Goal: Entertainment & Leisure: Consume media (video, audio)

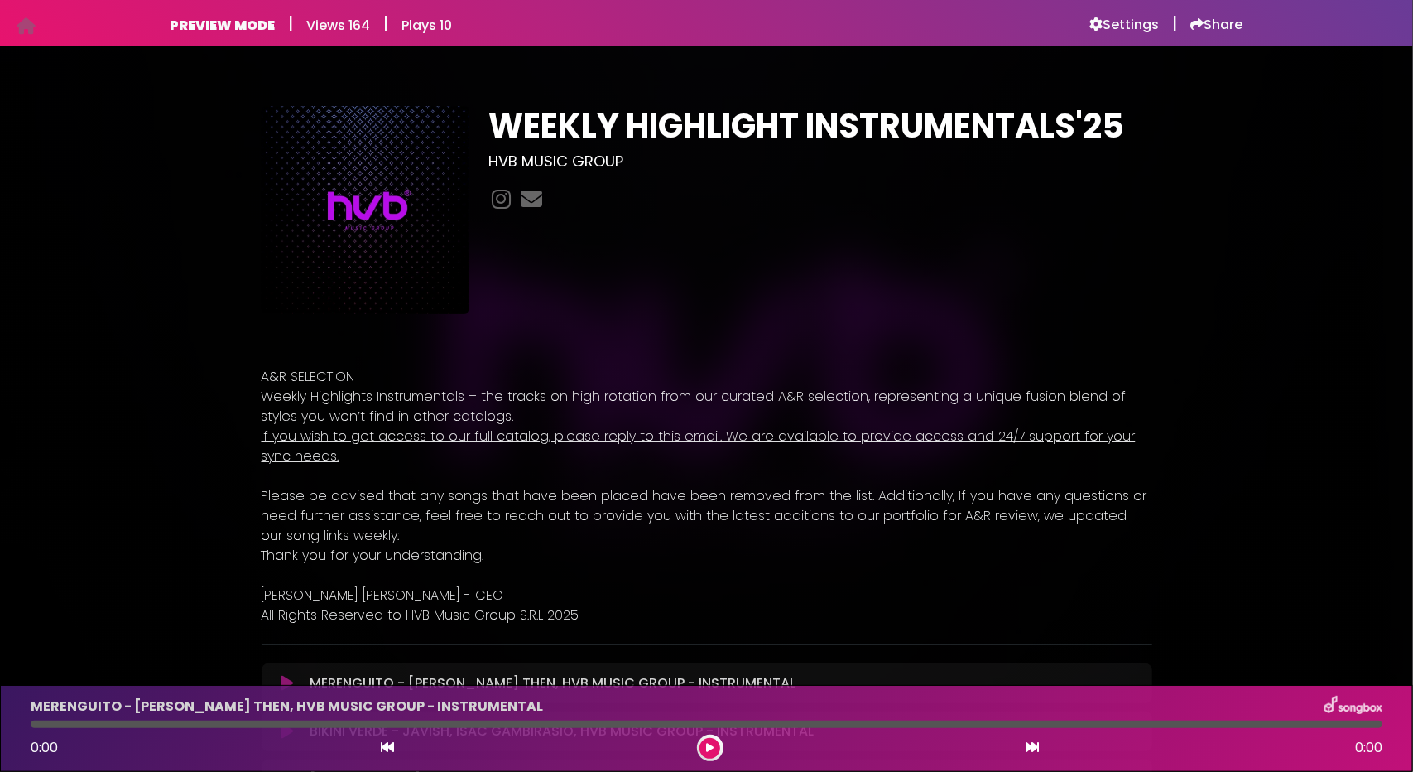
scroll to position [414, 0]
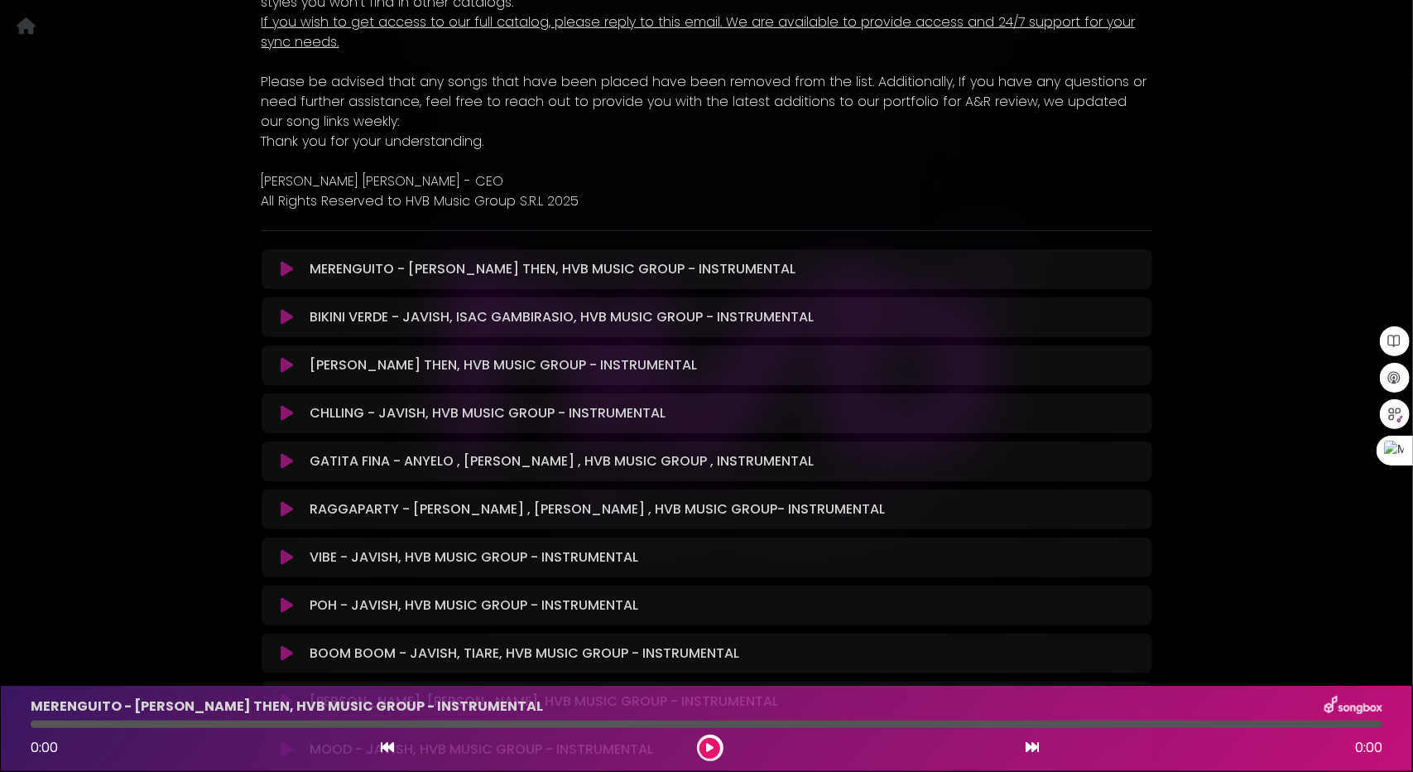
click at [281, 266] on icon at bounding box center [287, 269] width 12 height 17
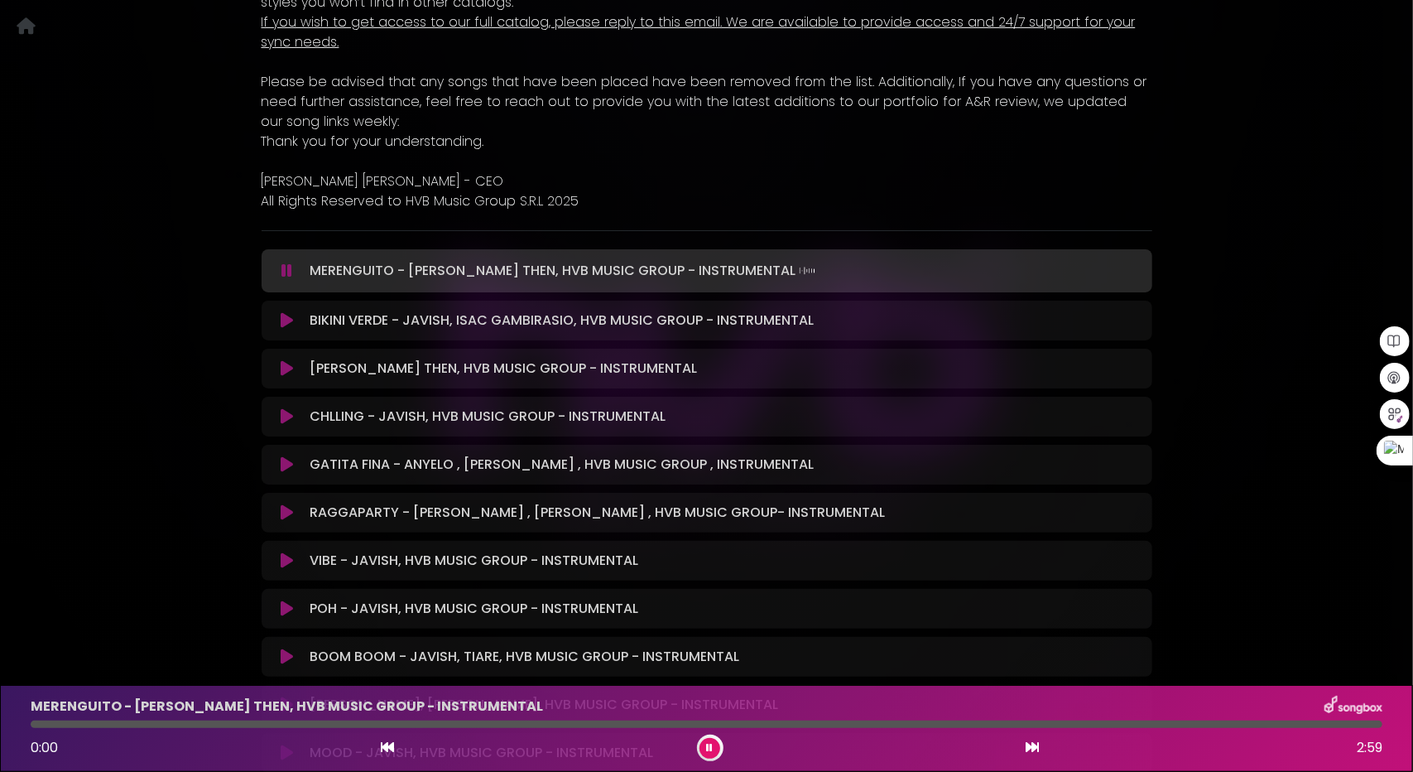
click at [286, 270] on icon at bounding box center [286, 270] width 11 height 17
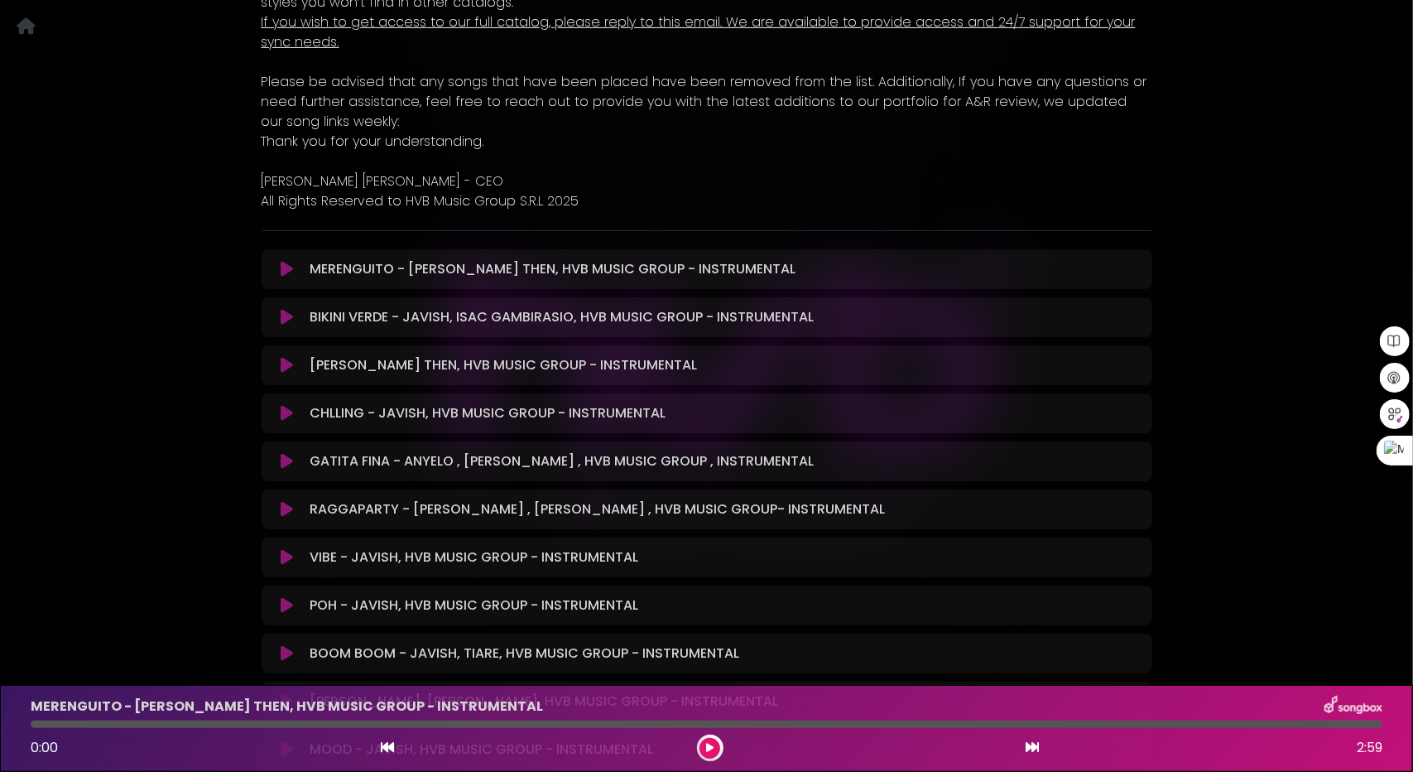
click at [285, 269] on icon at bounding box center [287, 269] width 12 height 17
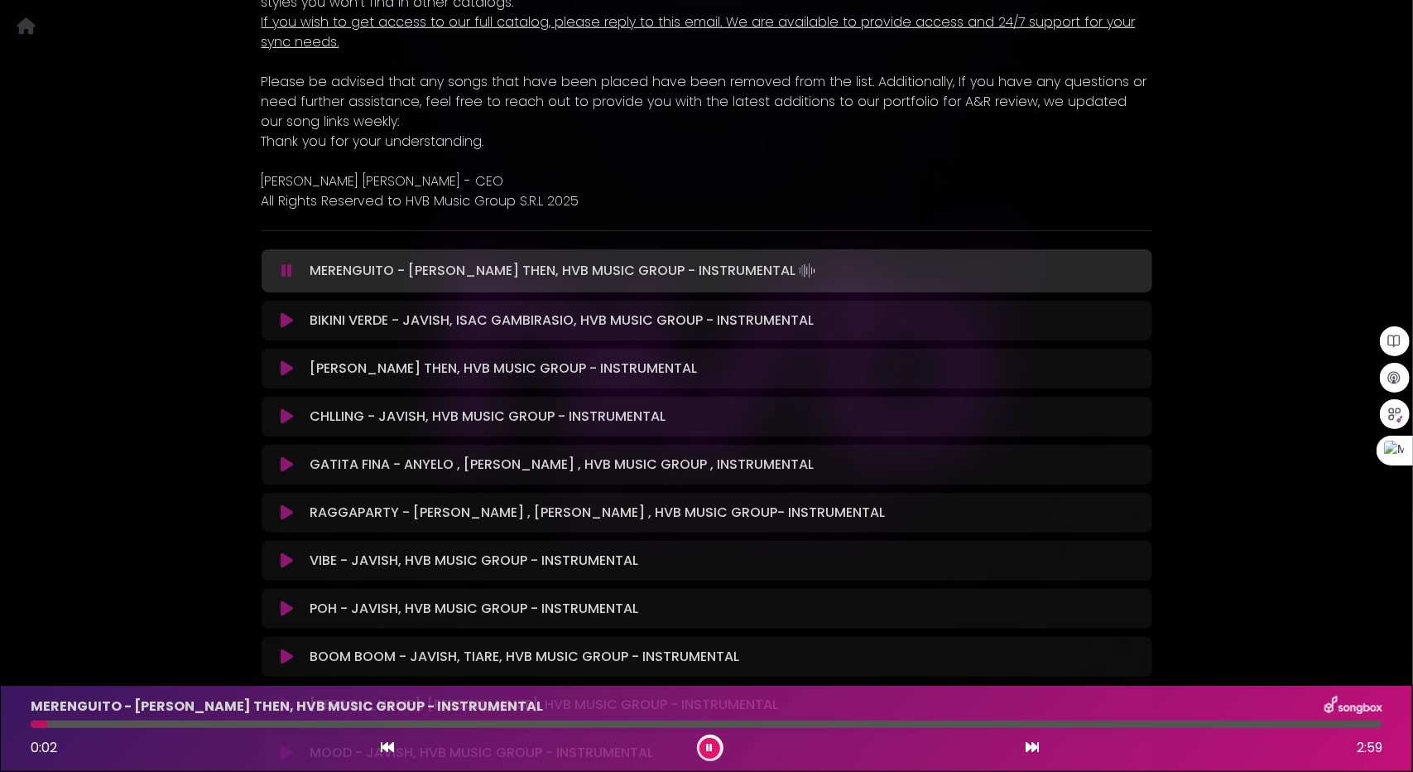
click at [89, 725] on div at bounding box center [707, 723] width 1352 height 7
click at [132, 724] on div at bounding box center [707, 723] width 1352 height 7
click at [1044, 744] on div "0:15 2:59" at bounding box center [707, 747] width 1372 height 26
click at [1044, 744] on div "0:16 2:59" at bounding box center [707, 747] width 1372 height 26
click at [1041, 744] on div "0:16 2:59" at bounding box center [707, 747] width 1372 height 26
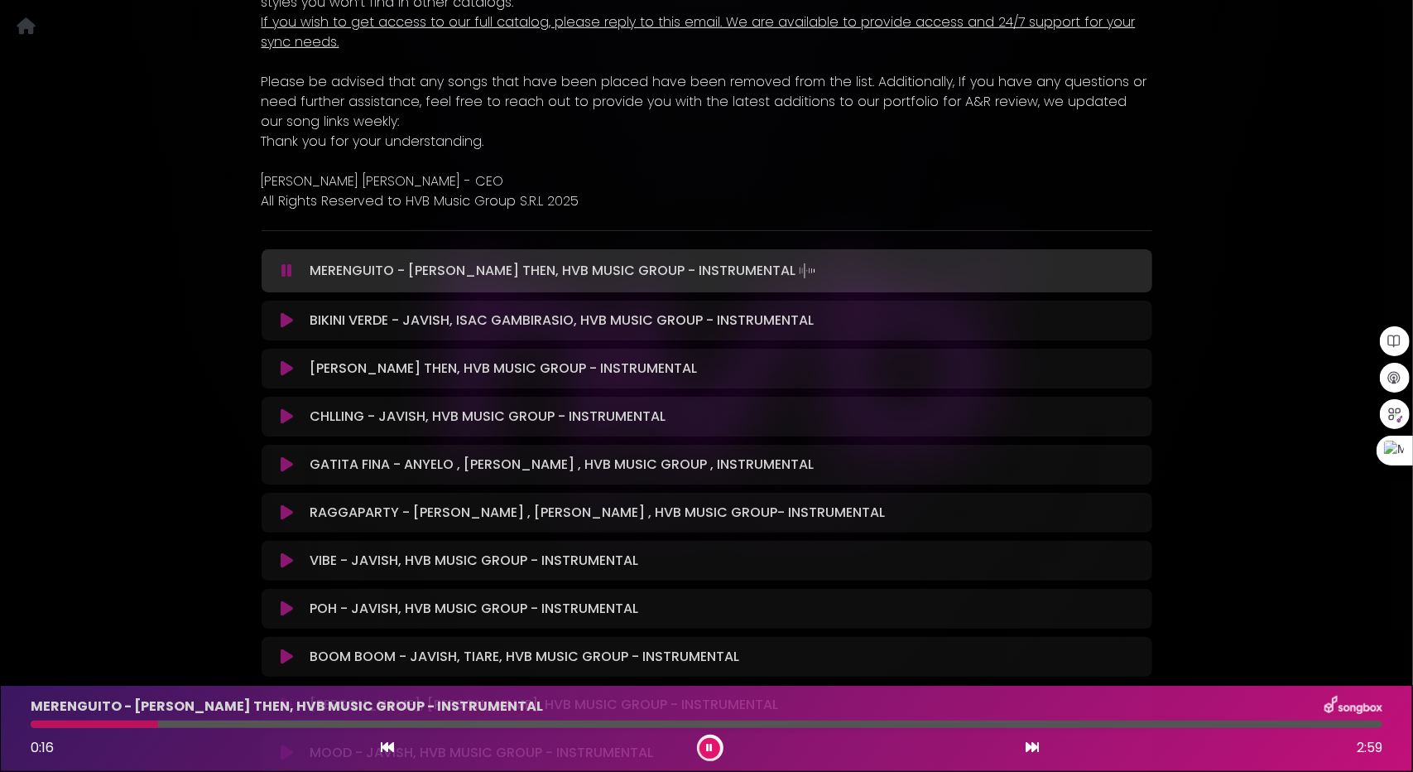
click at [1037, 743] on icon at bounding box center [1032, 746] width 13 height 13
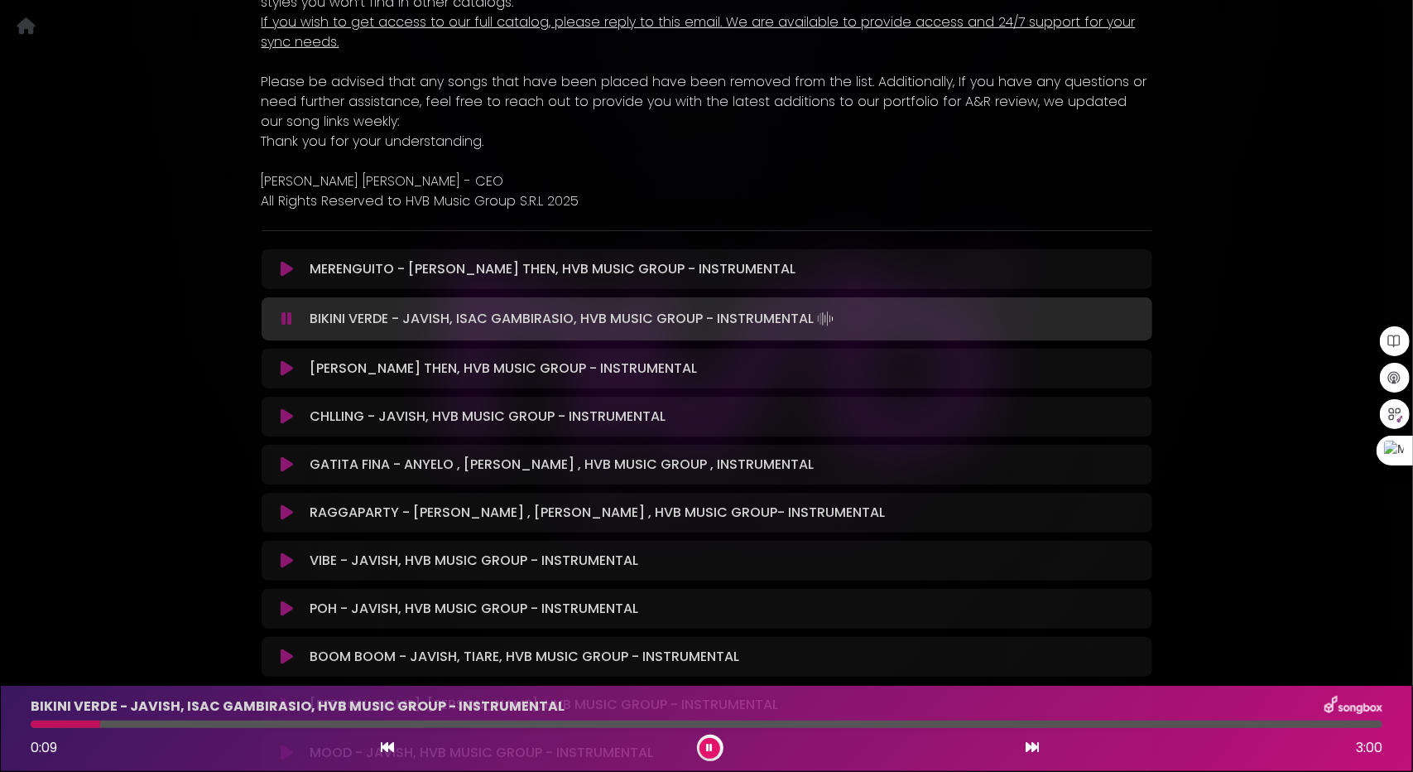
click at [1037, 743] on icon at bounding box center [1032, 746] width 13 height 13
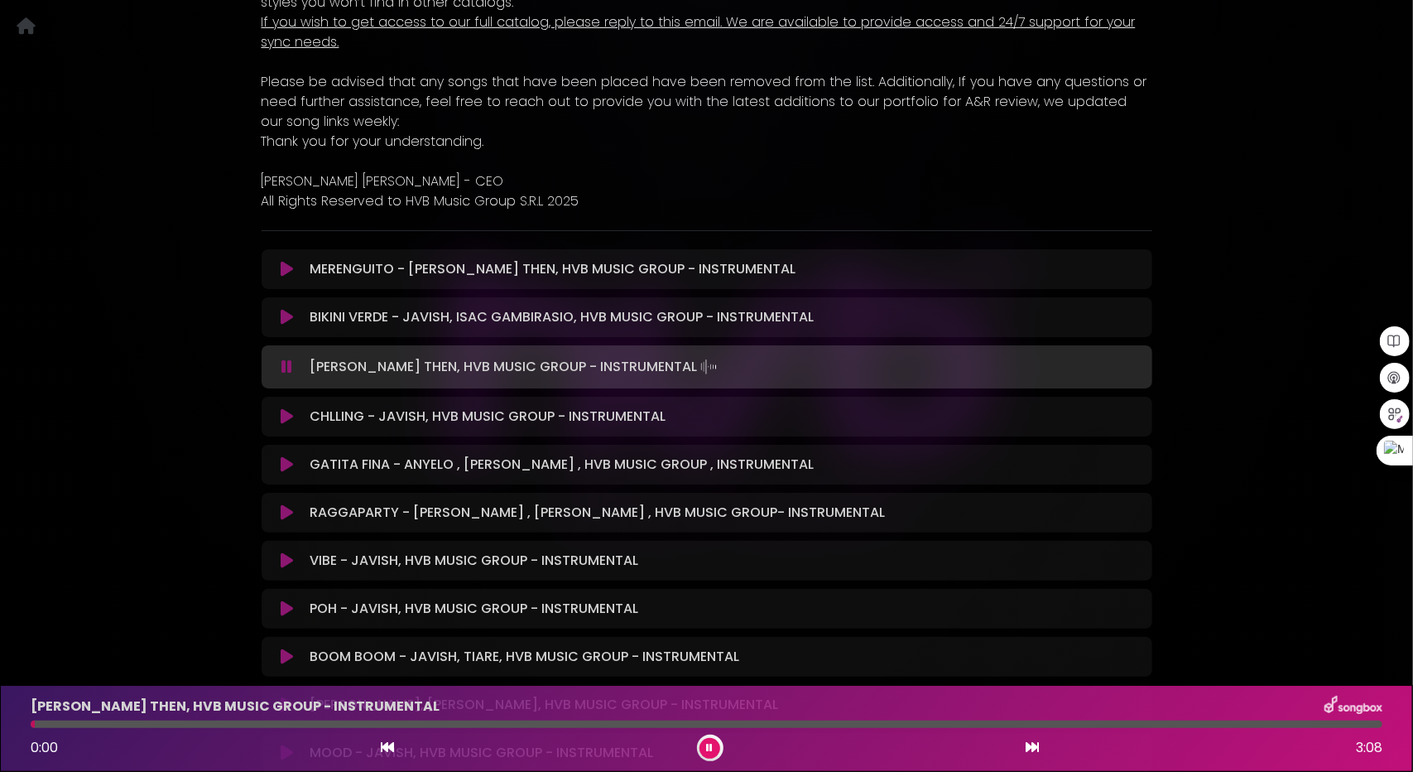
click at [1038, 743] on icon at bounding box center [1032, 746] width 13 height 13
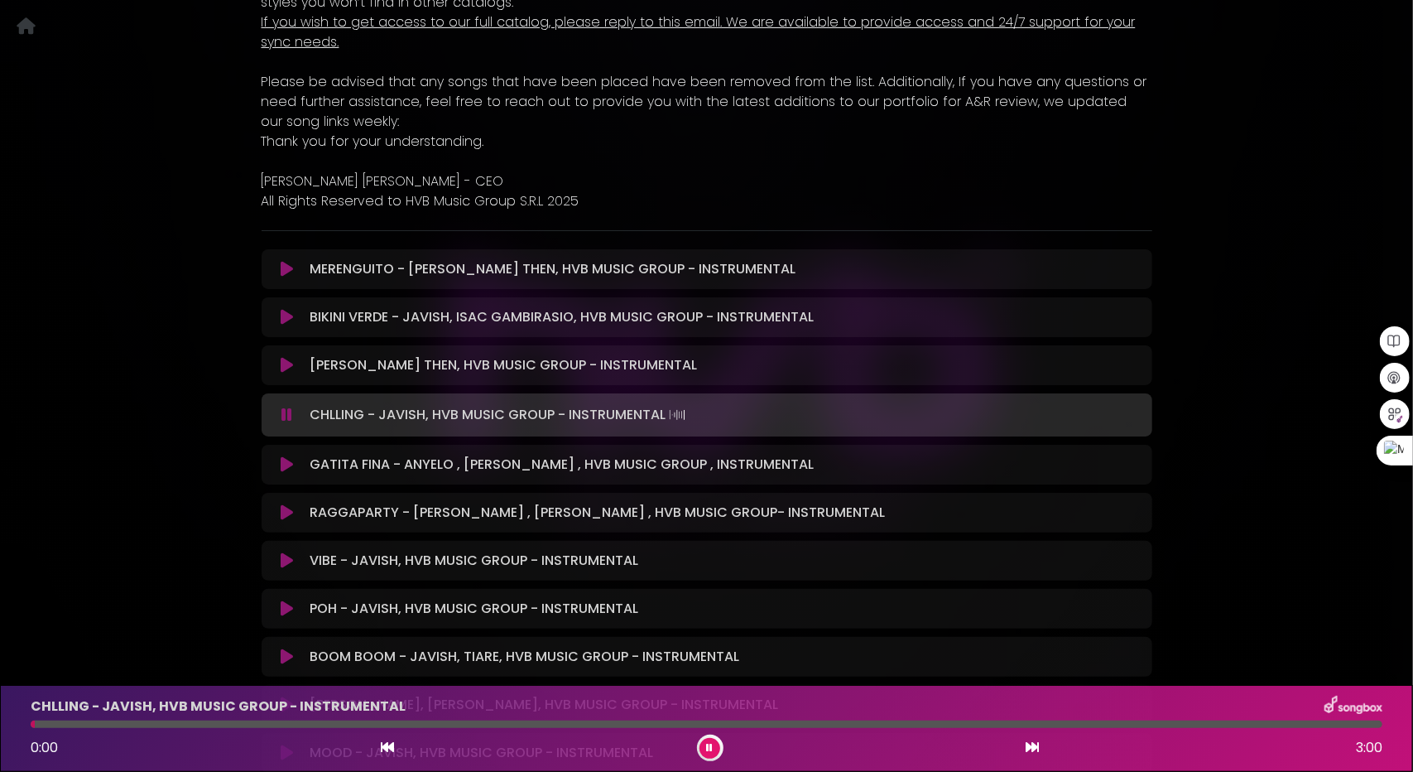
click at [1038, 743] on icon at bounding box center [1032, 746] width 13 height 13
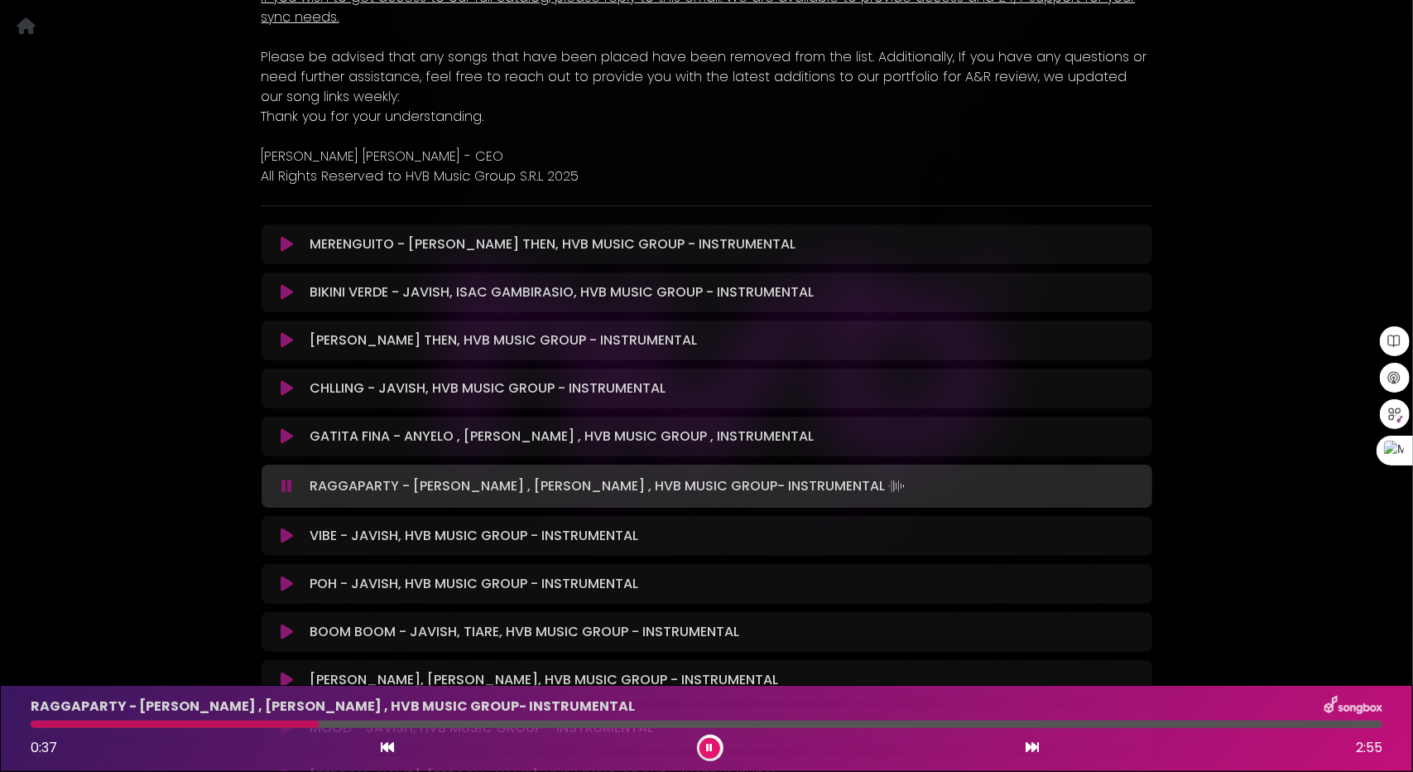
scroll to position [662, 0]
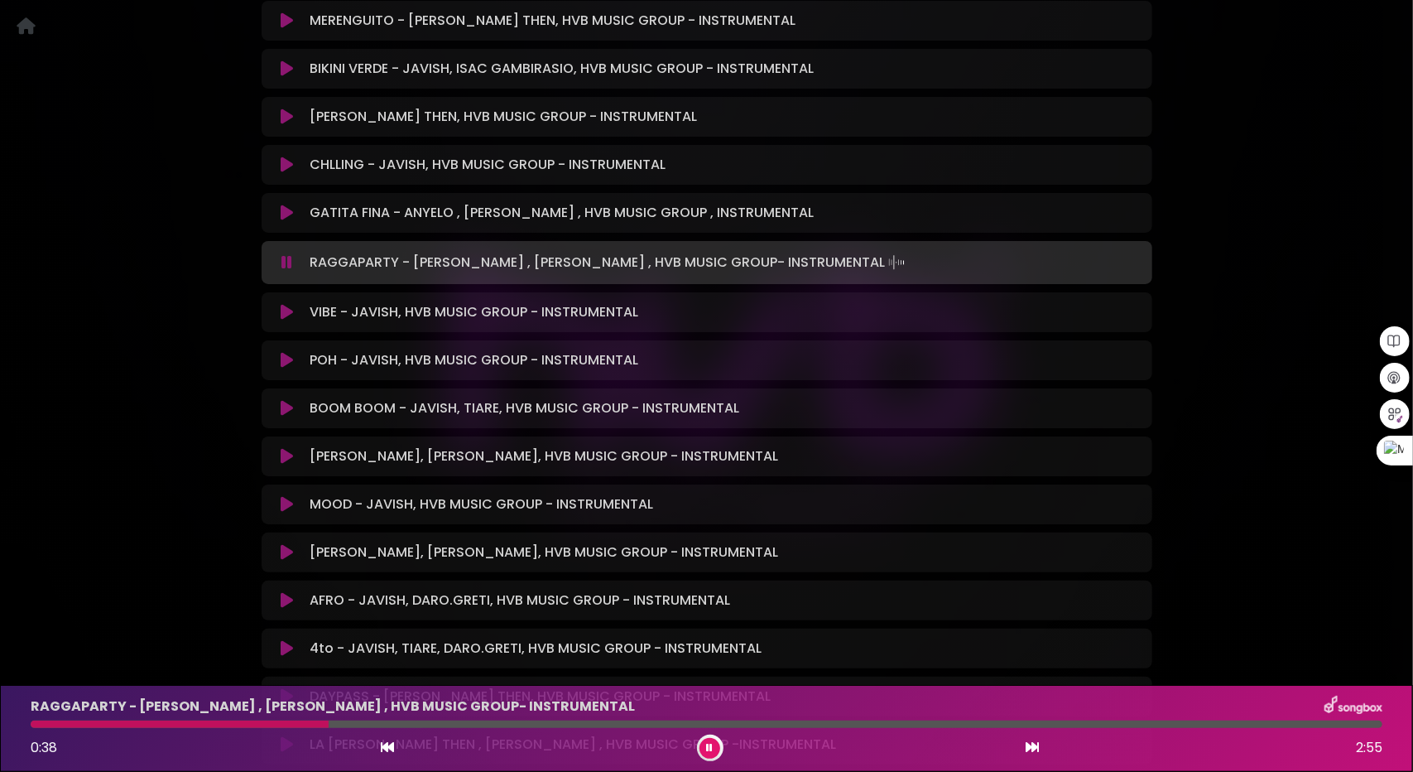
click at [286, 311] on icon at bounding box center [287, 312] width 12 height 17
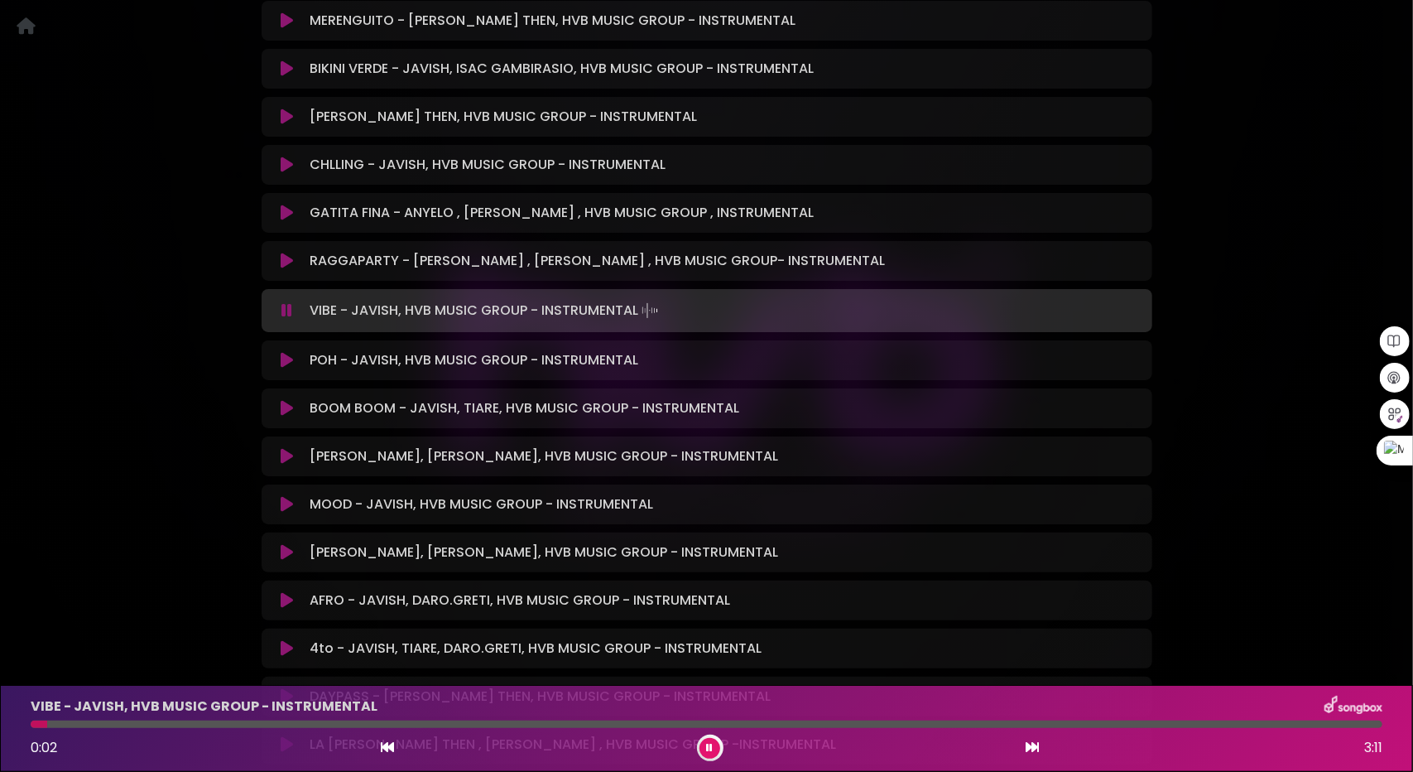
click at [1035, 753] on icon at bounding box center [1032, 746] width 13 height 13
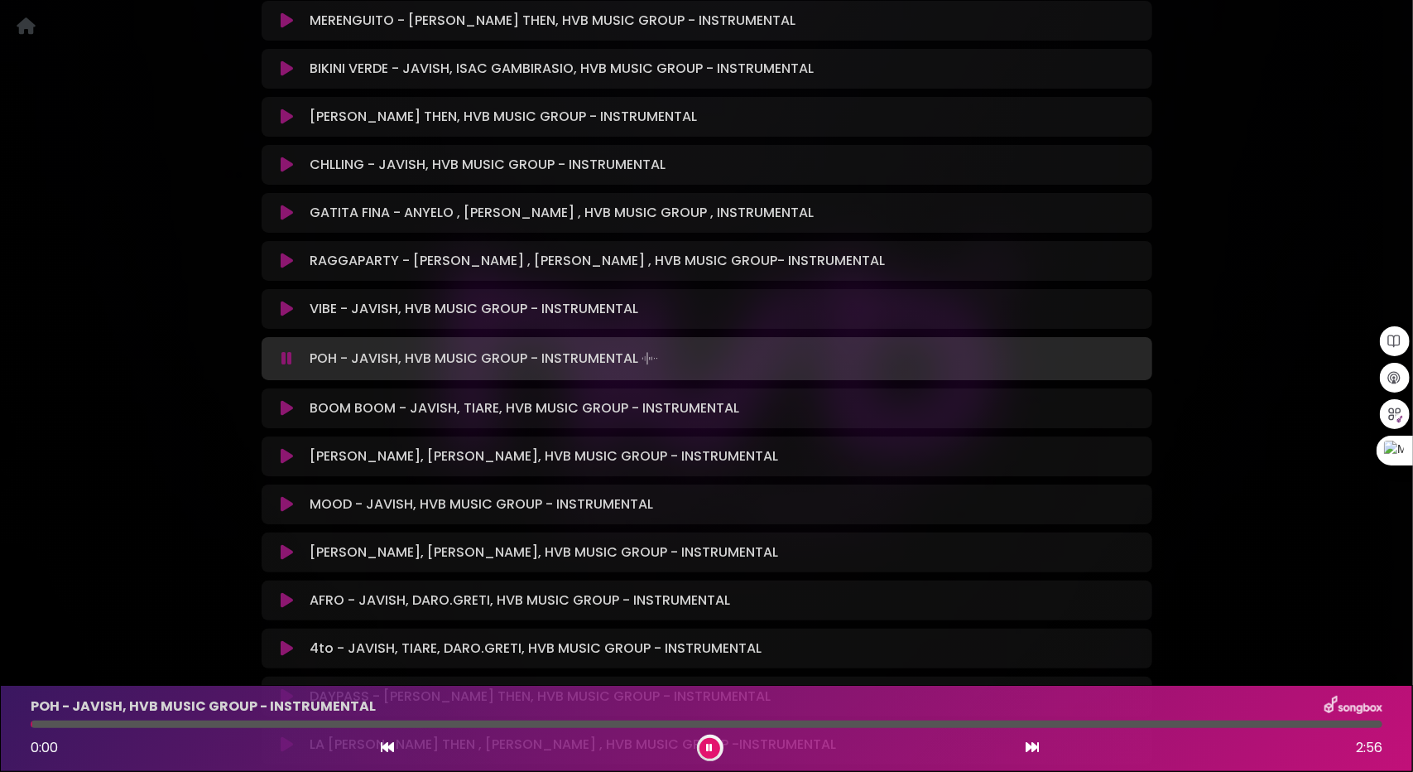
click at [1035, 753] on icon at bounding box center [1032, 746] width 13 height 13
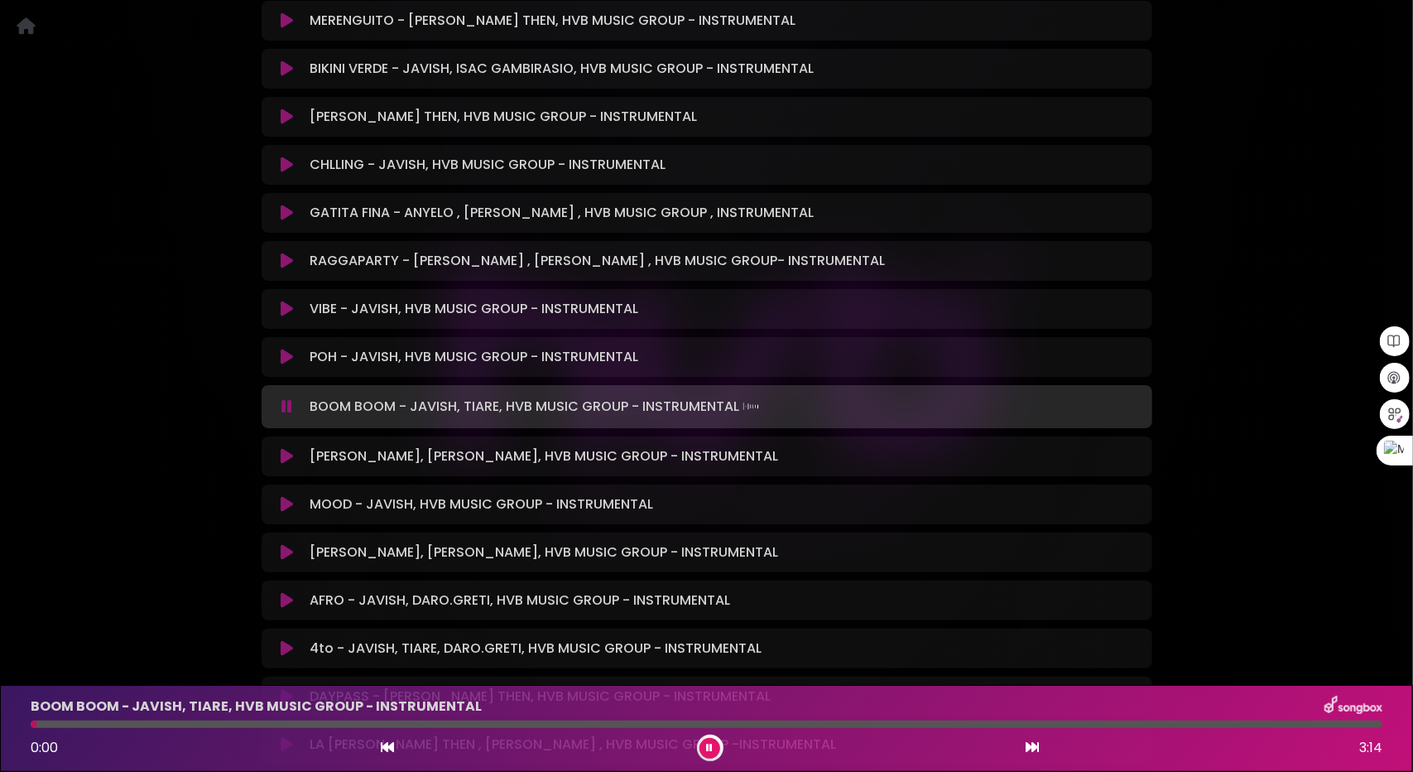
click at [1035, 753] on icon at bounding box center [1032, 746] width 13 height 13
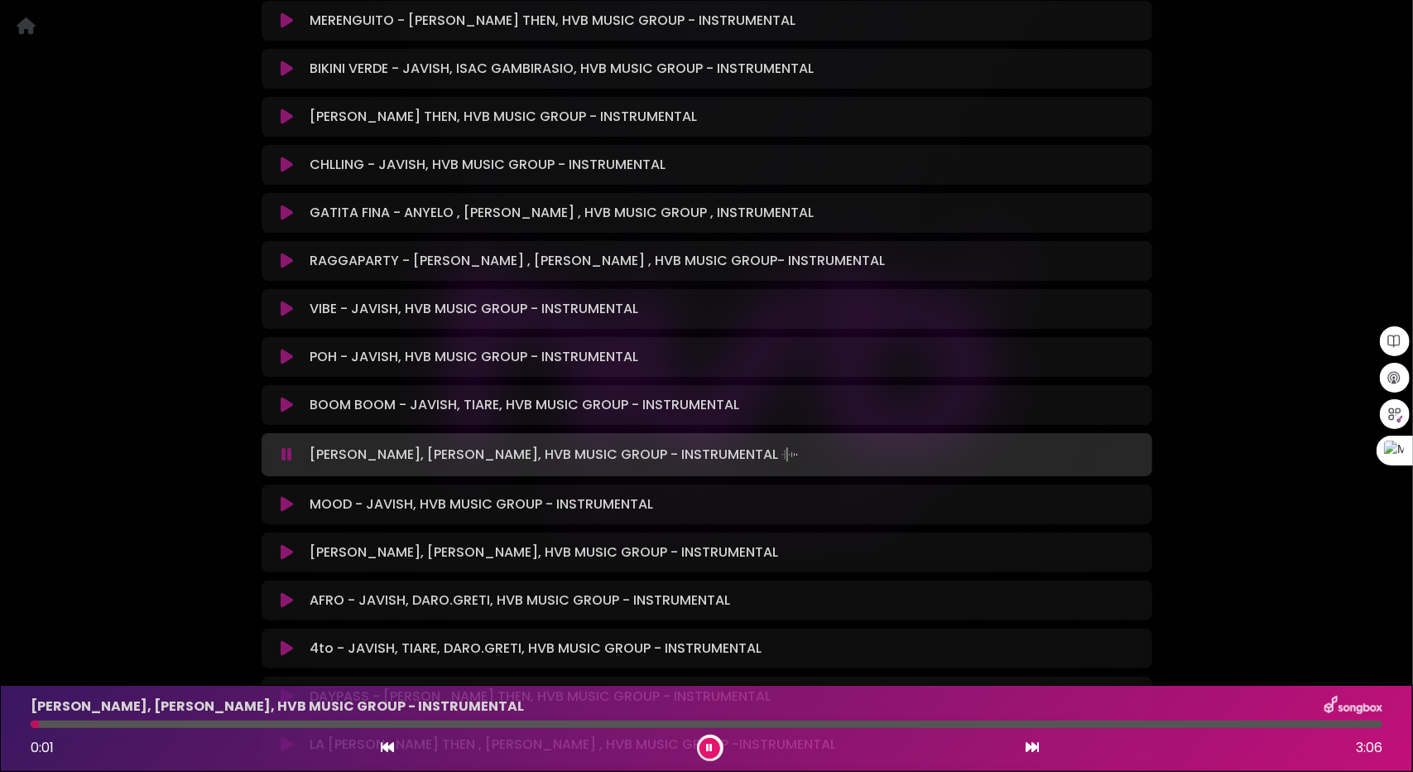
click at [1035, 753] on icon at bounding box center [1032, 746] width 13 height 13
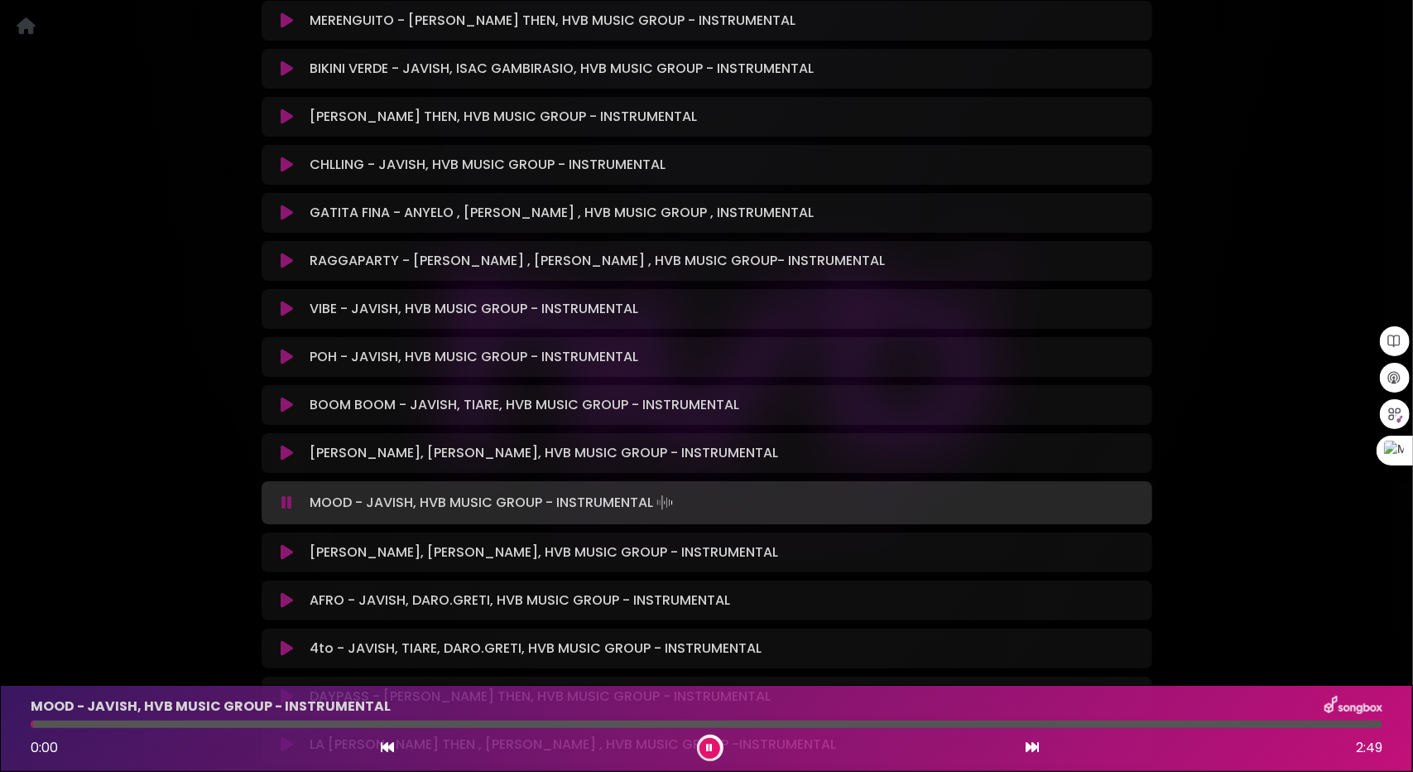
click at [1035, 753] on icon at bounding box center [1032, 746] width 13 height 13
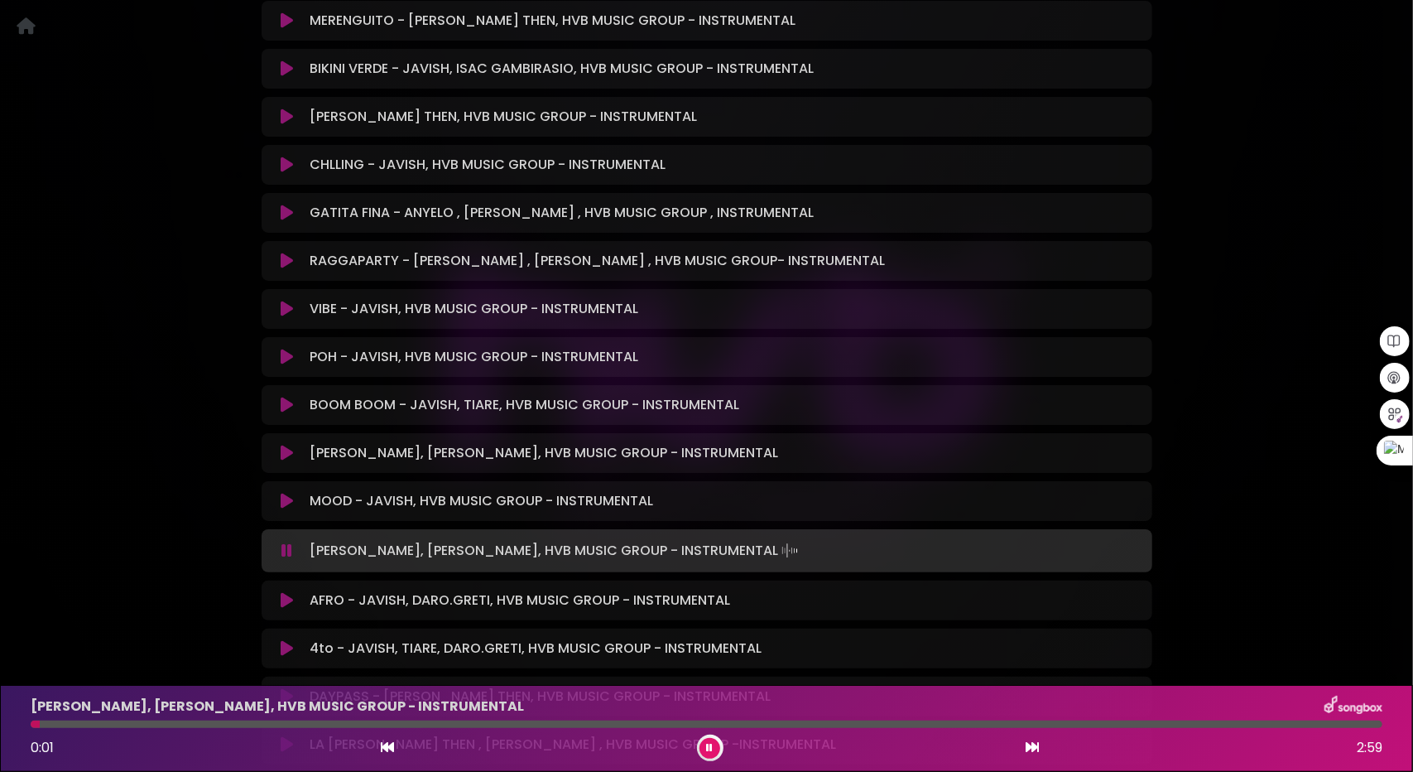
click at [1035, 753] on icon at bounding box center [1032, 746] width 13 height 13
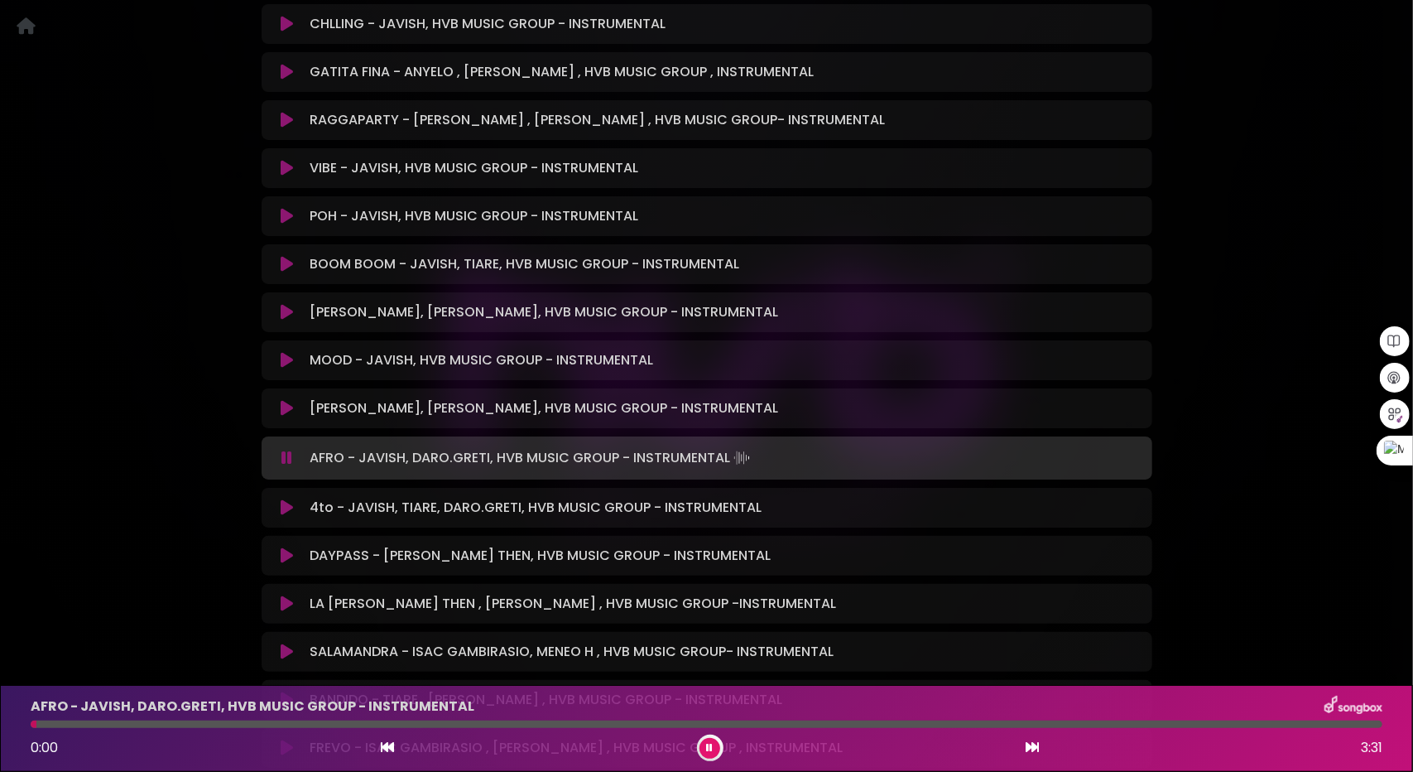
scroll to position [911, 0]
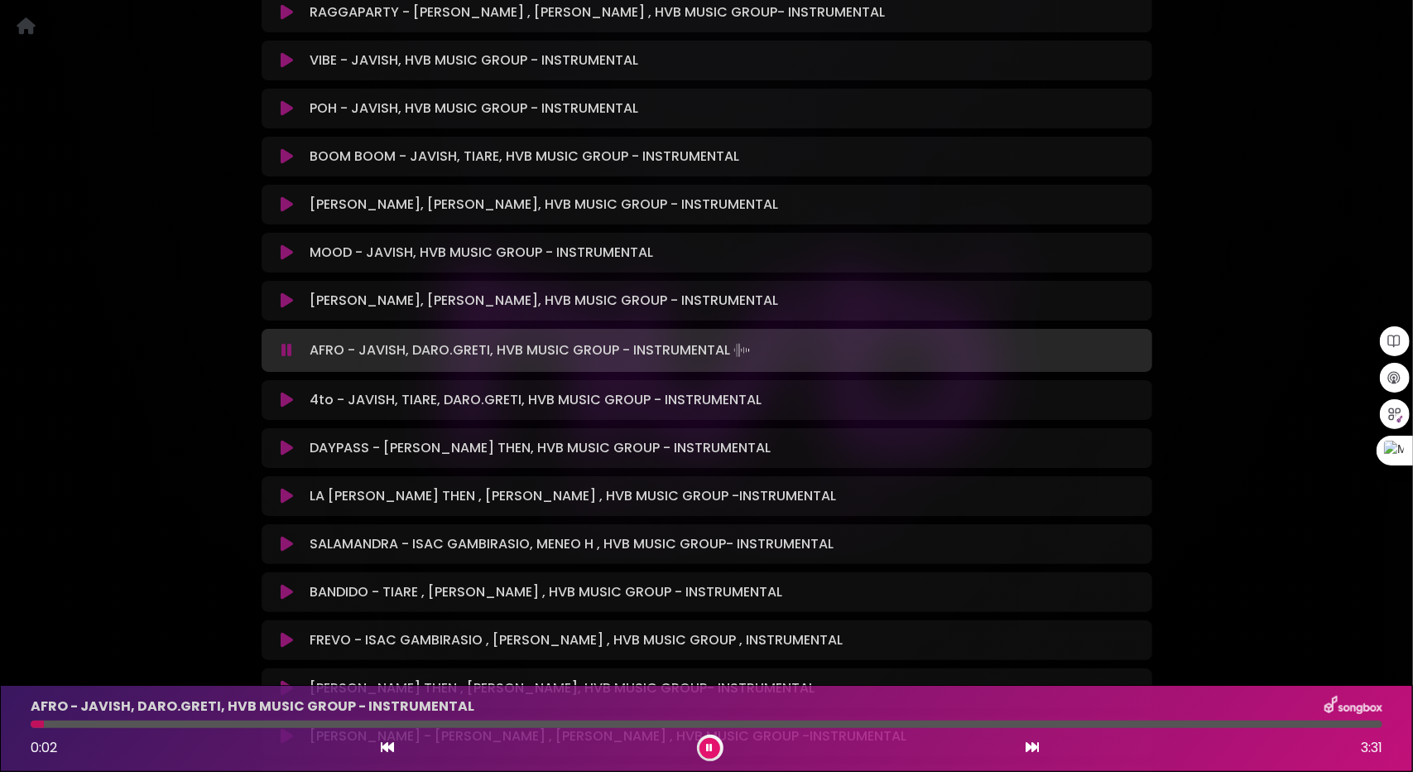
click at [1027, 752] on icon at bounding box center [1032, 746] width 13 height 13
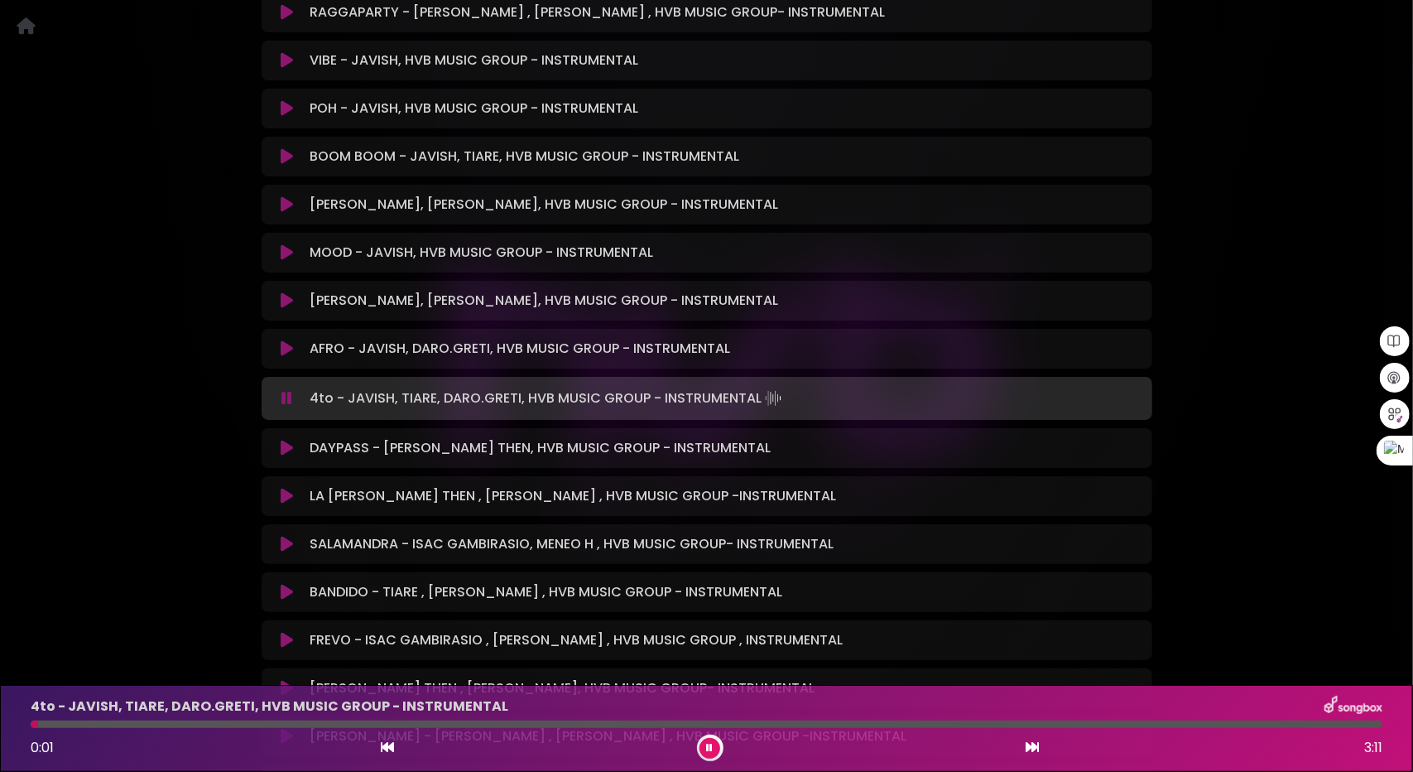
click at [1027, 752] on icon at bounding box center [1032, 746] width 13 height 13
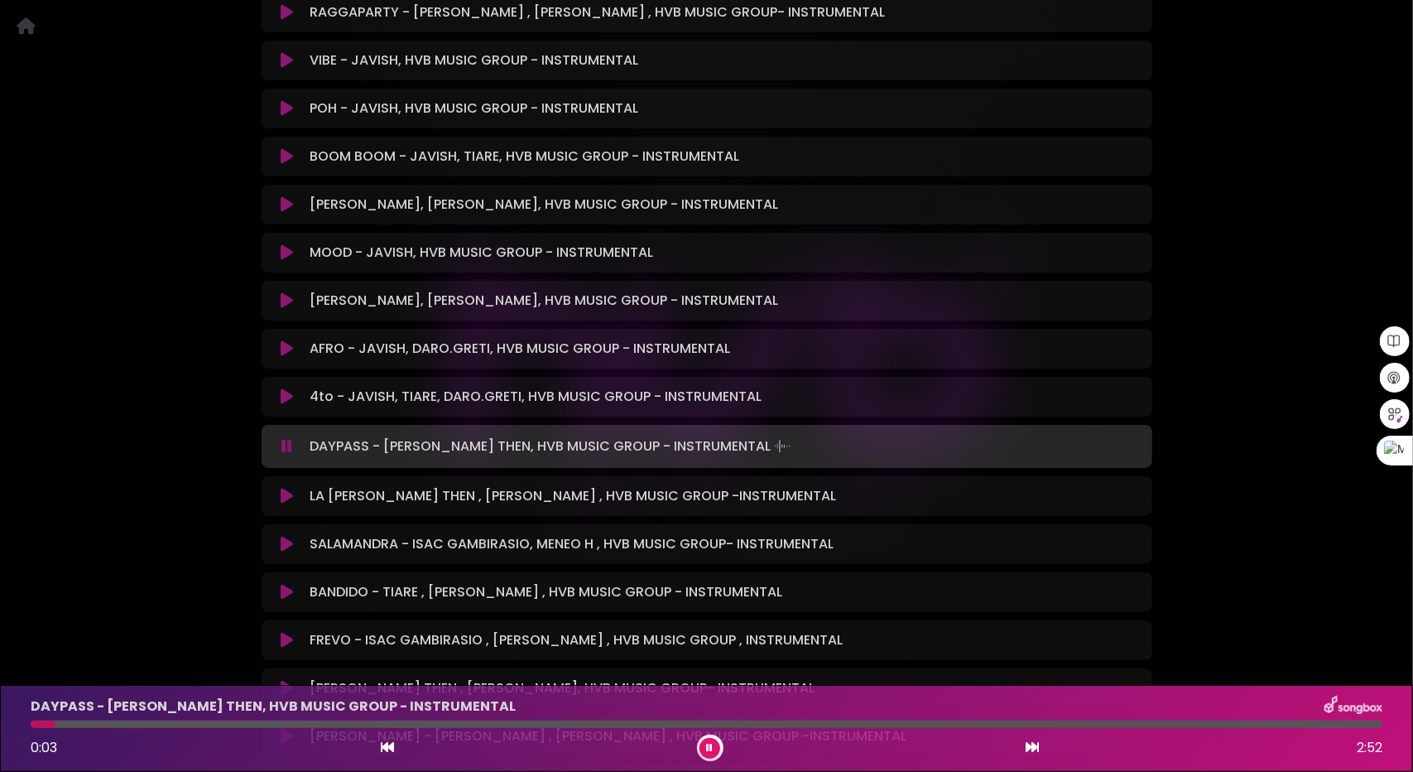
click at [1027, 753] on icon at bounding box center [1032, 746] width 13 height 13
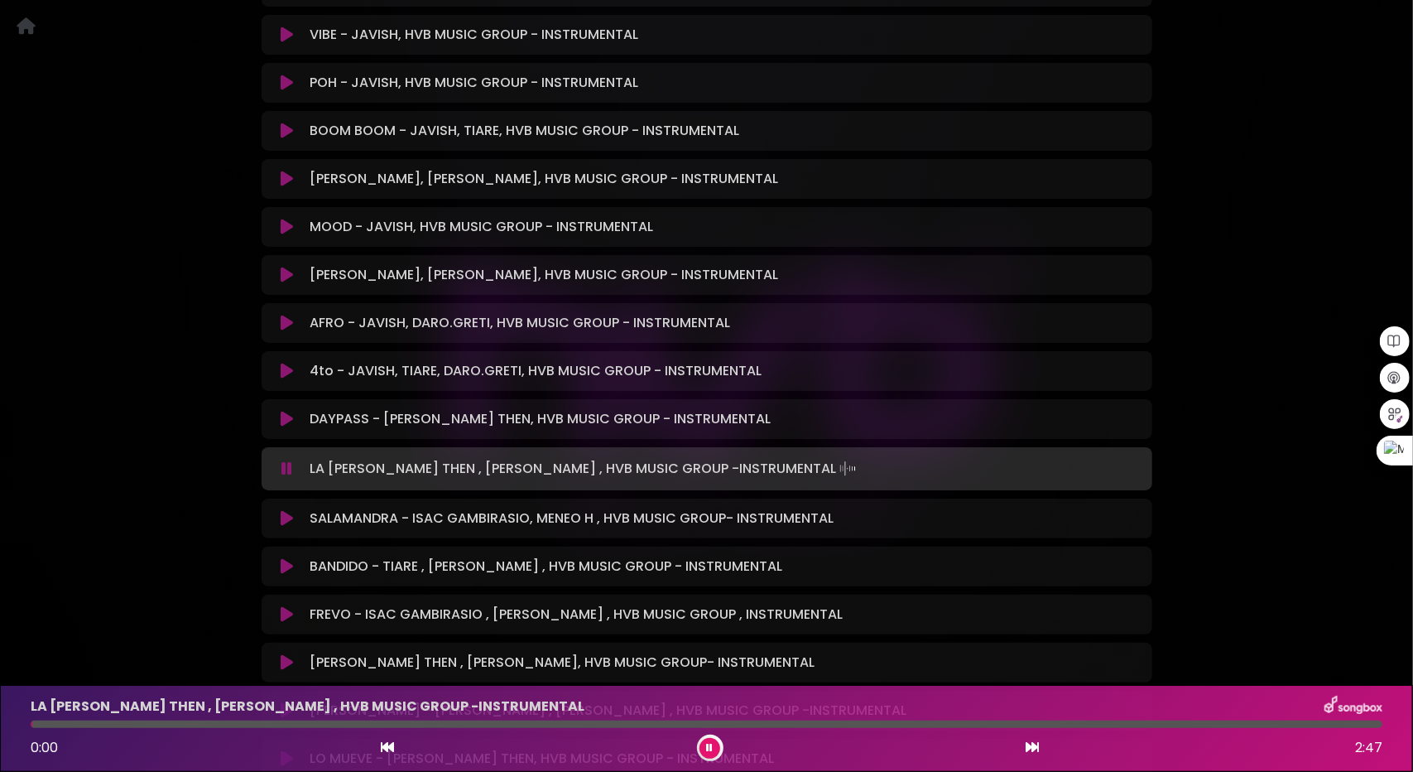
scroll to position [1159, 0]
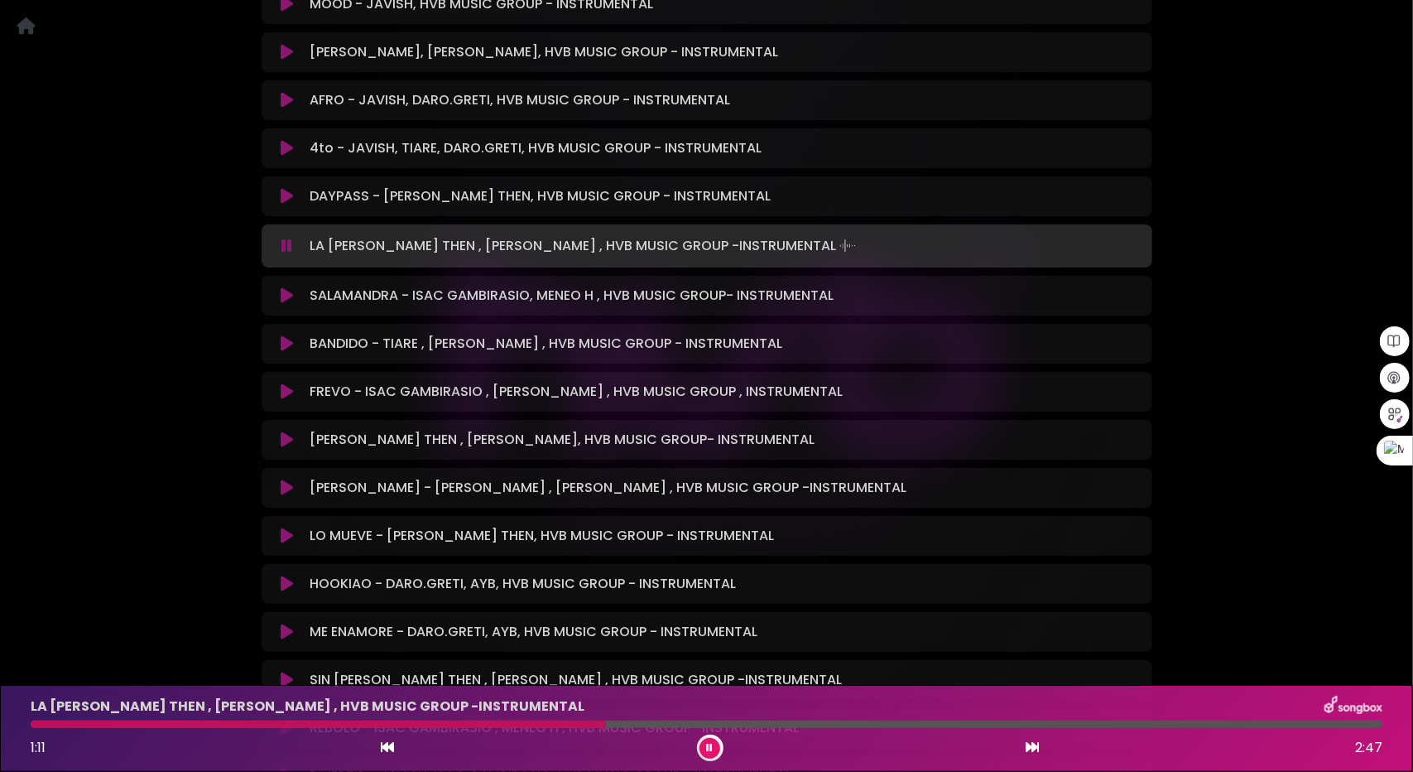
click at [291, 299] on icon at bounding box center [287, 295] width 12 height 17
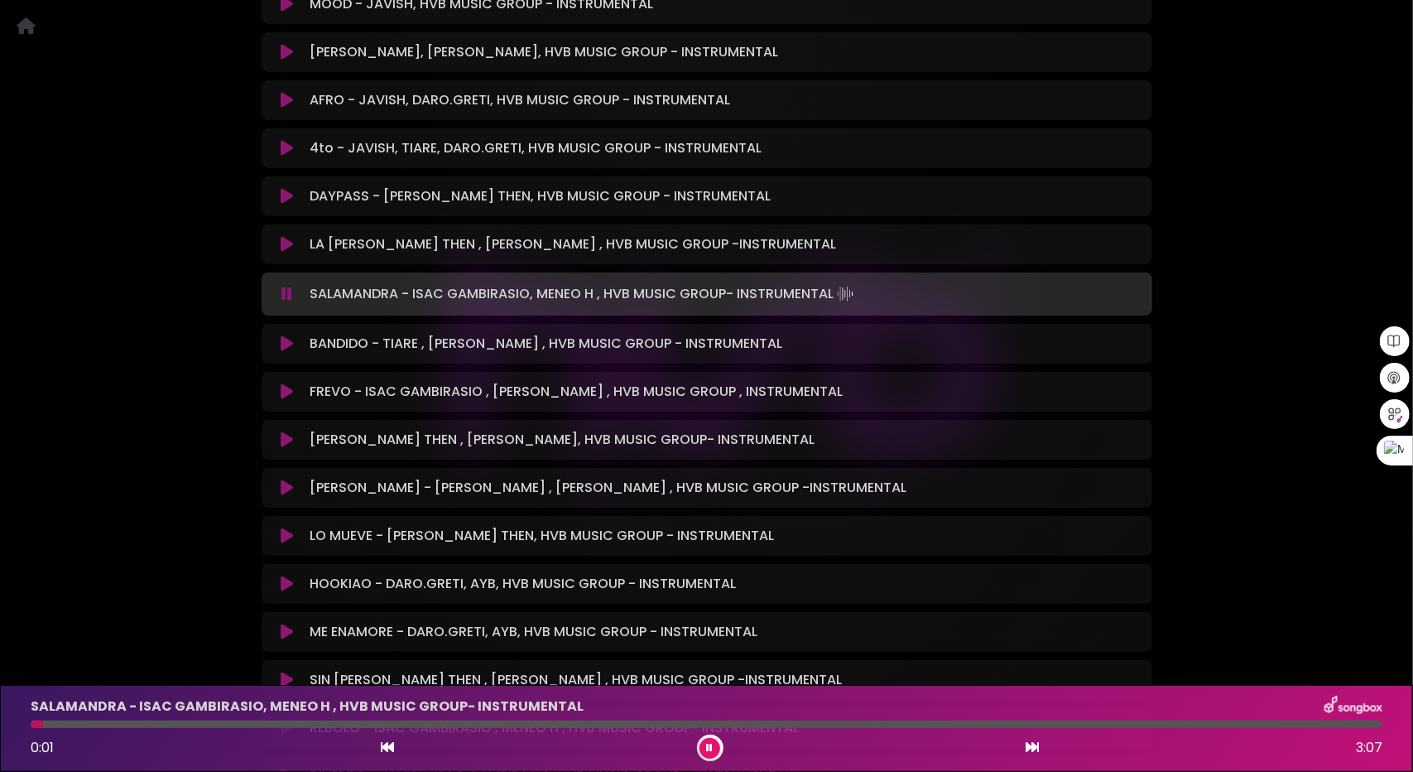
click at [96, 721] on div at bounding box center [707, 723] width 1352 height 7
click at [285, 345] on icon at bounding box center [287, 343] width 12 height 17
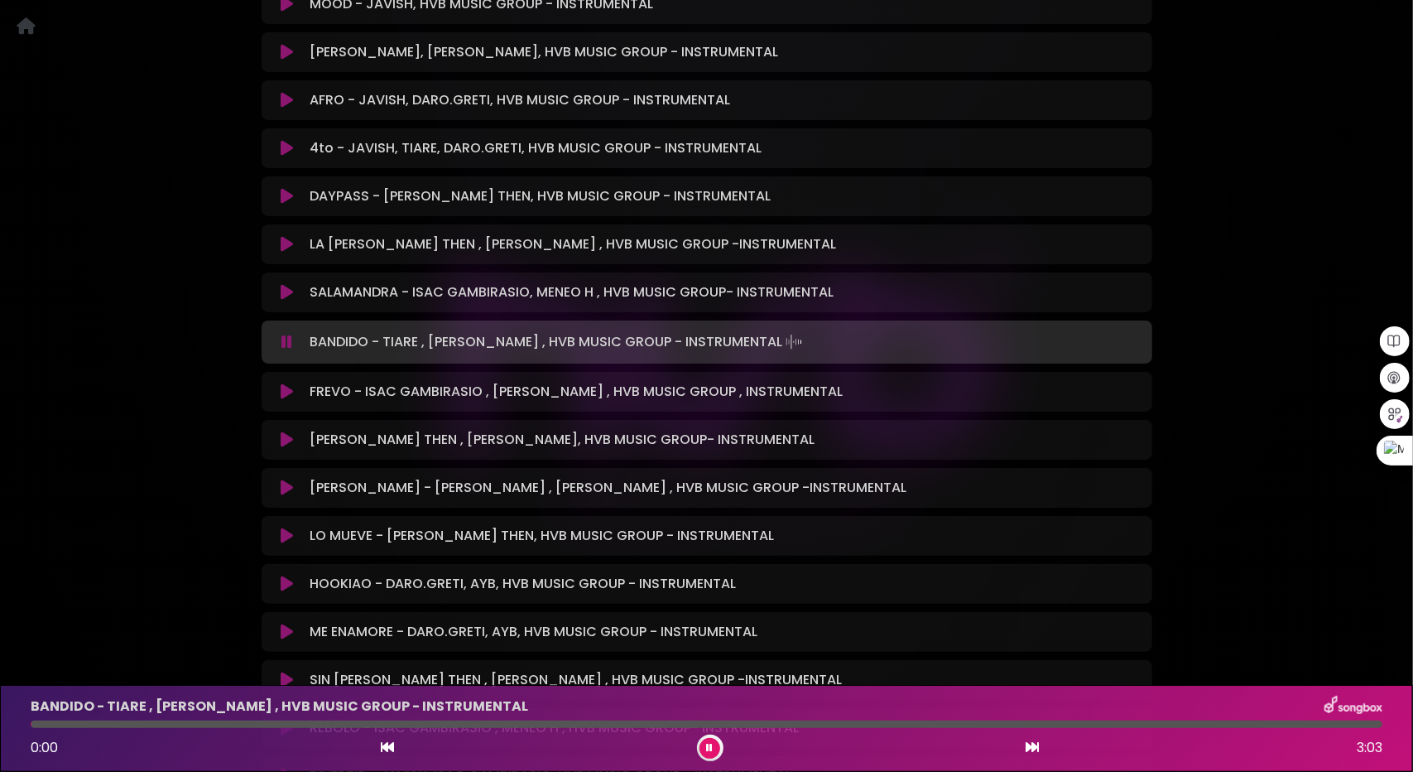
scroll to position [1325, 0]
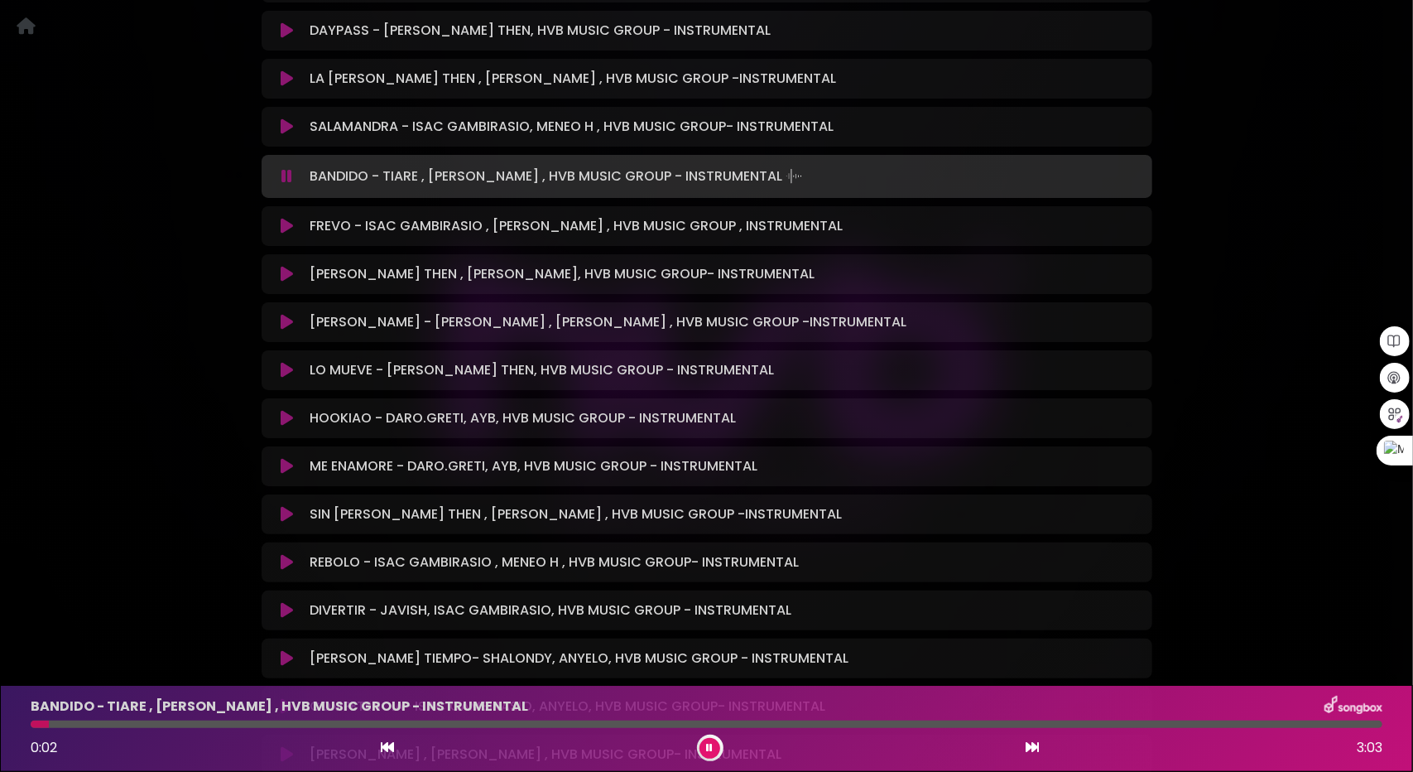
click at [286, 224] on icon at bounding box center [287, 226] width 12 height 17
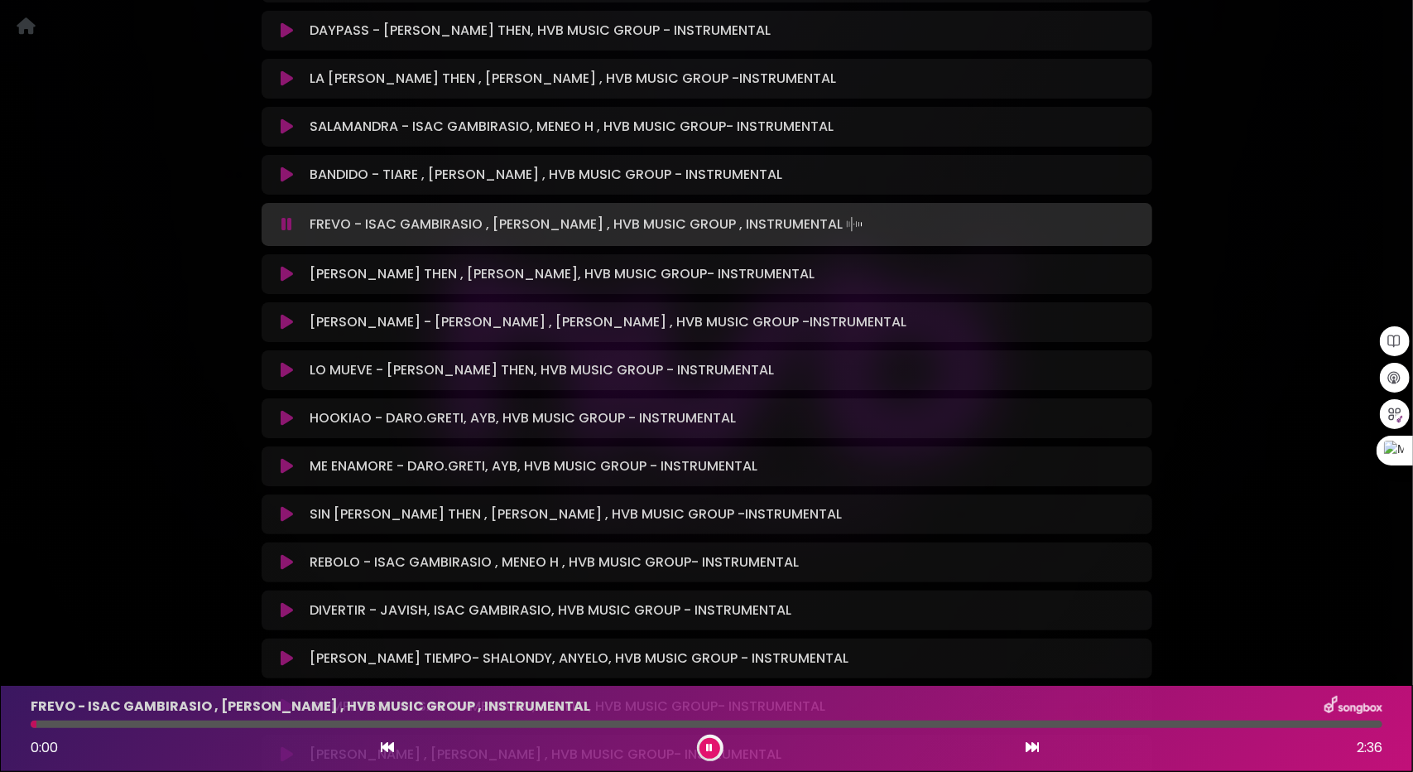
click at [137, 719] on div "FREVO - ISAC GAMBIRASIO , [PERSON_NAME] , HVB MUSIC GROUP , INSTRUMENTAL 0:00 2…" at bounding box center [707, 727] width 1372 height 65
click at [151, 725] on div at bounding box center [707, 723] width 1352 height 7
click at [285, 276] on icon at bounding box center [287, 274] width 12 height 17
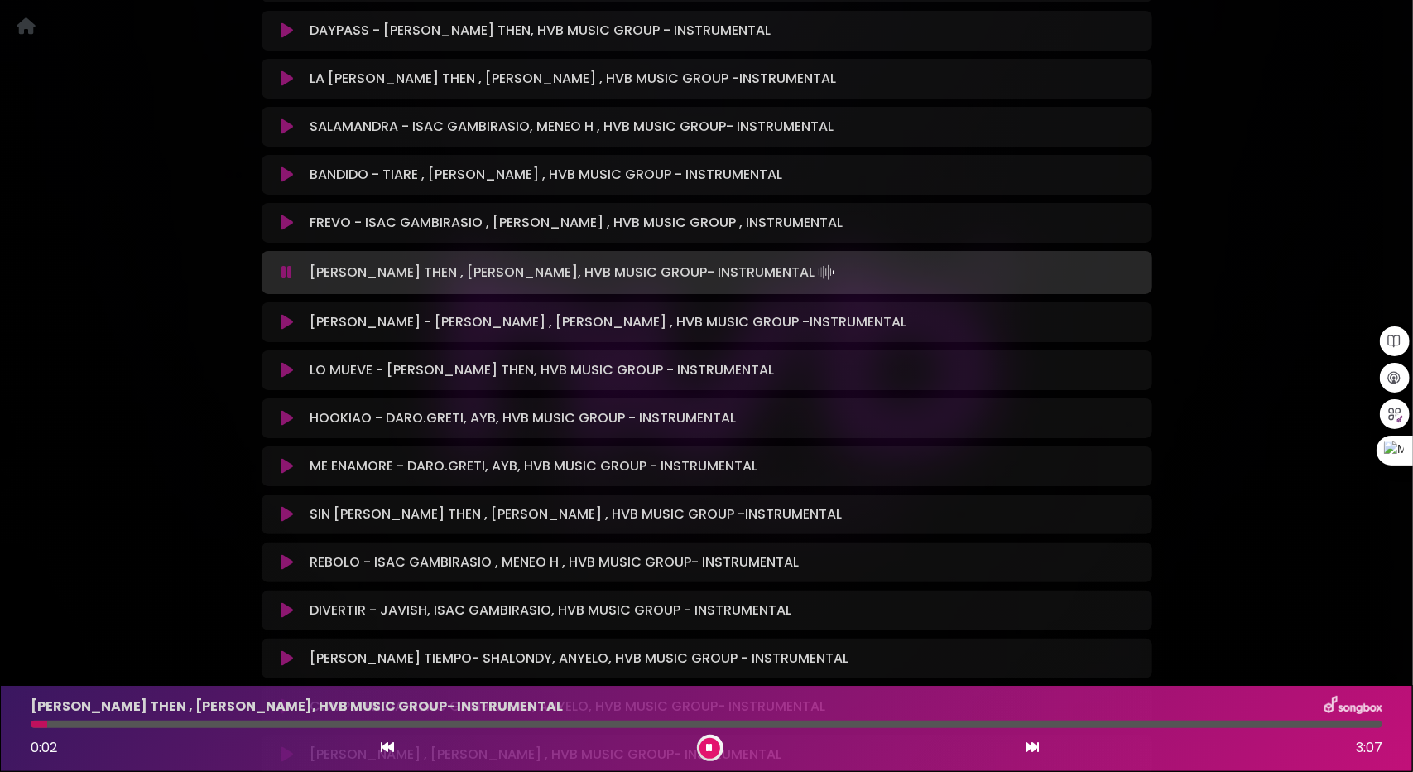
click at [200, 729] on div "[PERSON_NAME] THEN , [PERSON_NAME], HVB MUSIC GROUP- INSTRUMENTAL 0:02 3:07" at bounding box center [707, 727] width 1372 height 65
click at [210, 728] on div at bounding box center [707, 723] width 1352 height 7
click at [288, 320] on icon at bounding box center [287, 322] width 12 height 17
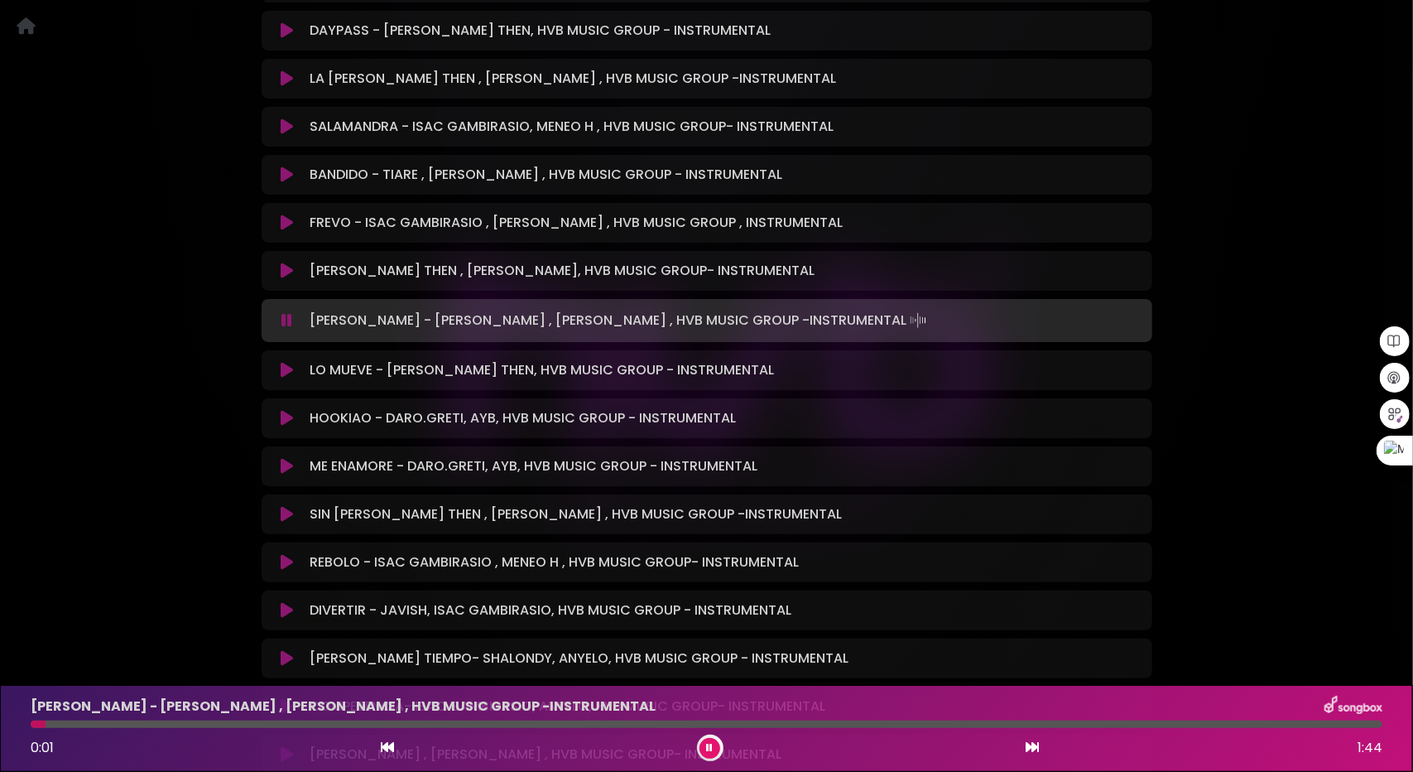
click at [257, 721] on div at bounding box center [707, 723] width 1352 height 7
click at [359, 725] on div at bounding box center [707, 723] width 1352 height 7
click at [430, 724] on div at bounding box center [707, 723] width 1352 height 7
click at [533, 724] on div at bounding box center [707, 723] width 1352 height 7
click at [281, 368] on icon at bounding box center [287, 370] width 12 height 17
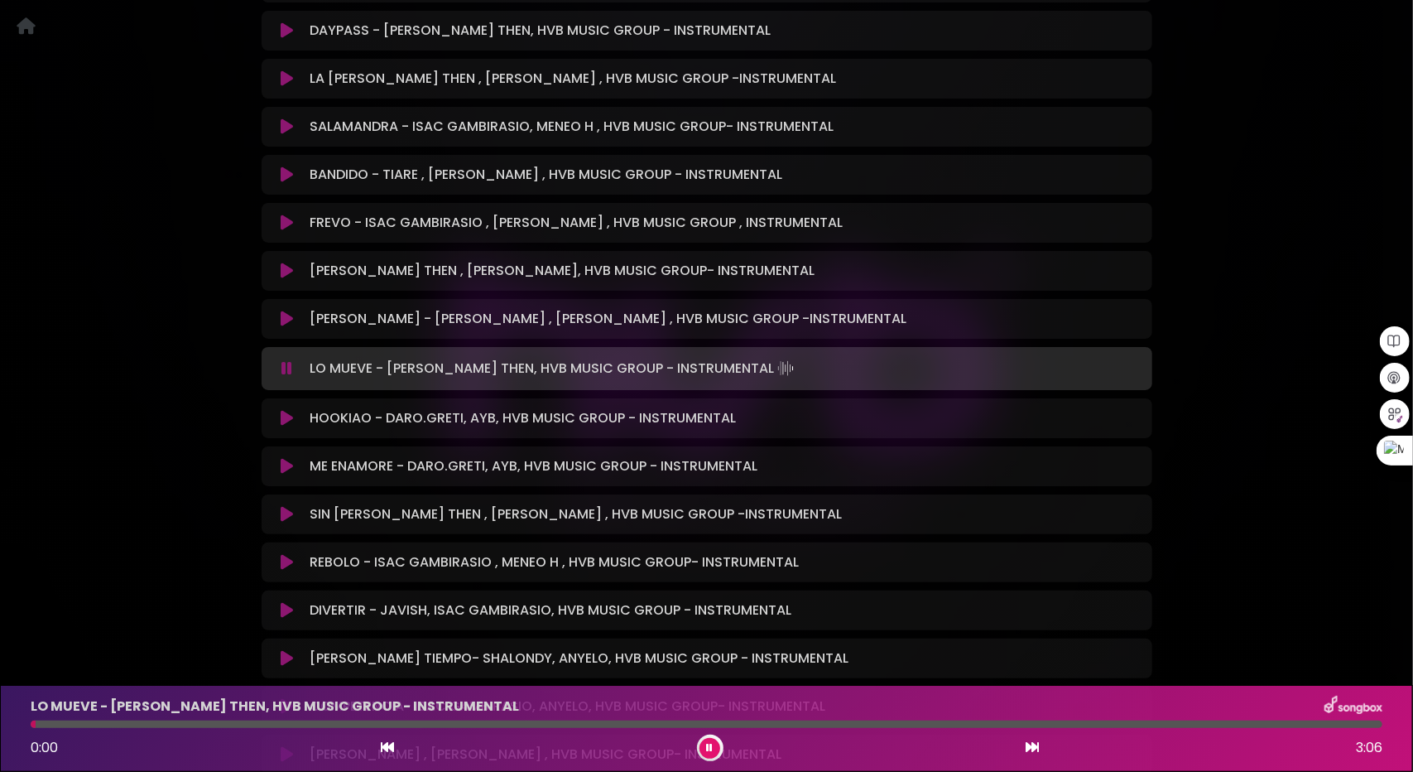
click at [137, 725] on div at bounding box center [707, 723] width 1352 height 7
click at [225, 725] on div at bounding box center [707, 723] width 1352 height 7
click at [287, 416] on icon at bounding box center [287, 418] width 12 height 17
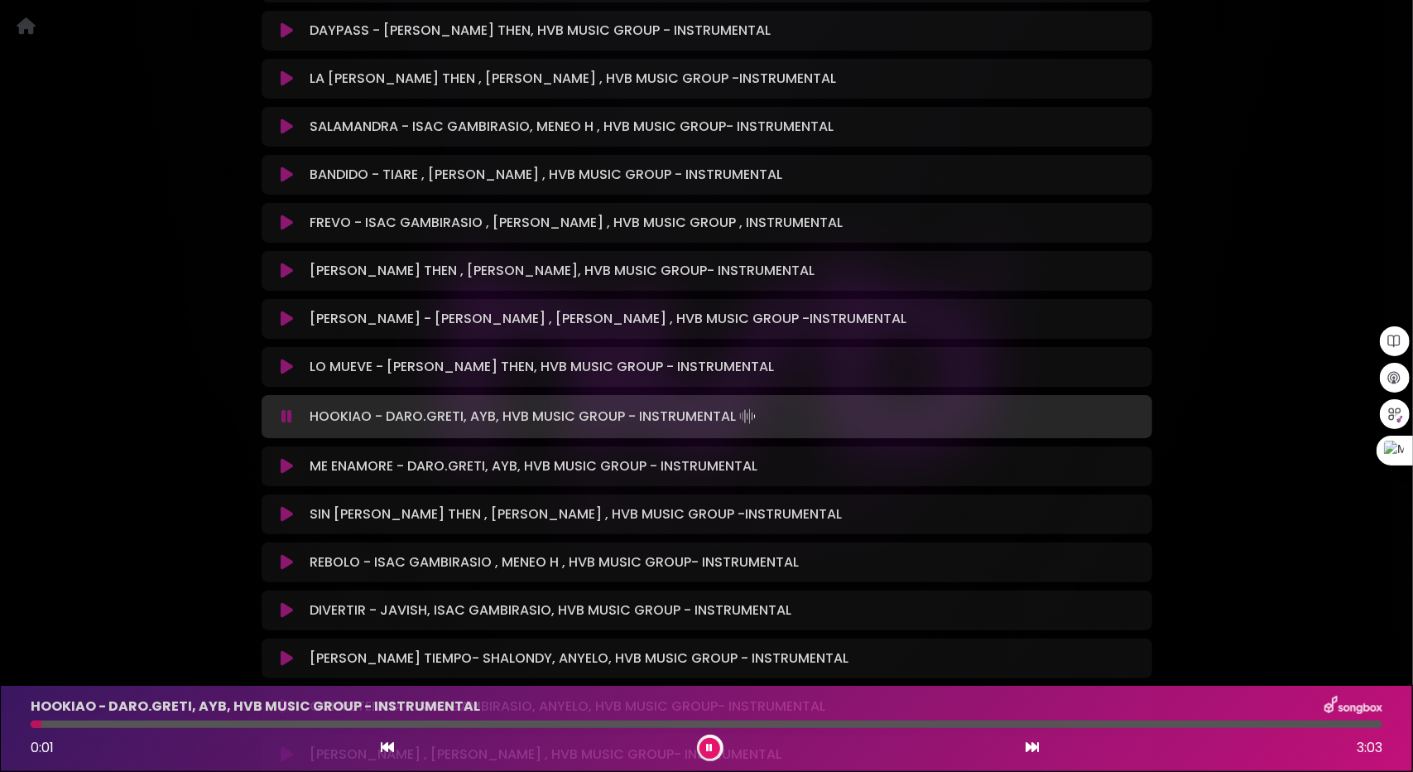
click at [142, 723] on div at bounding box center [707, 723] width 1352 height 7
click at [215, 724] on div at bounding box center [707, 723] width 1352 height 7
click at [283, 724] on div at bounding box center [707, 723] width 1352 height 7
click at [340, 724] on div at bounding box center [707, 723] width 1352 height 7
click at [289, 465] on icon at bounding box center [287, 466] width 12 height 17
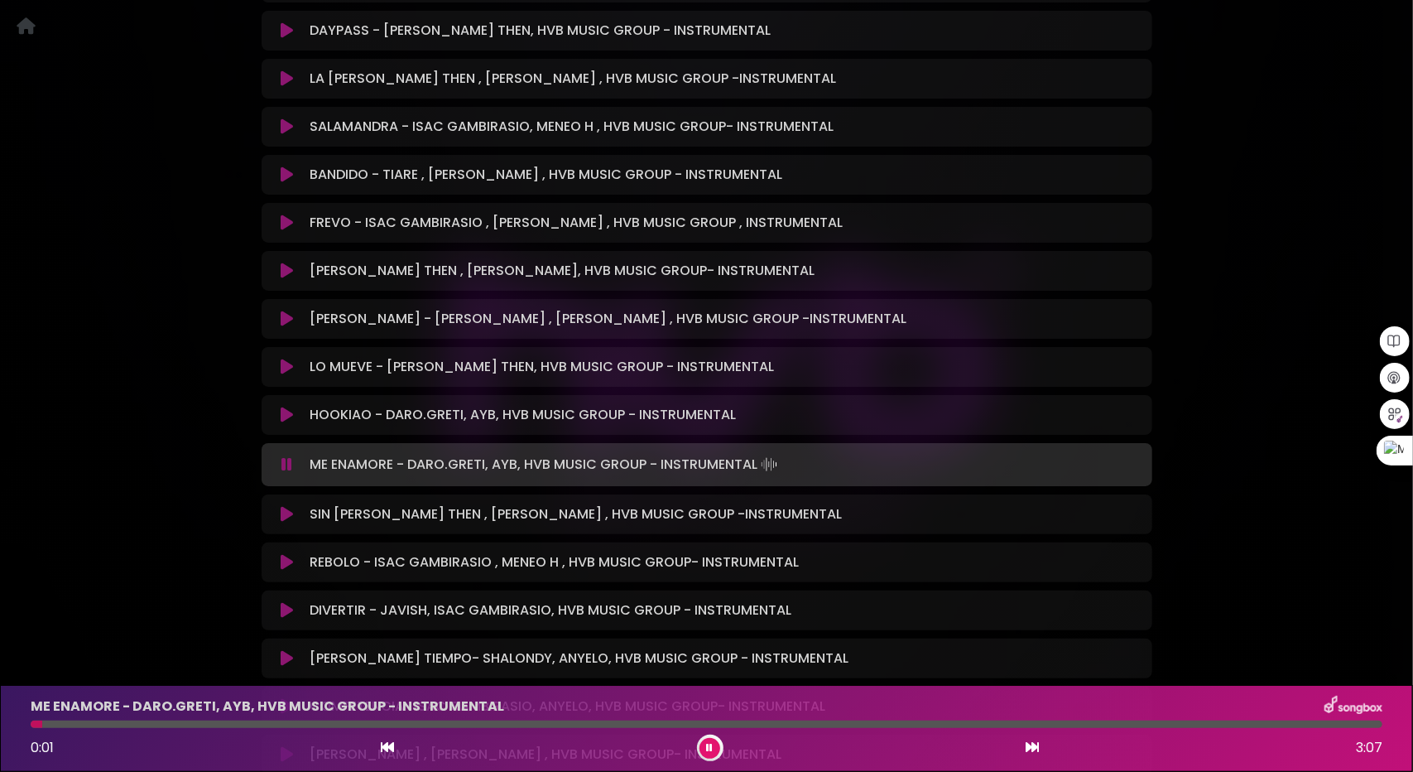
click at [202, 724] on div at bounding box center [707, 723] width 1352 height 7
click at [244, 723] on div at bounding box center [707, 723] width 1352 height 7
click at [283, 511] on icon at bounding box center [287, 514] width 12 height 17
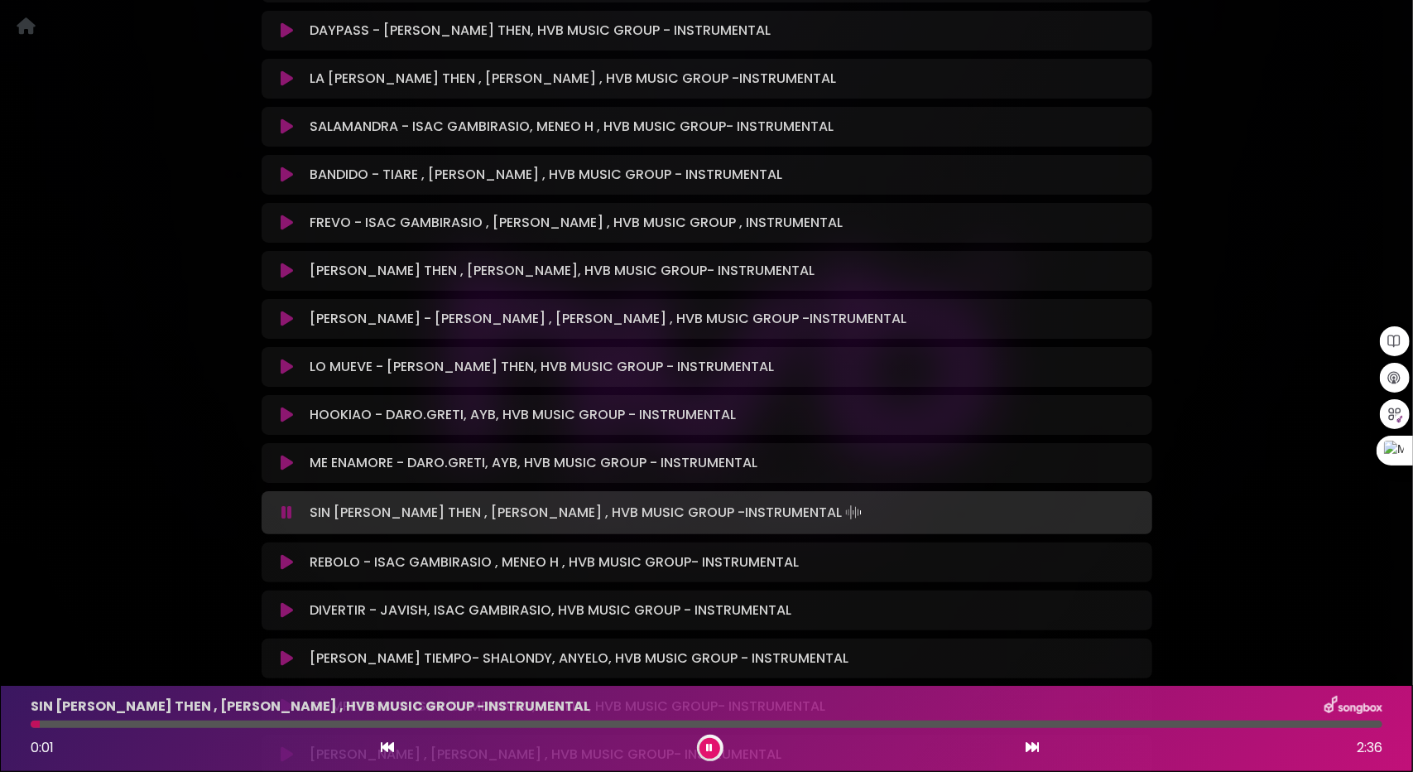
click at [351, 724] on div at bounding box center [707, 723] width 1352 height 7
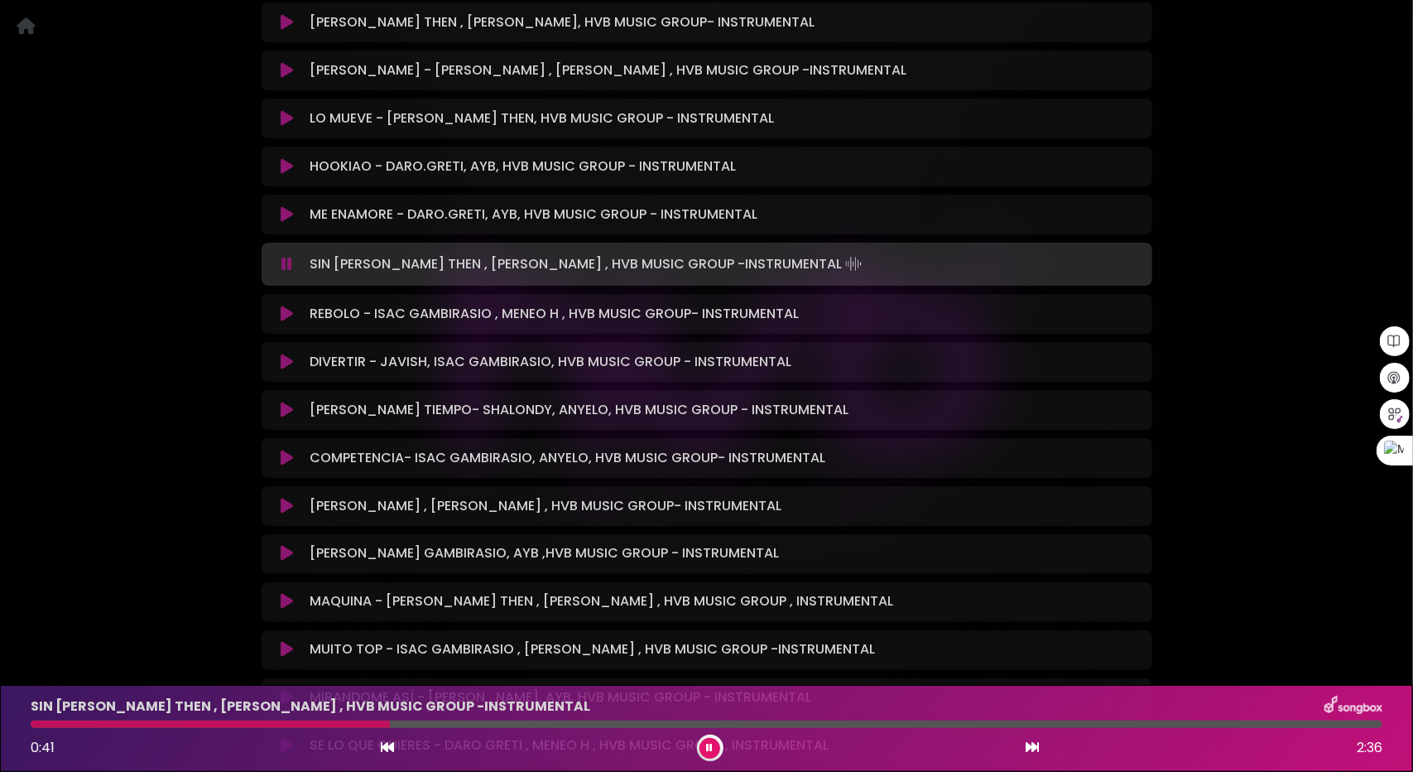
click at [280, 314] on button at bounding box center [288, 314] width 32 height 17
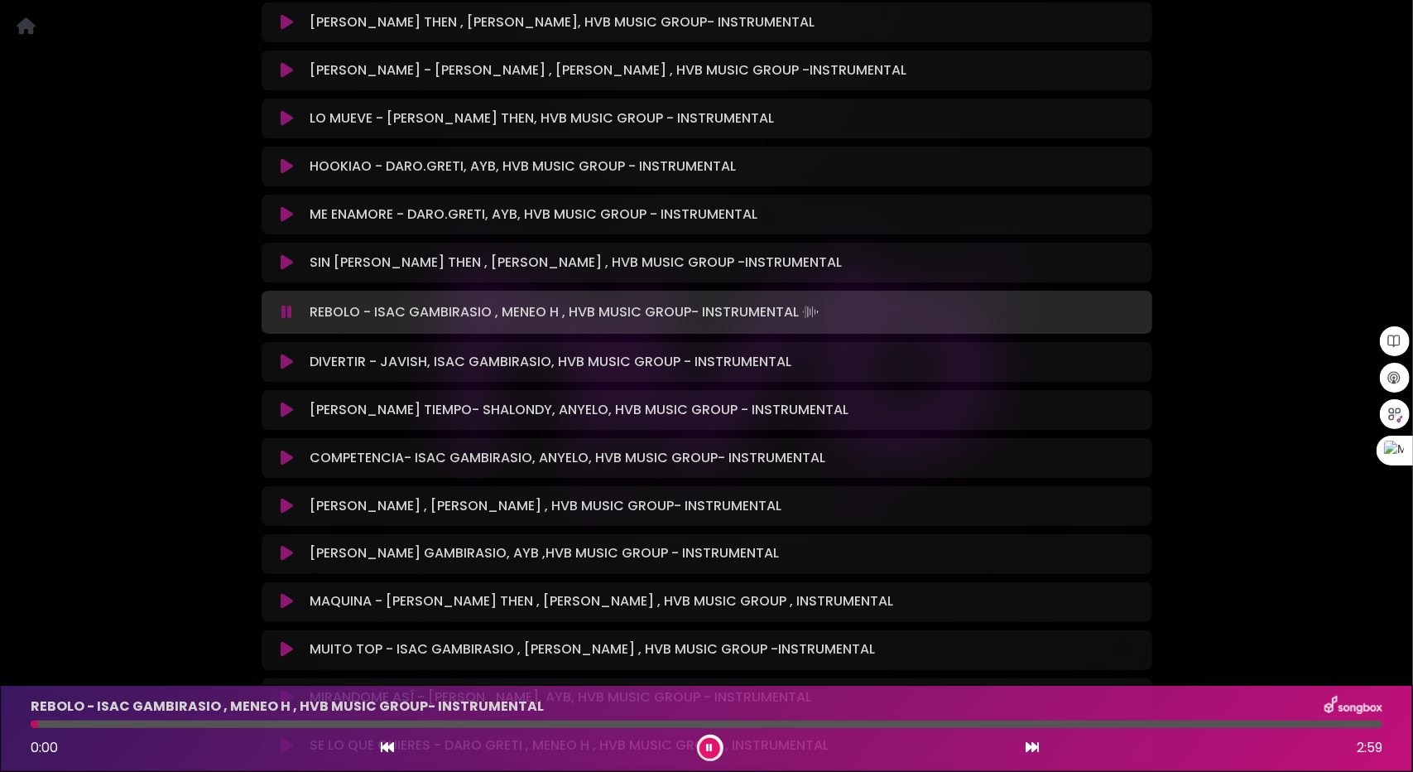
click at [288, 360] on icon at bounding box center [287, 362] width 12 height 17
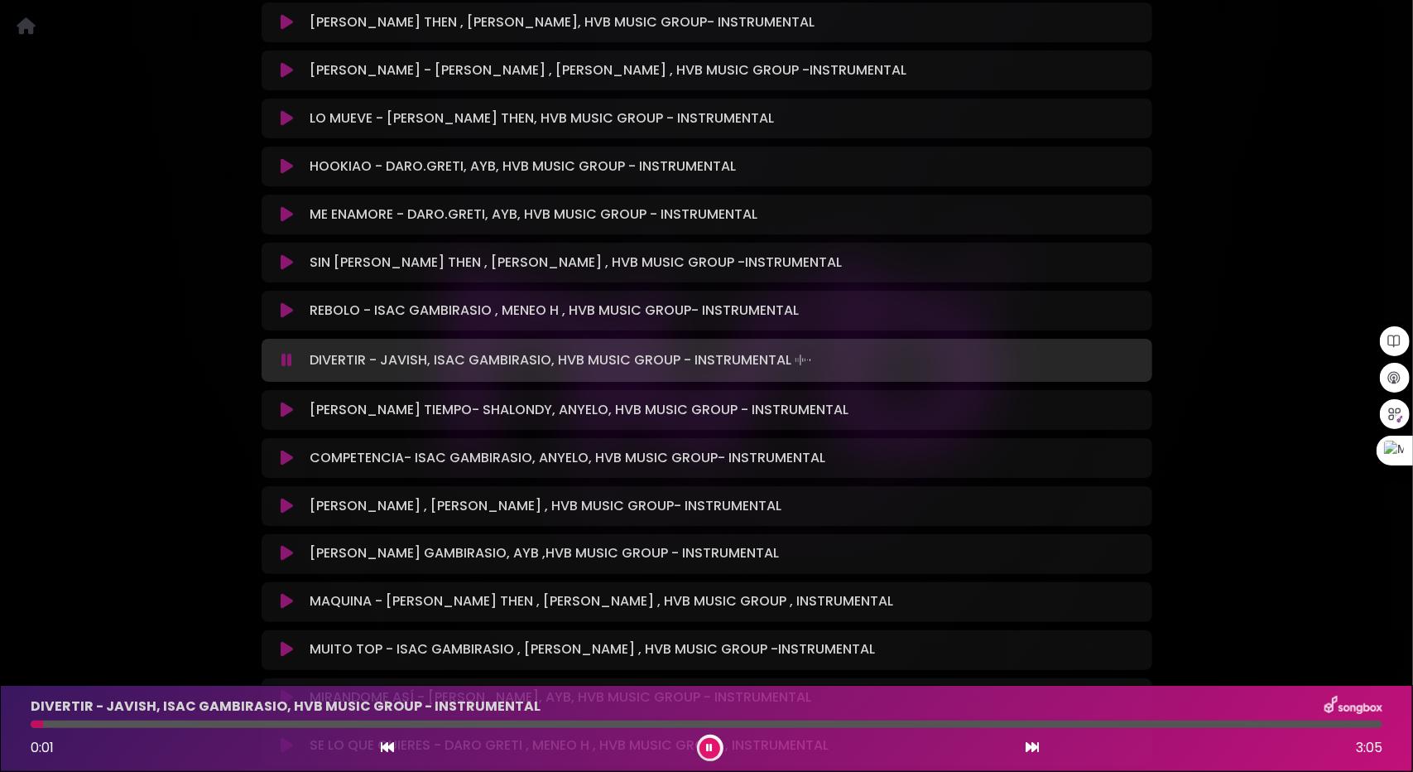
click at [290, 410] on icon at bounding box center [287, 410] width 12 height 17
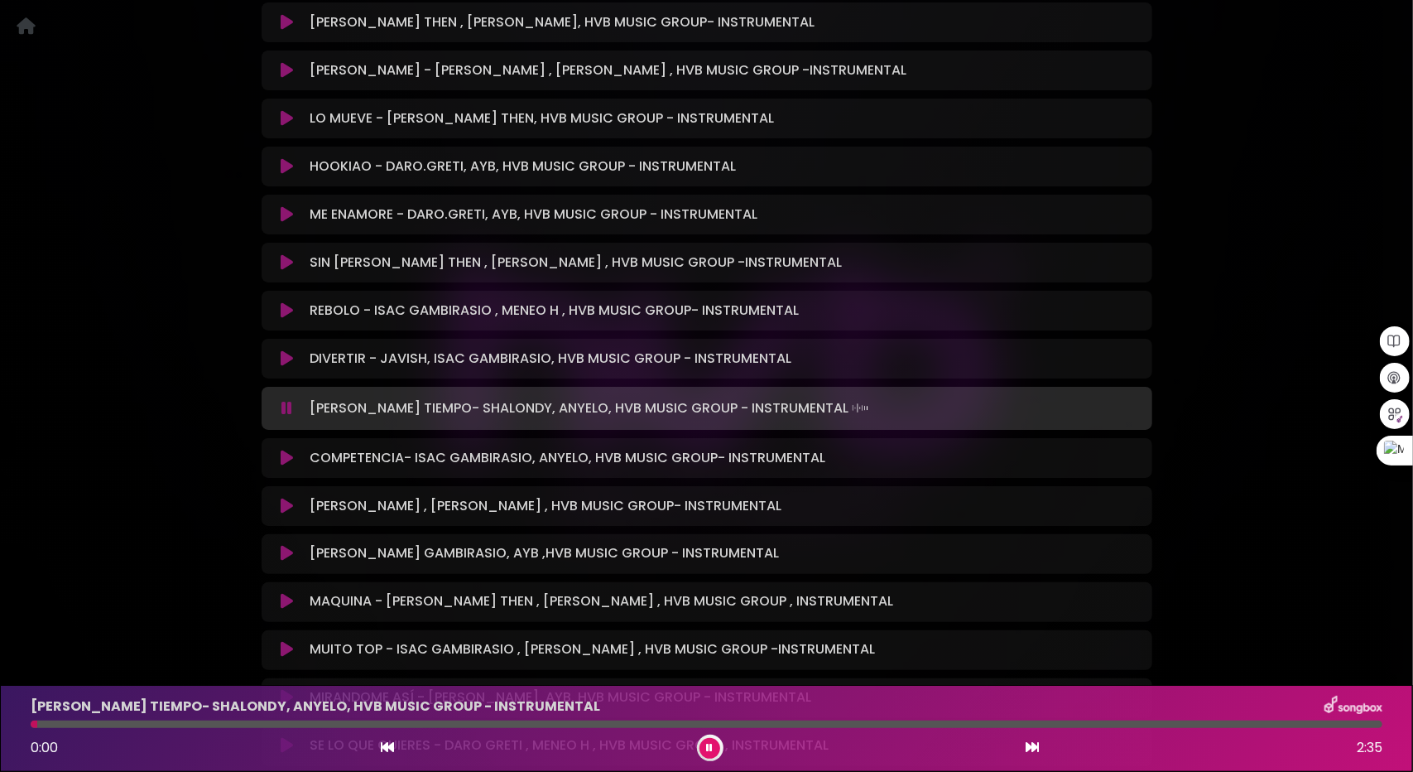
click at [129, 723] on div at bounding box center [707, 723] width 1352 height 7
click at [216, 719] on div "[PERSON_NAME] TIEMPO- SHALONDY, ANYELO, HVB MUSIC GROUP - INSTRUMENTAL 0:12 2:35" at bounding box center [707, 727] width 1372 height 65
click at [311, 719] on div "[PERSON_NAME] TIEMPO- SHALONDY, ANYELO, HVB MUSIC GROUP - INSTRUMENTAL 0:13 2:35" at bounding box center [707, 727] width 1372 height 65
click at [315, 721] on div at bounding box center [707, 723] width 1352 height 7
click at [290, 455] on icon at bounding box center [287, 458] width 12 height 17
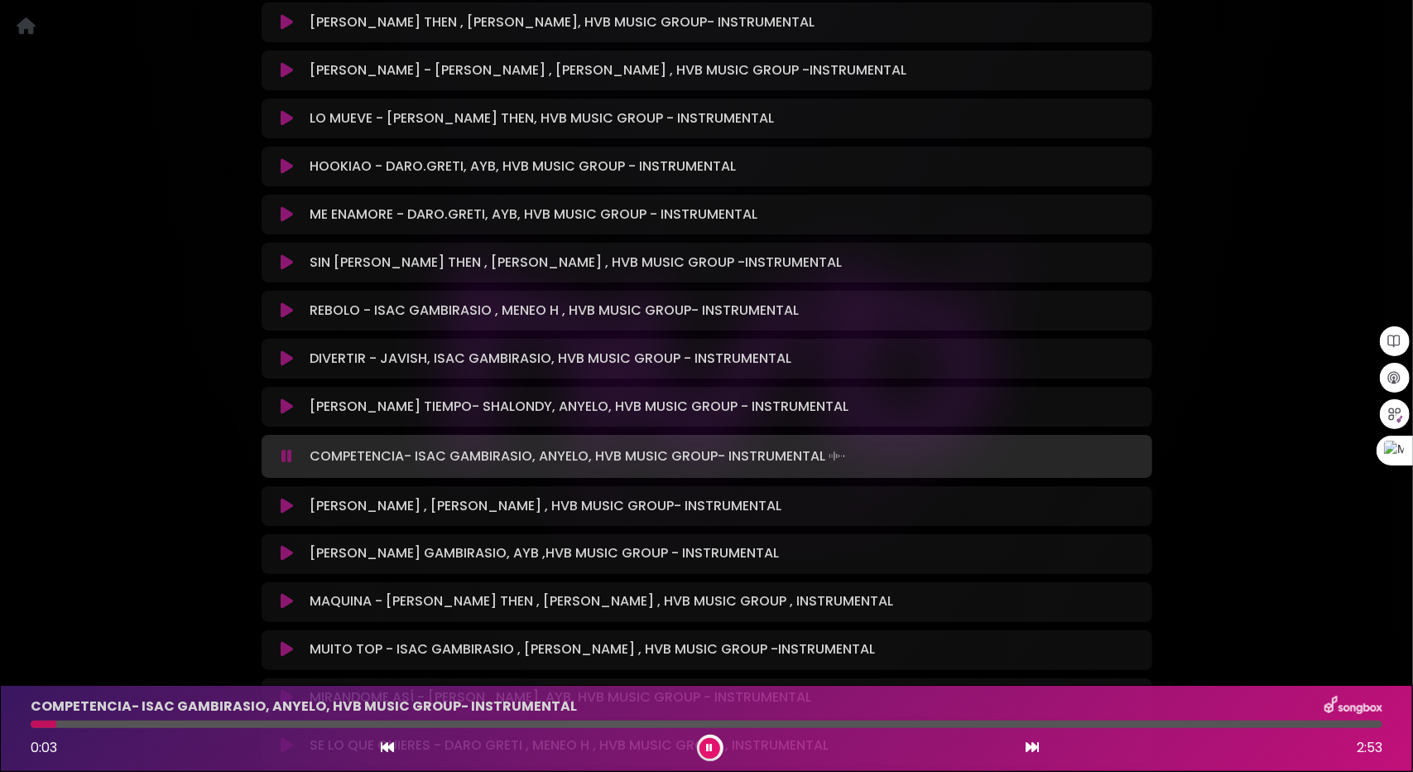
click at [290, 508] on icon at bounding box center [287, 506] width 12 height 17
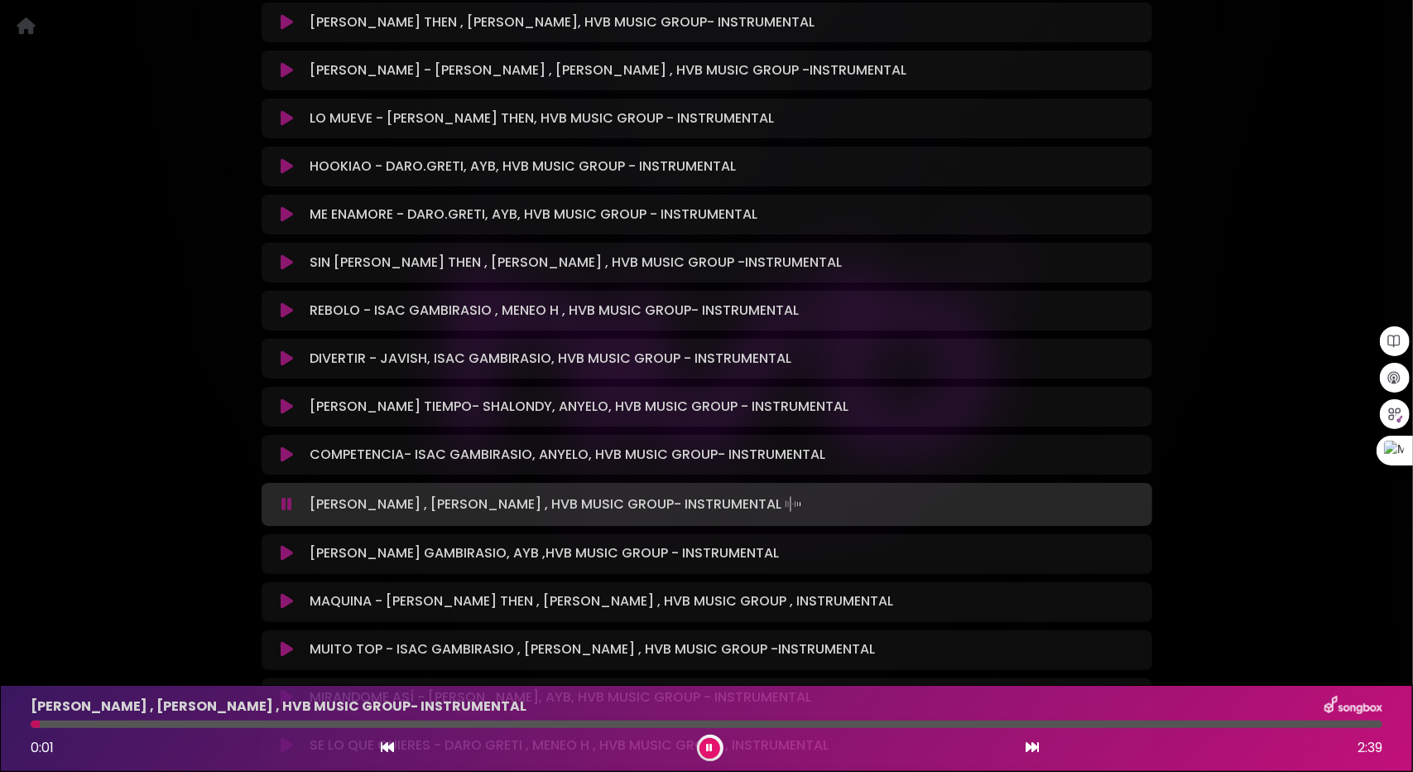
click at [157, 722] on div at bounding box center [707, 723] width 1352 height 7
click at [286, 726] on div at bounding box center [707, 723] width 1352 height 7
click at [289, 556] on icon at bounding box center [287, 554] width 12 height 17
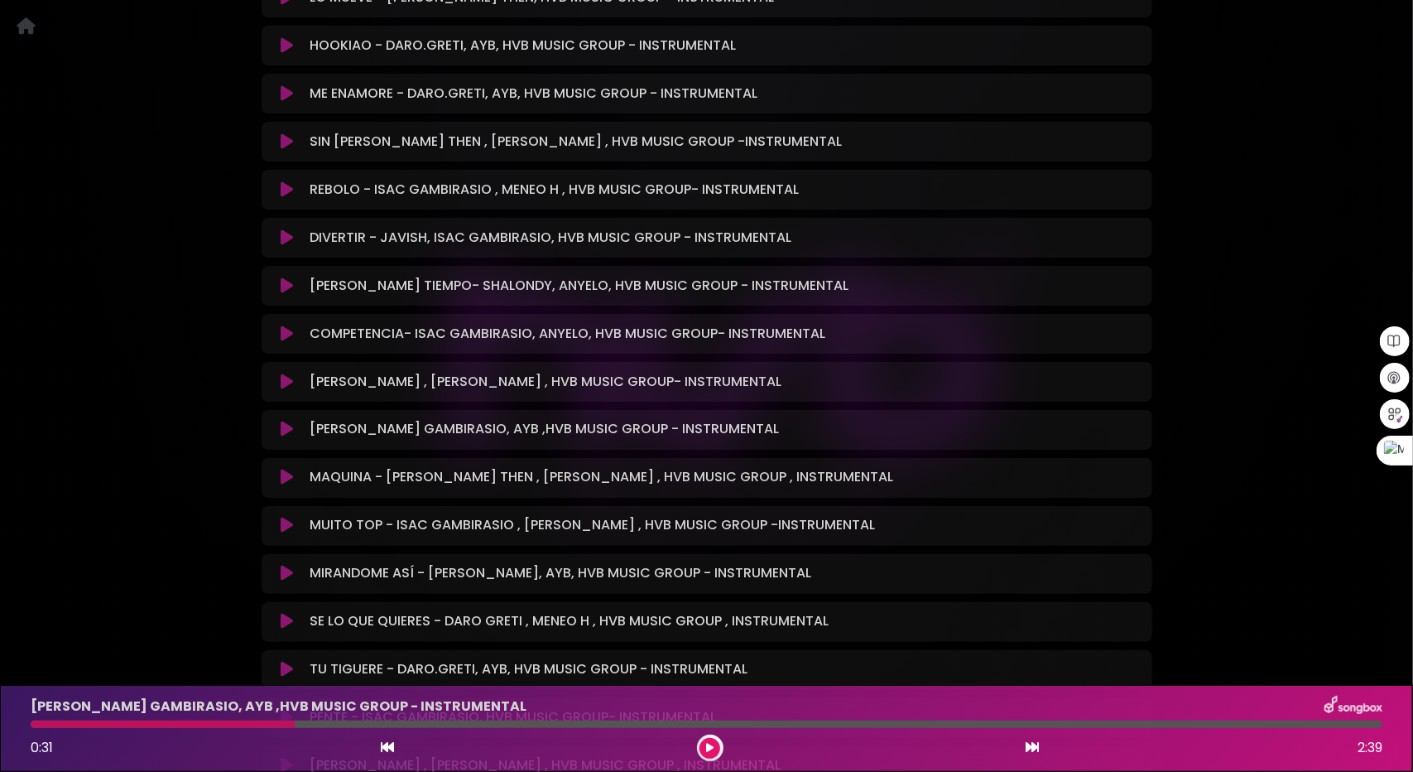
scroll to position [1739, 0]
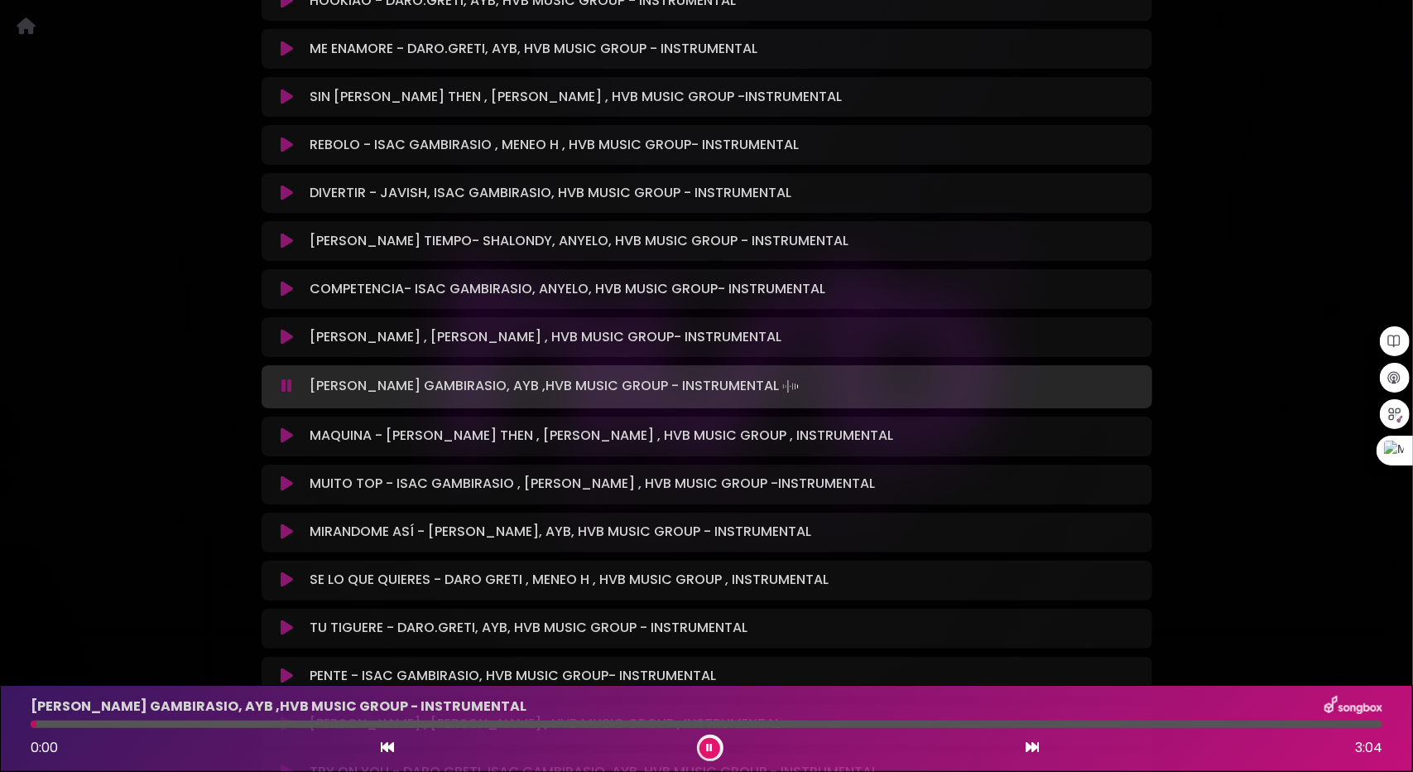
click at [286, 440] on icon at bounding box center [287, 436] width 12 height 17
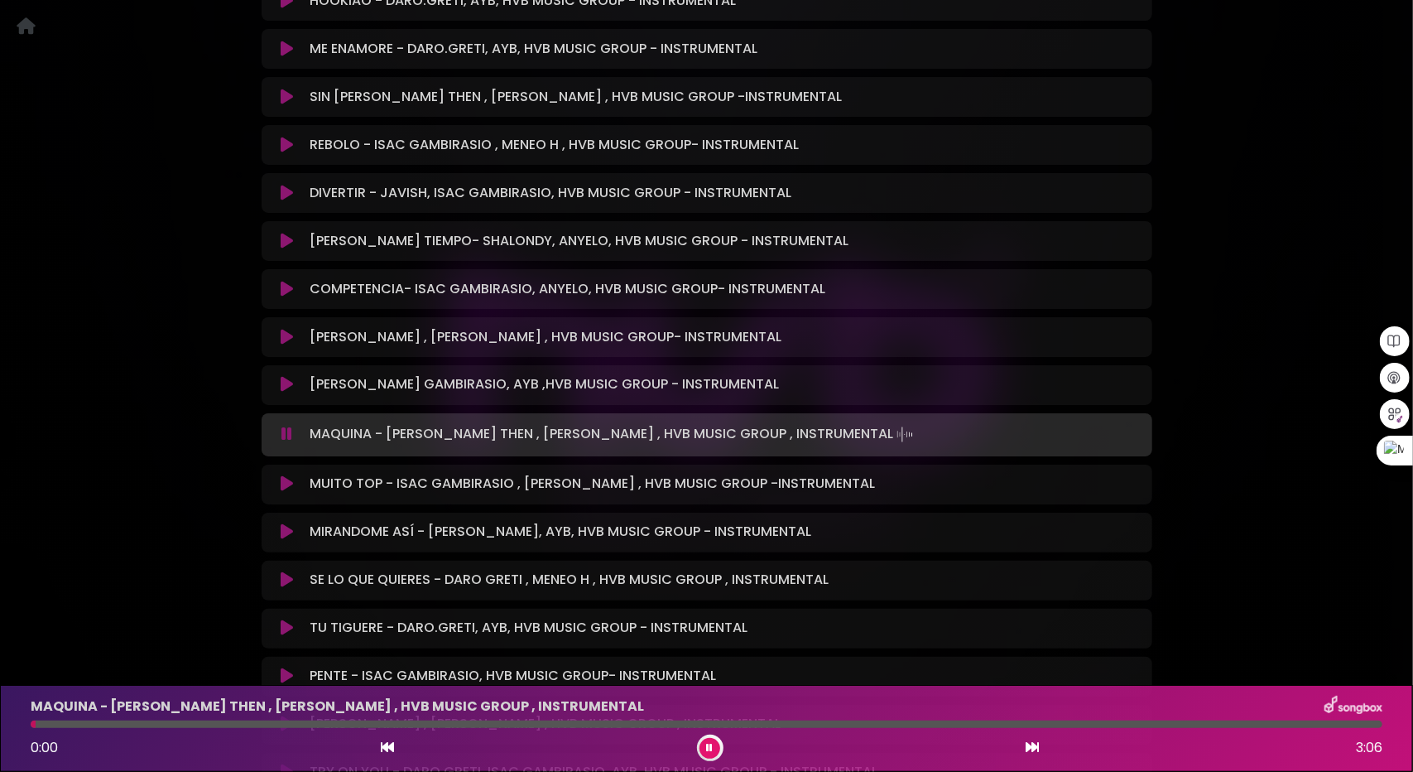
click at [161, 721] on div at bounding box center [707, 723] width 1352 height 7
click at [253, 719] on div "MAQUINA - [PERSON_NAME] THEN , [PERSON_NAME] , HVB MUSIC GROUP , INSTRUMENTAL 0…" at bounding box center [707, 727] width 1372 height 65
click at [282, 721] on div at bounding box center [707, 723] width 1352 height 7
click at [353, 723] on div at bounding box center [707, 723] width 1352 height 7
click at [291, 488] on icon at bounding box center [287, 484] width 12 height 17
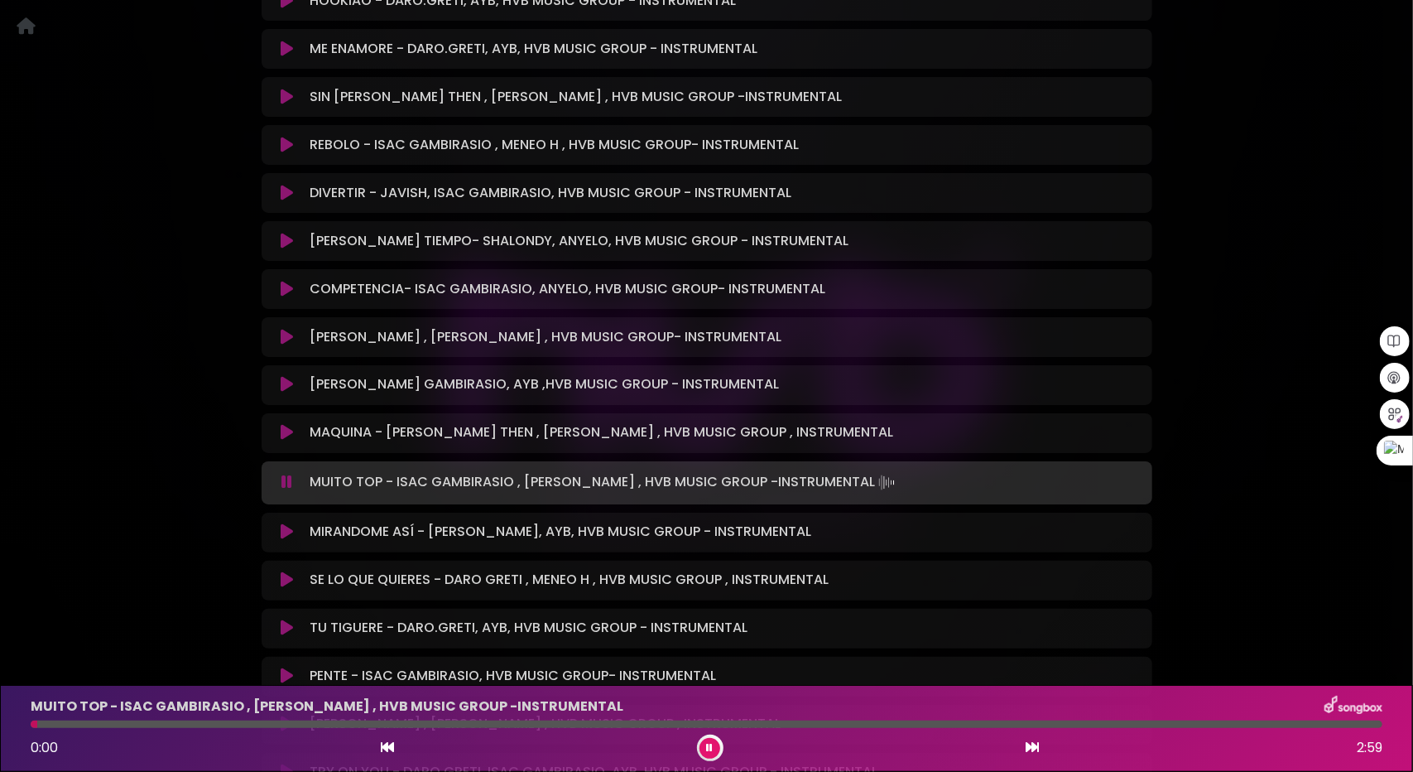
click at [270, 723] on div at bounding box center [707, 723] width 1352 height 7
click at [364, 721] on div at bounding box center [707, 723] width 1352 height 7
click at [435, 726] on div at bounding box center [707, 723] width 1352 height 7
click at [290, 531] on icon at bounding box center [287, 532] width 12 height 17
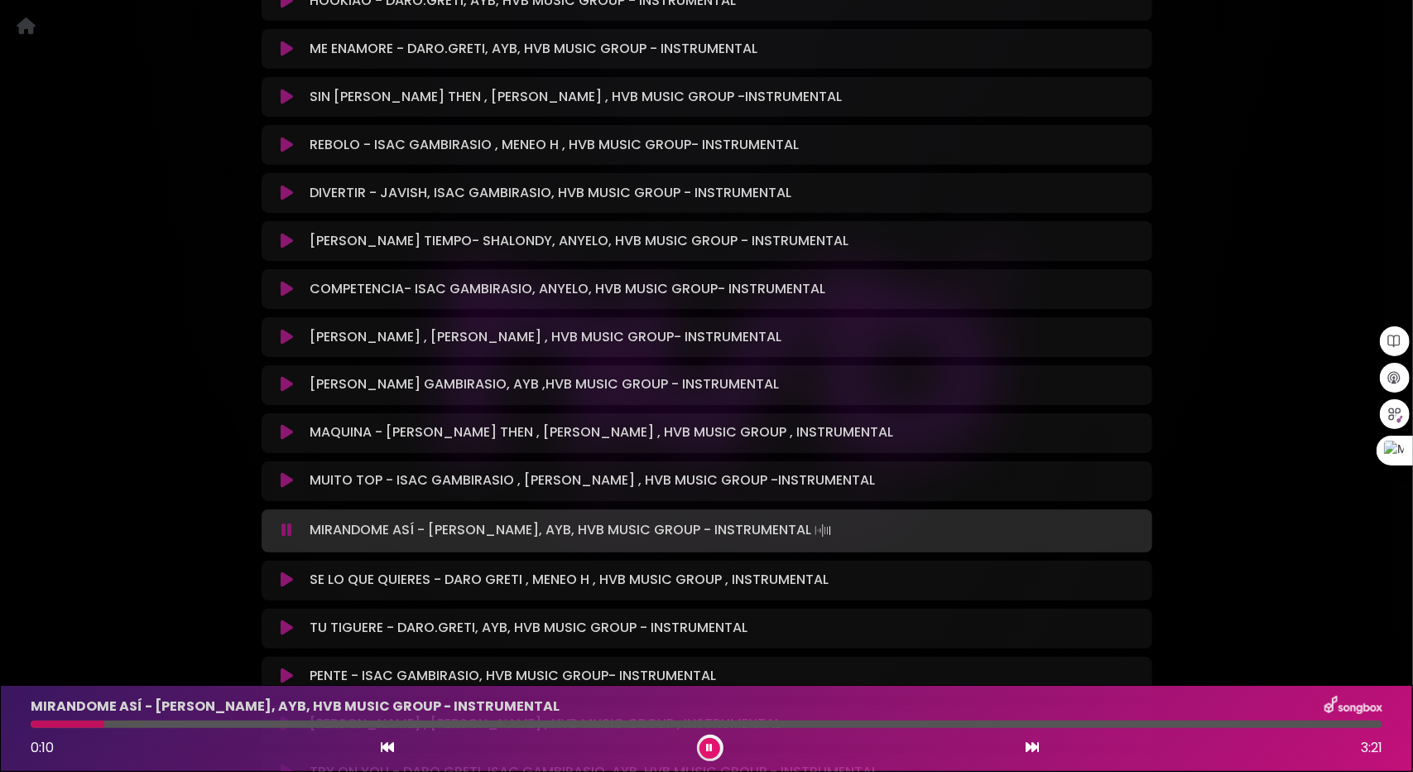
click at [290, 580] on icon at bounding box center [287, 580] width 12 height 17
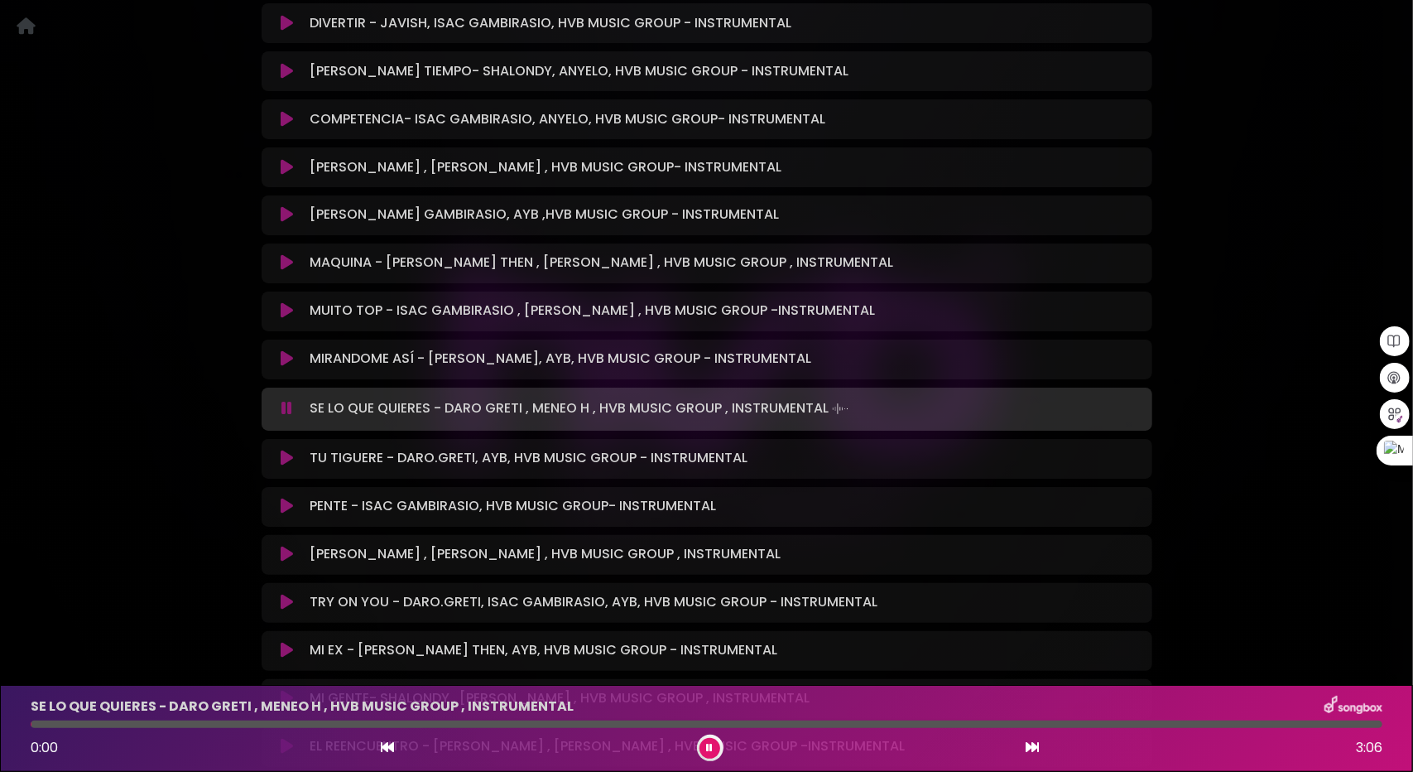
scroll to position [1987, 0]
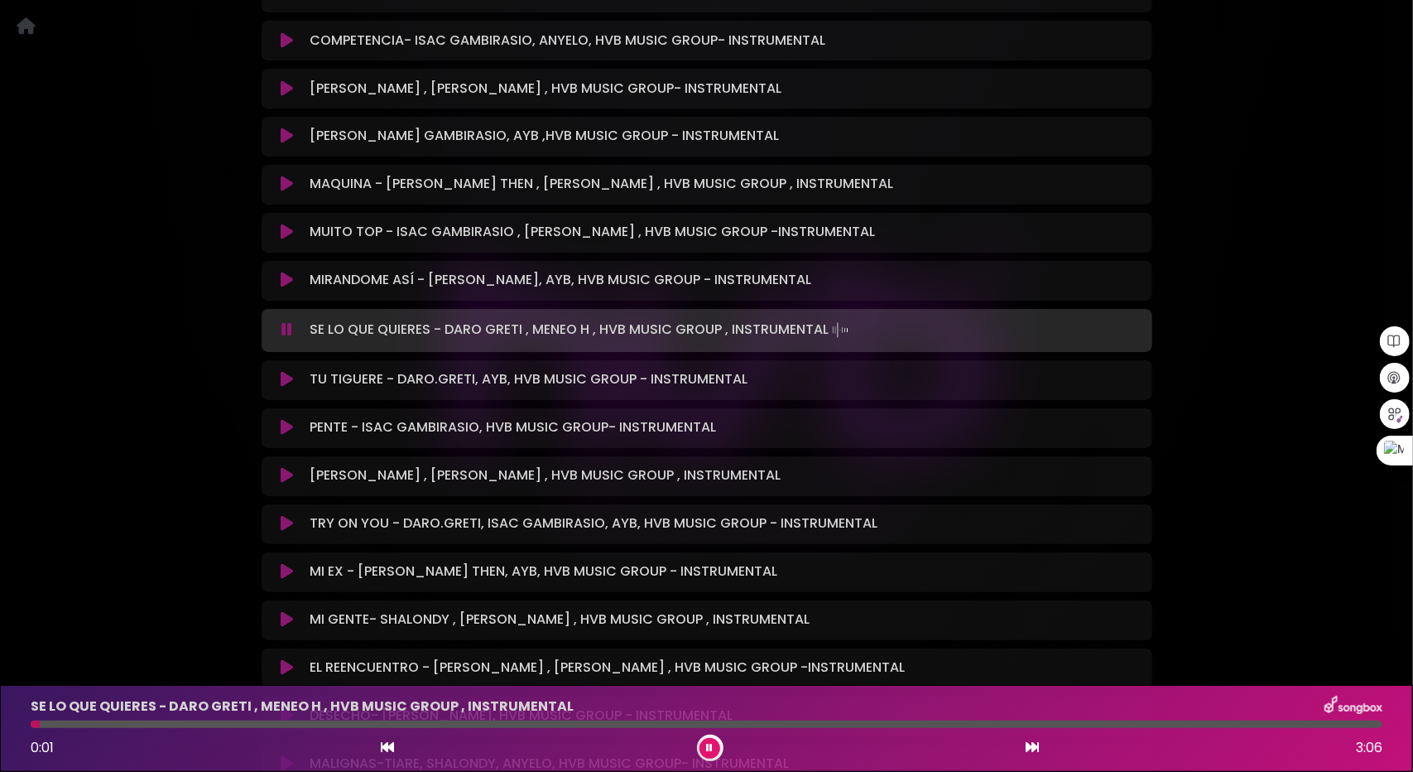
click at [285, 383] on icon at bounding box center [287, 380] width 12 height 17
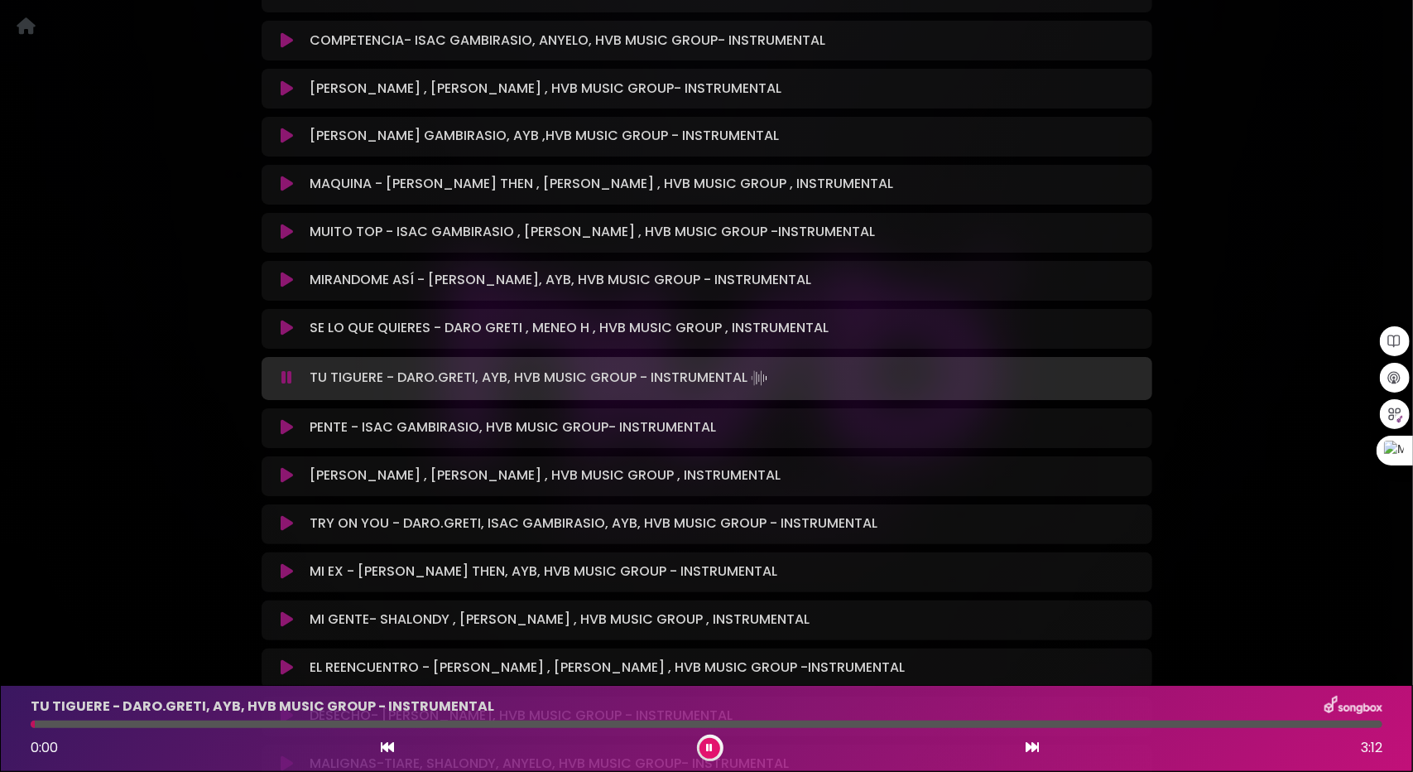
click at [284, 430] on icon at bounding box center [287, 428] width 12 height 17
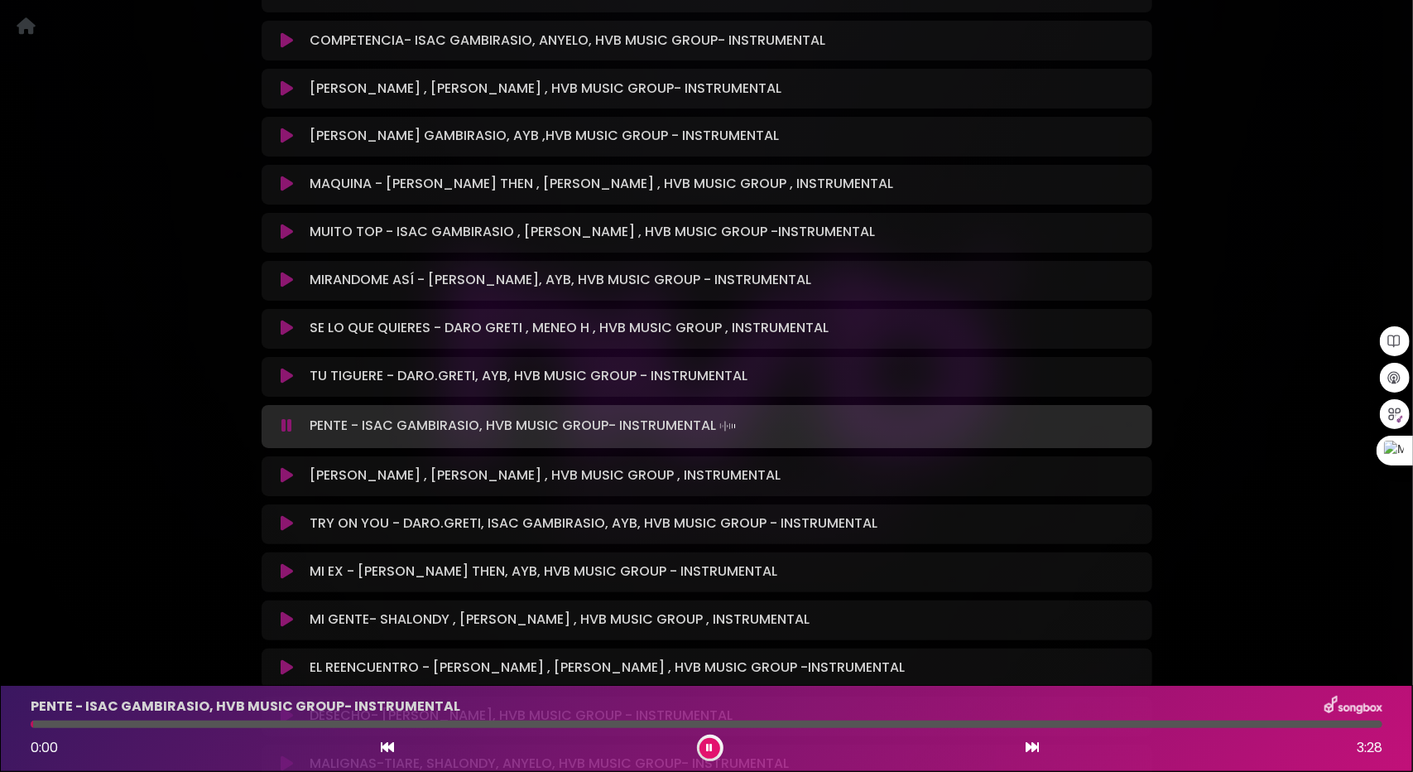
click at [280, 484] on button at bounding box center [288, 476] width 32 height 17
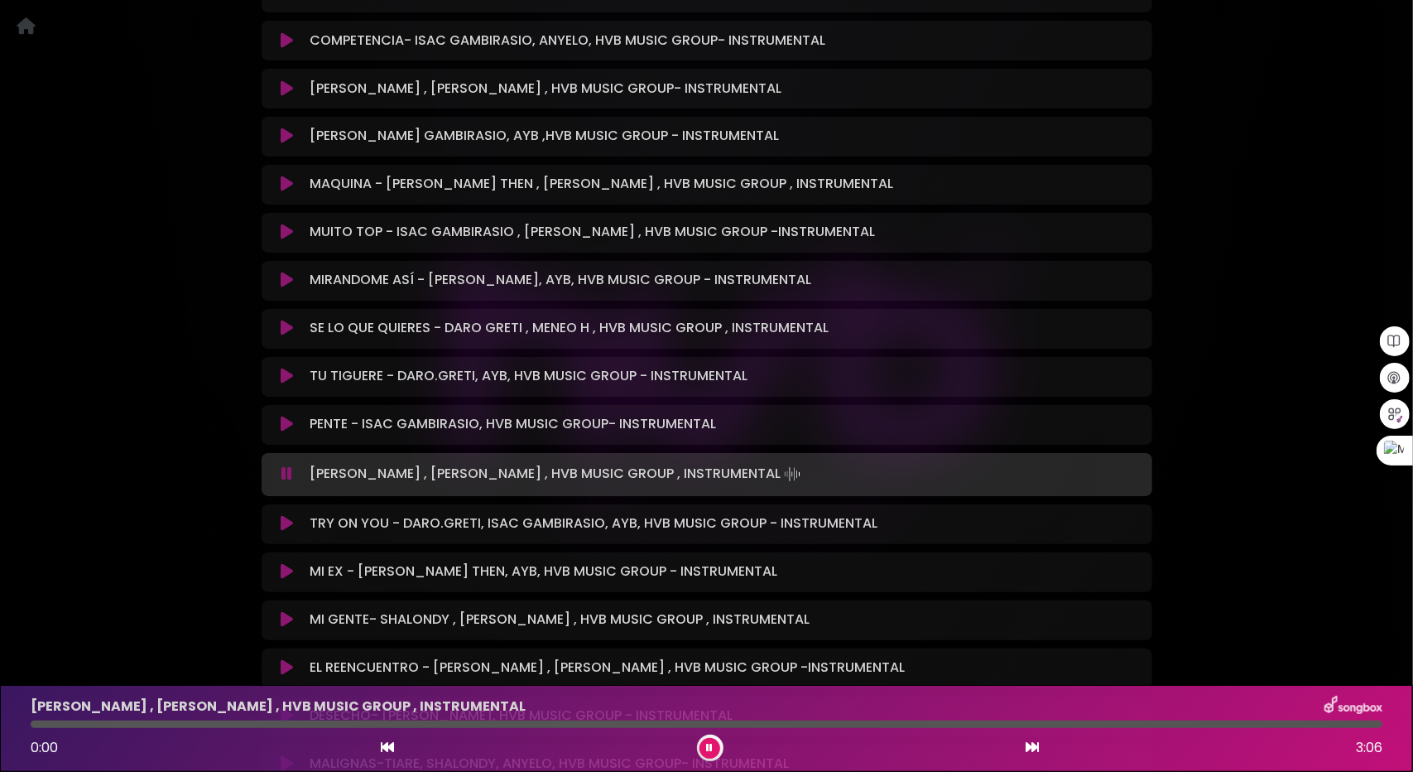
click at [282, 481] on icon at bounding box center [286, 474] width 11 height 17
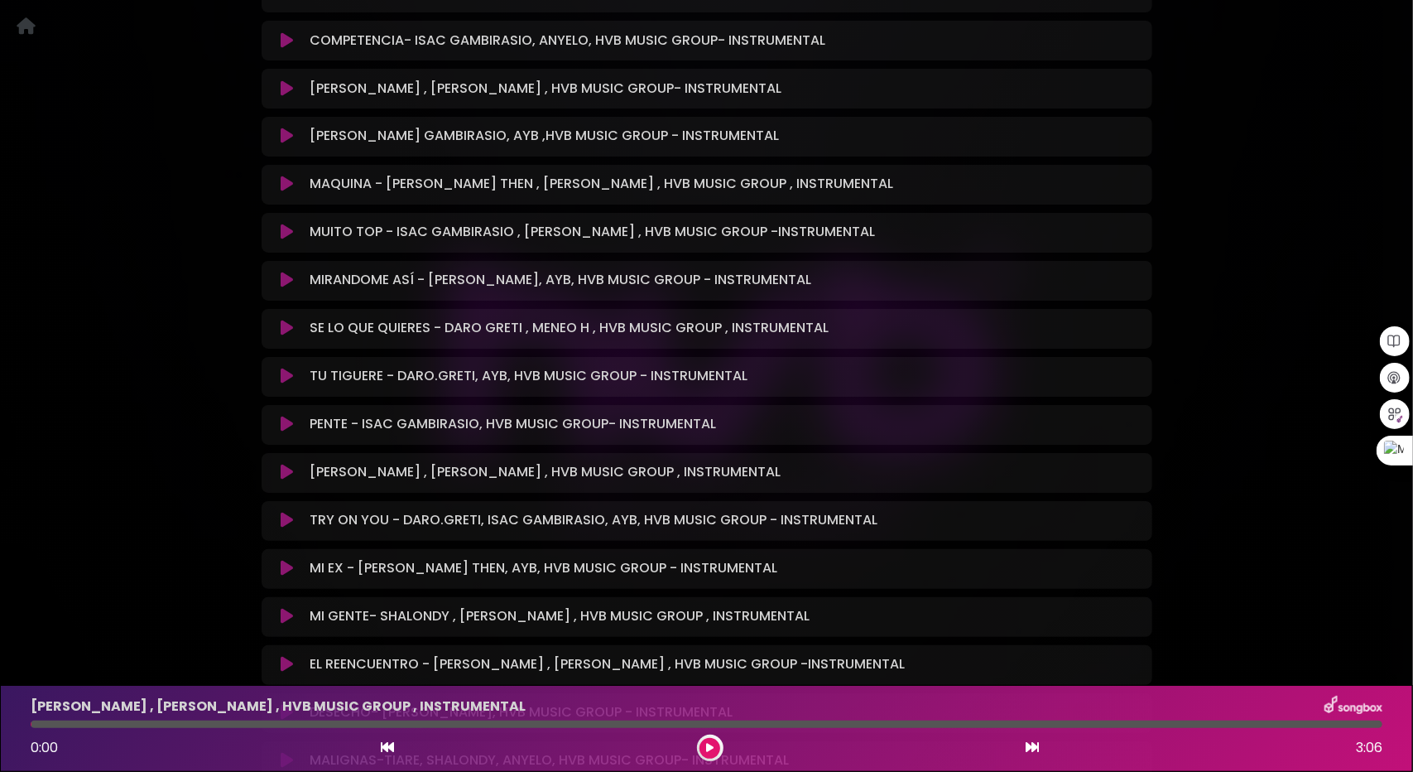
click at [285, 485] on div "[PERSON_NAME] , [PERSON_NAME] , HVB MUSIC GROUP , INSTRUMENTAL Loading Track...…" at bounding box center [707, 473] width 891 height 40
click at [282, 474] on icon at bounding box center [287, 472] width 12 height 17
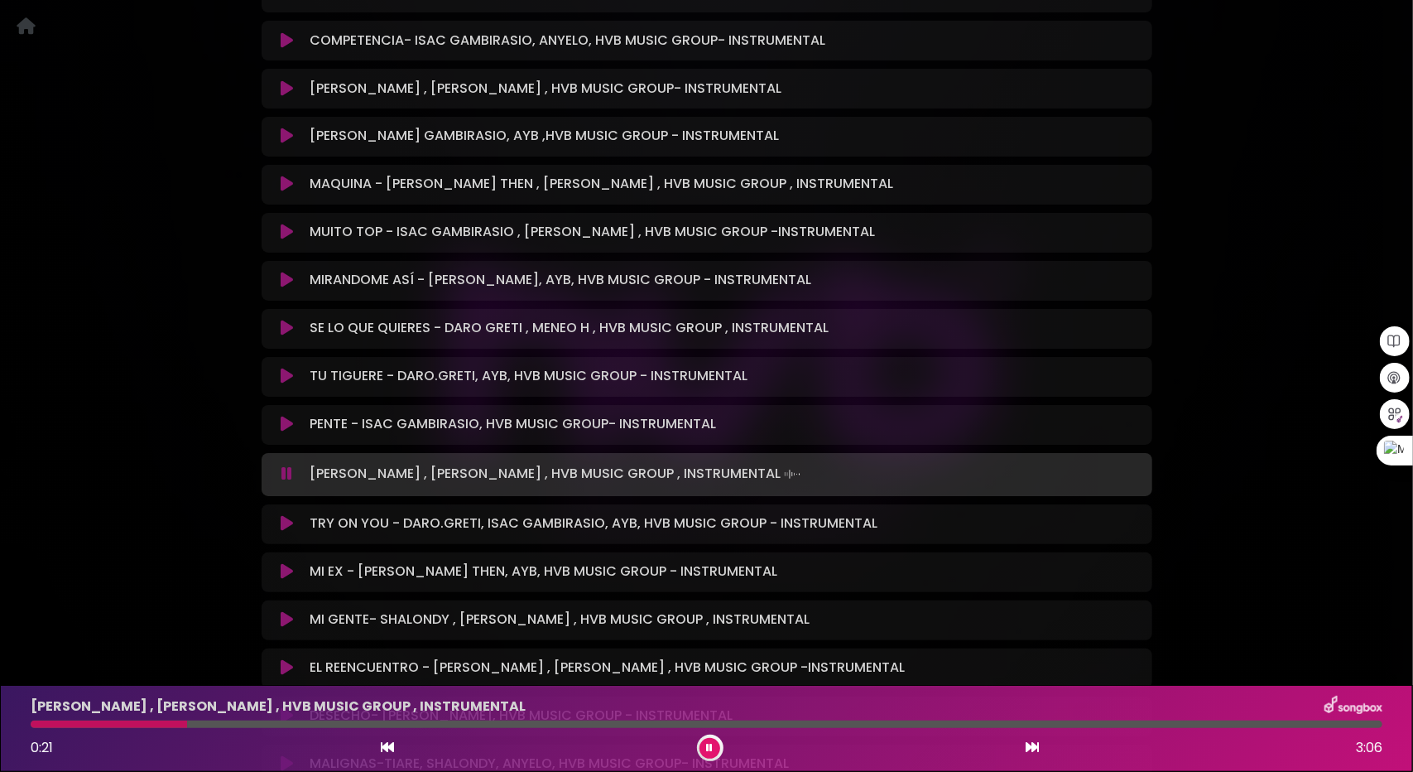
click at [187, 725] on div at bounding box center [707, 723] width 1352 height 7
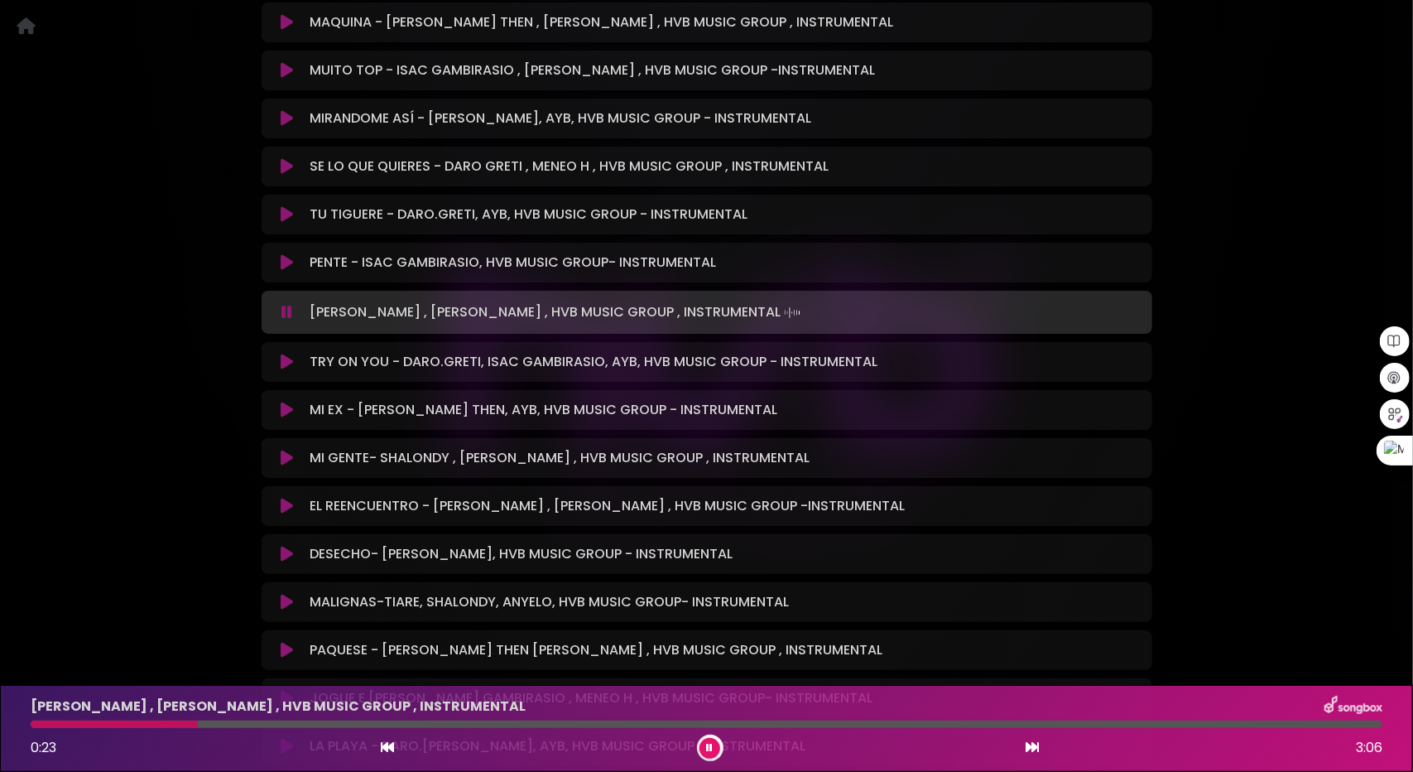
scroll to position [2153, 0]
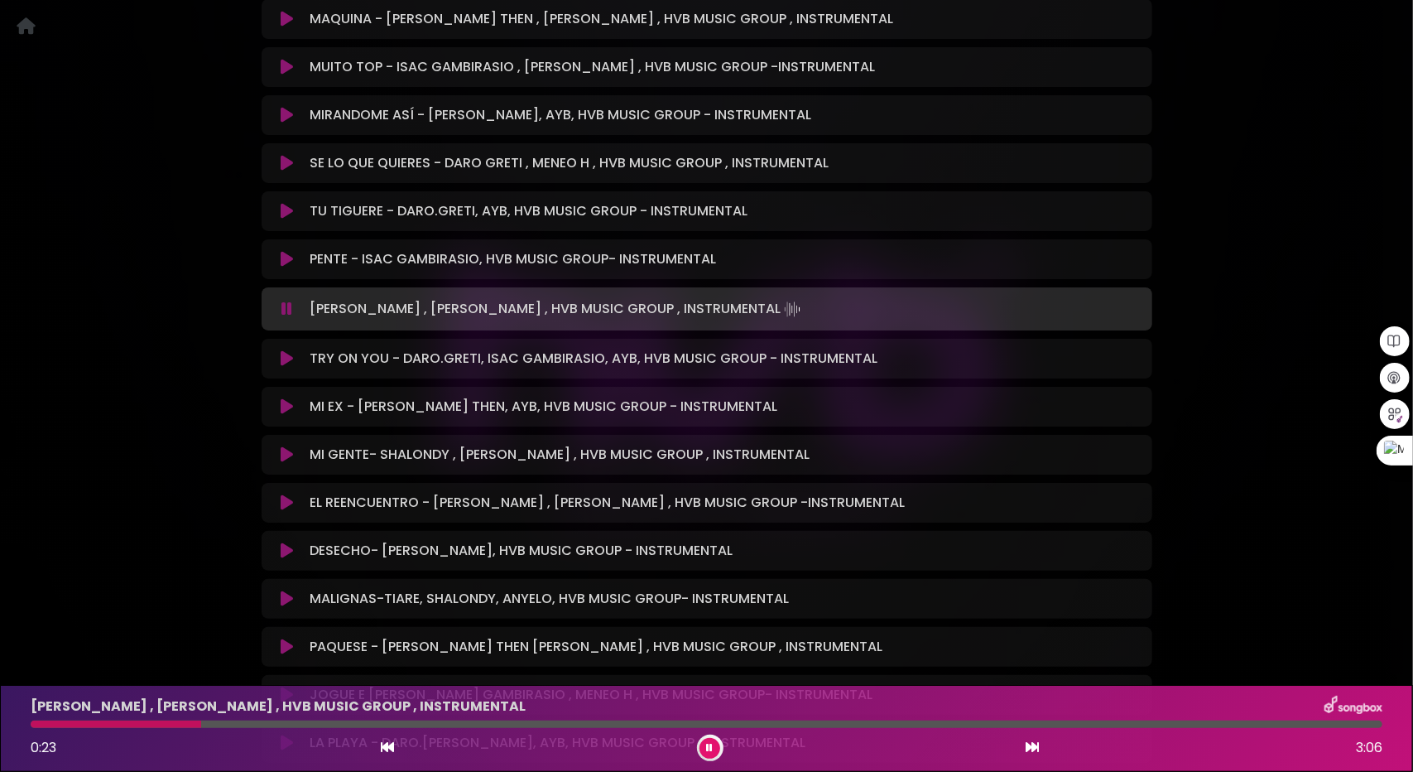
click at [291, 355] on icon at bounding box center [287, 358] width 12 height 17
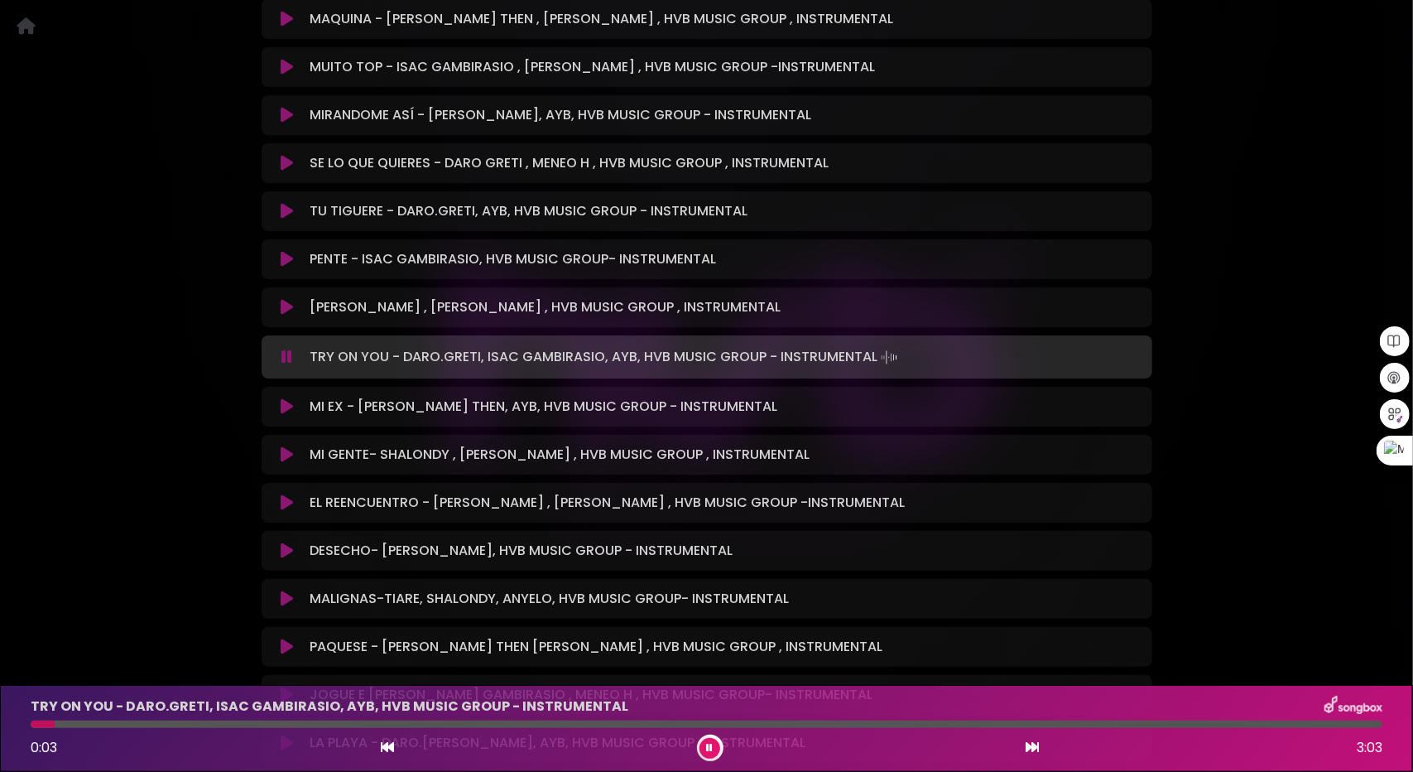
click at [171, 725] on div at bounding box center [707, 723] width 1352 height 7
click at [235, 722] on div at bounding box center [707, 723] width 1352 height 7
click at [325, 721] on div at bounding box center [707, 723] width 1352 height 7
click at [383, 721] on div at bounding box center [707, 723] width 1352 height 7
click at [286, 410] on icon at bounding box center [287, 406] width 12 height 17
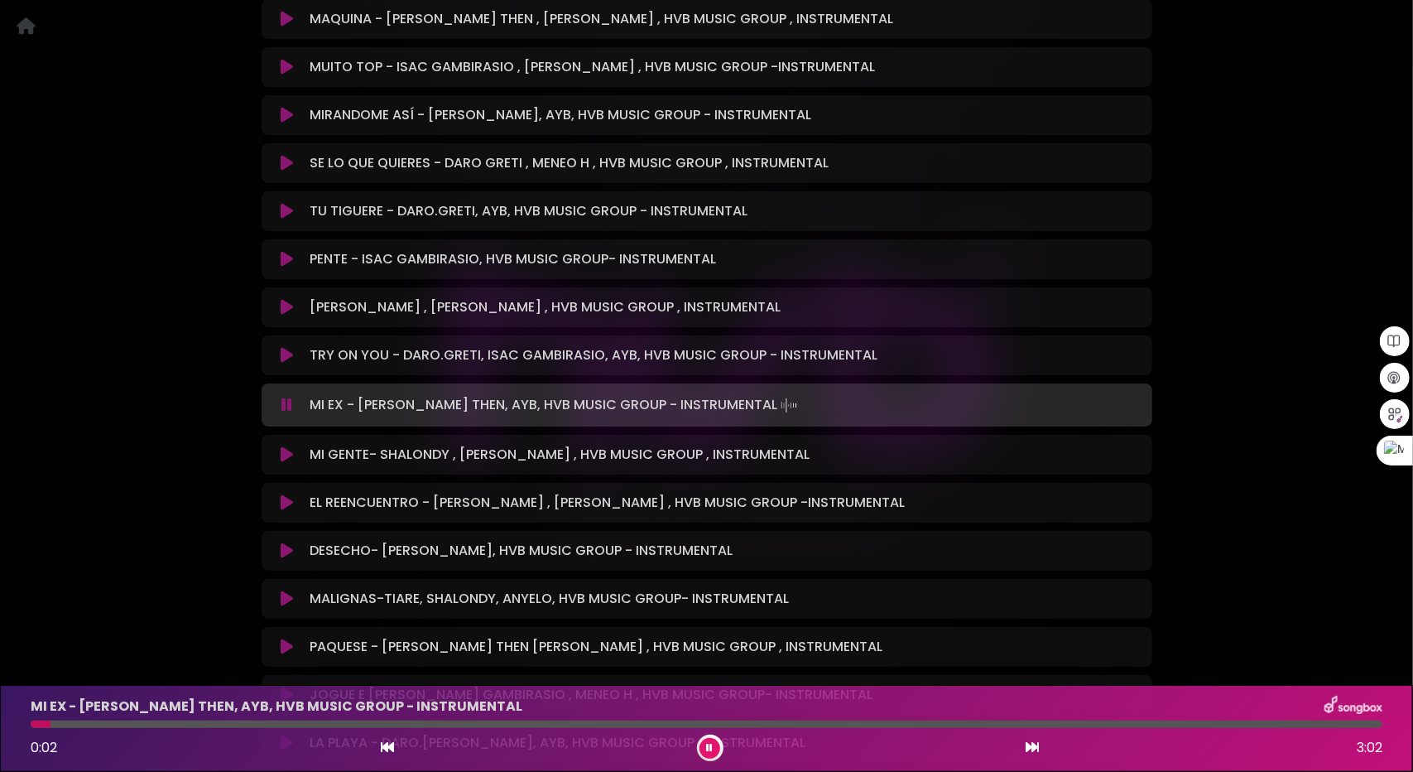
click at [161, 726] on div at bounding box center [707, 723] width 1352 height 7
click at [265, 724] on div at bounding box center [707, 723] width 1352 height 7
click at [378, 724] on div at bounding box center [707, 723] width 1352 height 7
click at [530, 724] on div at bounding box center [707, 723] width 1352 height 7
click at [628, 725] on div at bounding box center [707, 723] width 1352 height 7
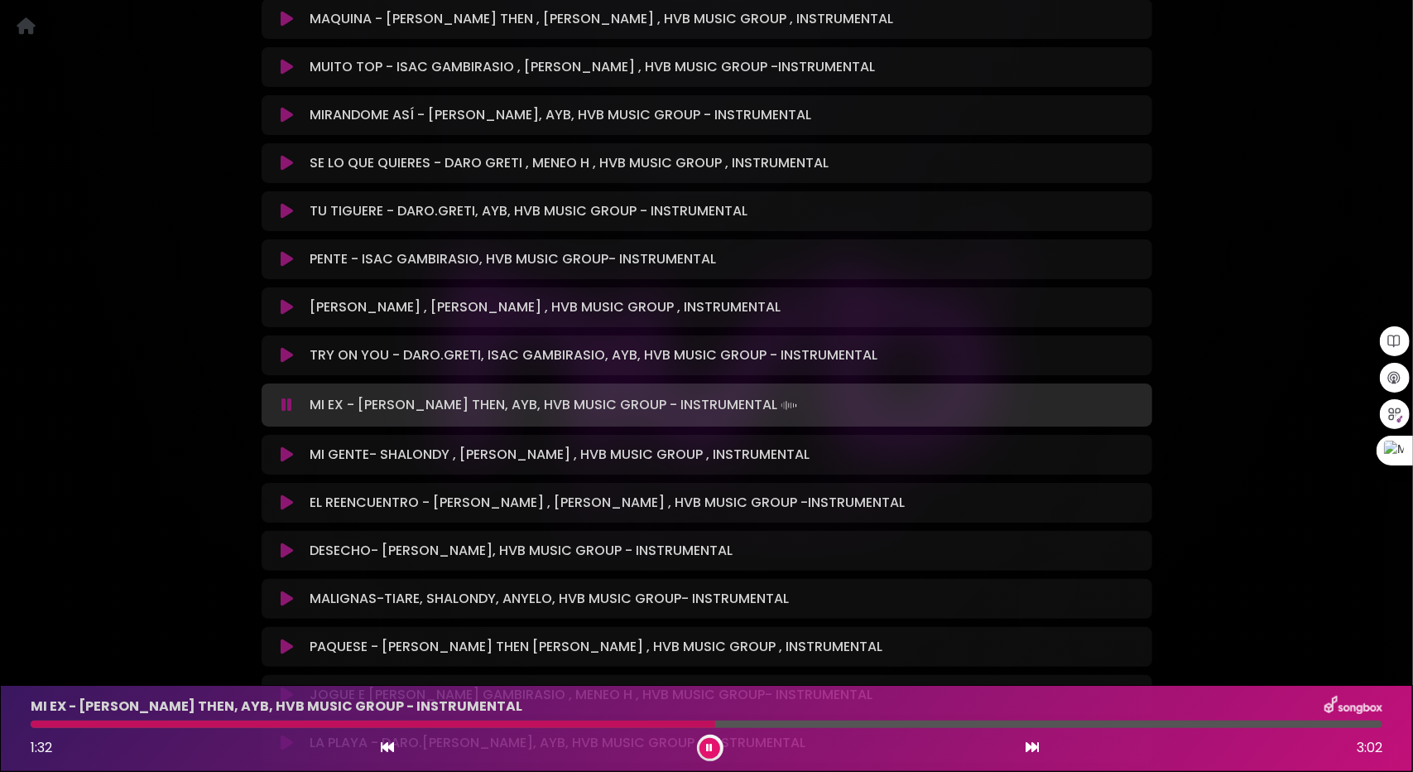
click at [715, 723] on div at bounding box center [707, 723] width 1352 height 7
click at [291, 456] on icon at bounding box center [287, 454] width 12 height 17
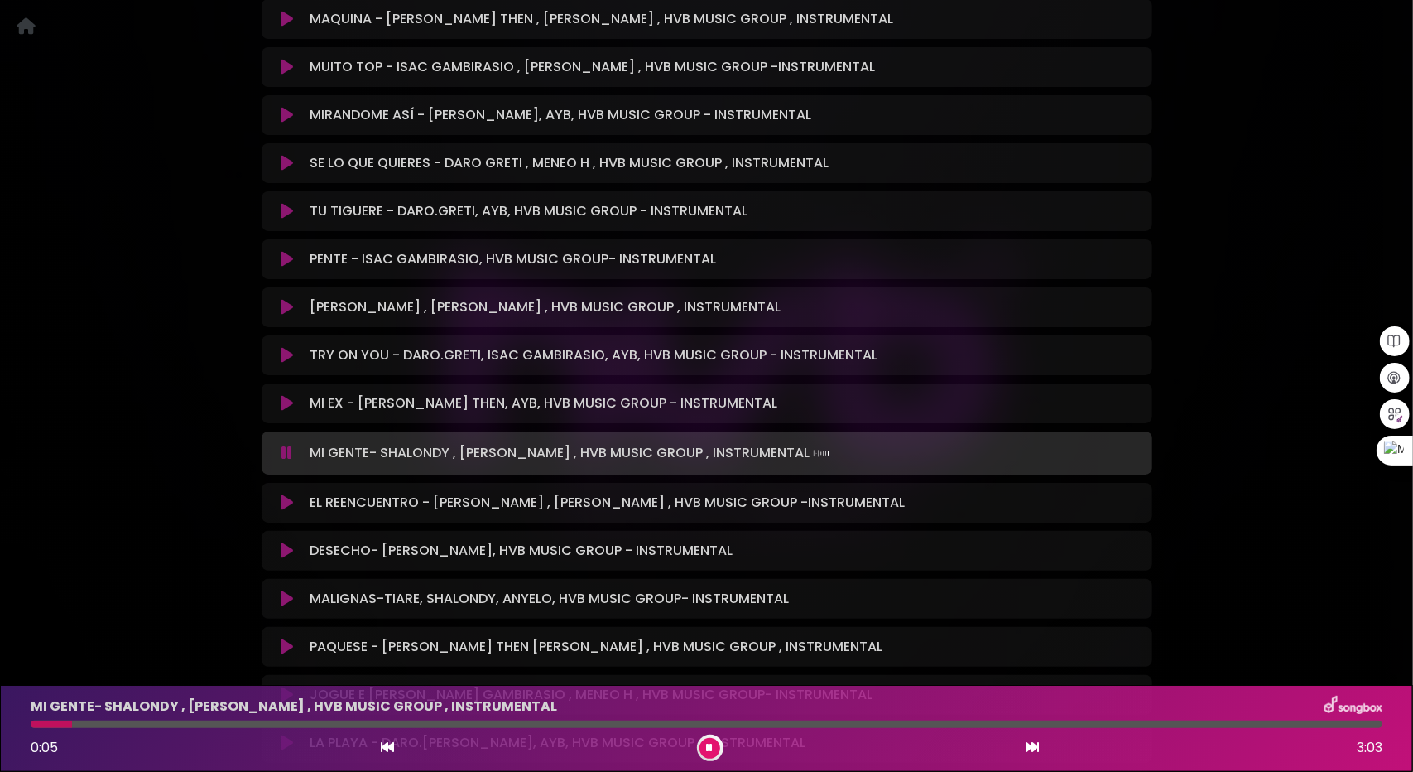
click at [291, 506] on icon at bounding box center [287, 502] width 12 height 17
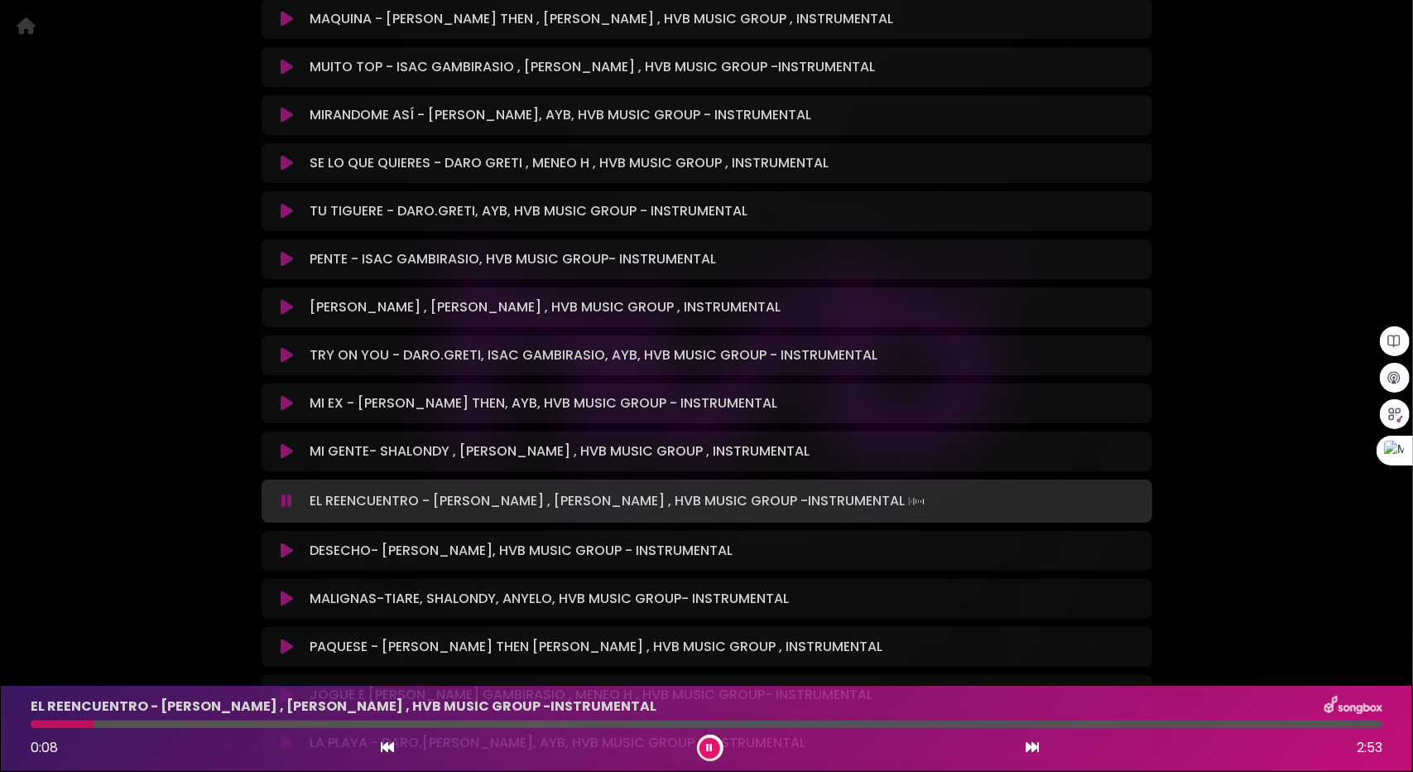
click at [94, 720] on div at bounding box center [707, 723] width 1352 height 7
click at [166, 723] on div at bounding box center [707, 723] width 1352 height 7
click at [229, 721] on div at bounding box center [707, 723] width 1352 height 7
click at [427, 723] on div at bounding box center [707, 723] width 1352 height 7
click at [554, 721] on div at bounding box center [707, 723] width 1352 height 7
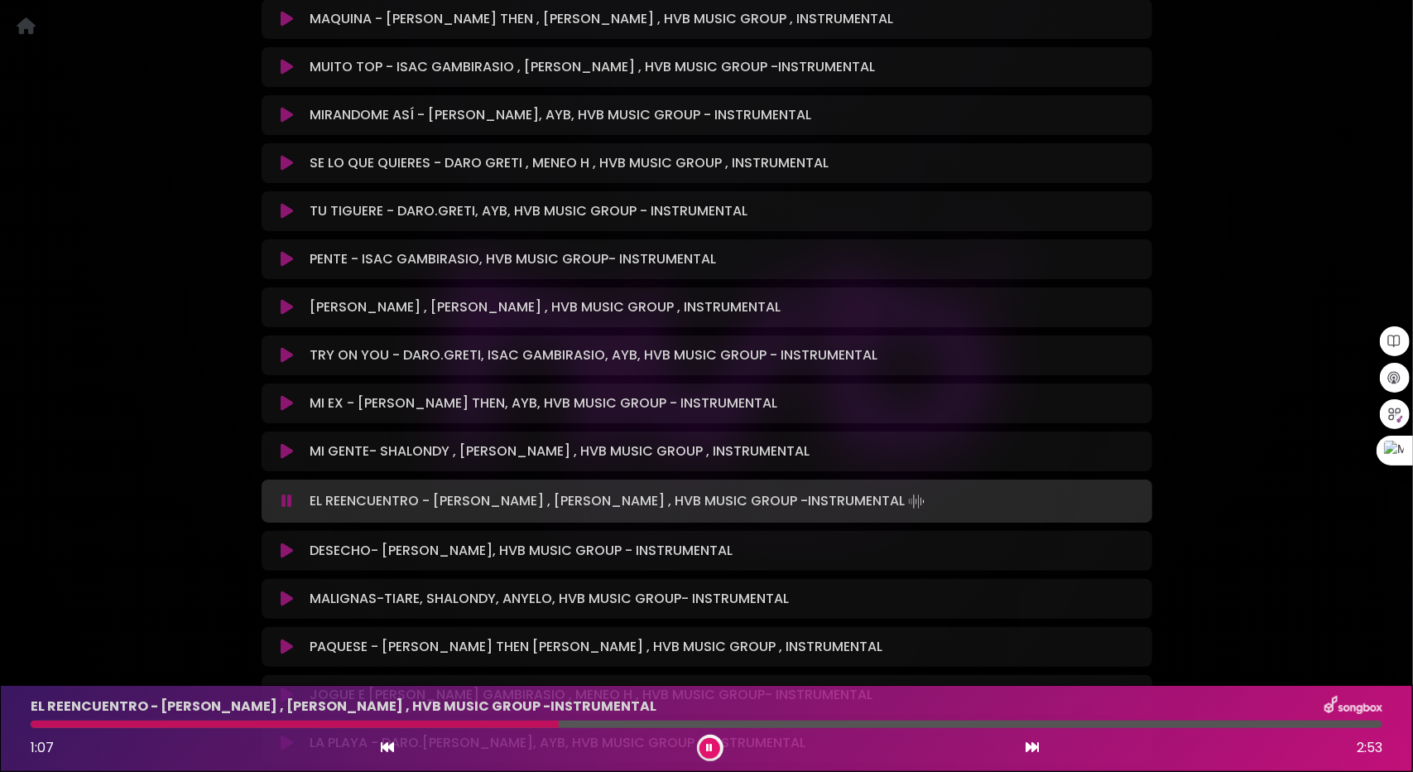
click at [616, 724] on div at bounding box center [707, 723] width 1352 height 7
click at [288, 552] on icon at bounding box center [287, 550] width 12 height 17
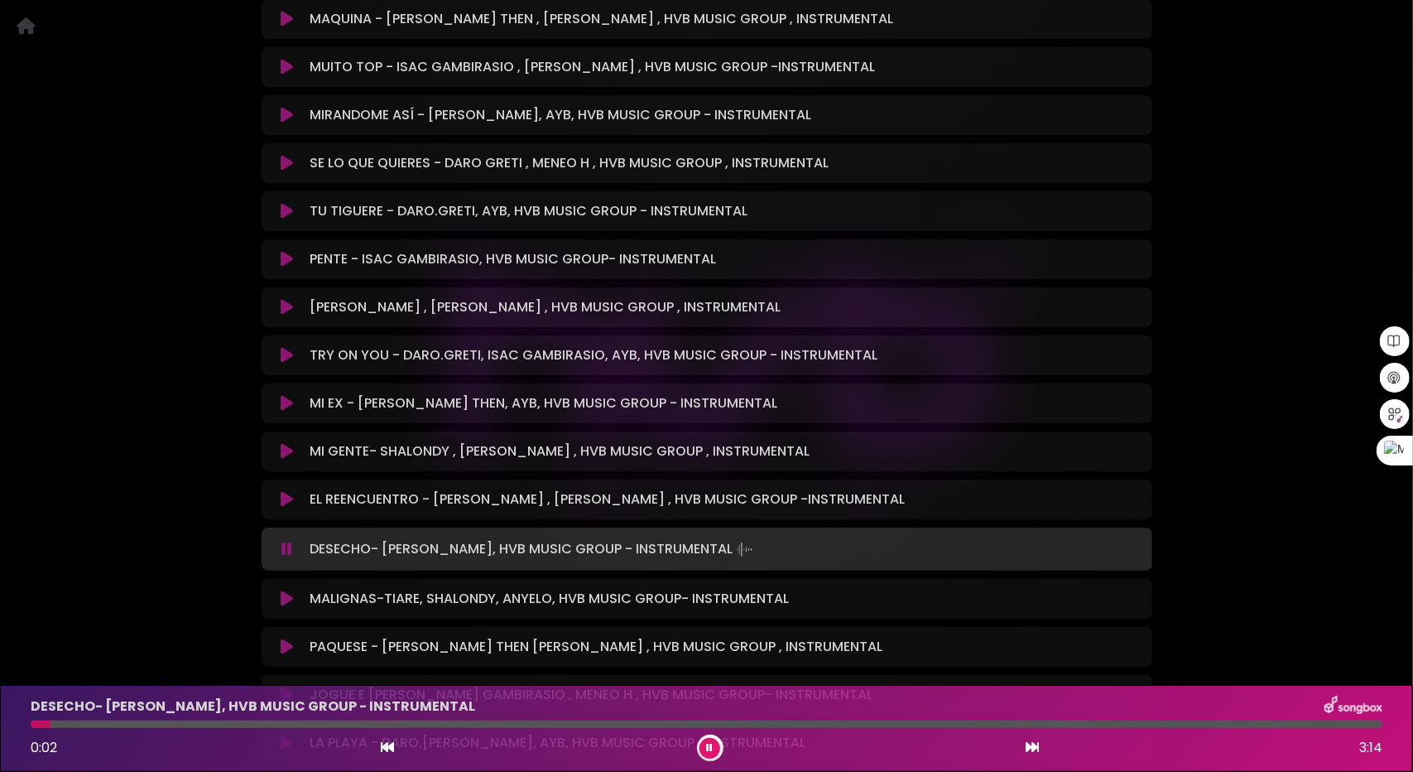
click at [196, 724] on div at bounding box center [707, 723] width 1352 height 7
click at [301, 721] on div at bounding box center [707, 723] width 1352 height 7
click at [277, 599] on button at bounding box center [288, 598] width 32 height 17
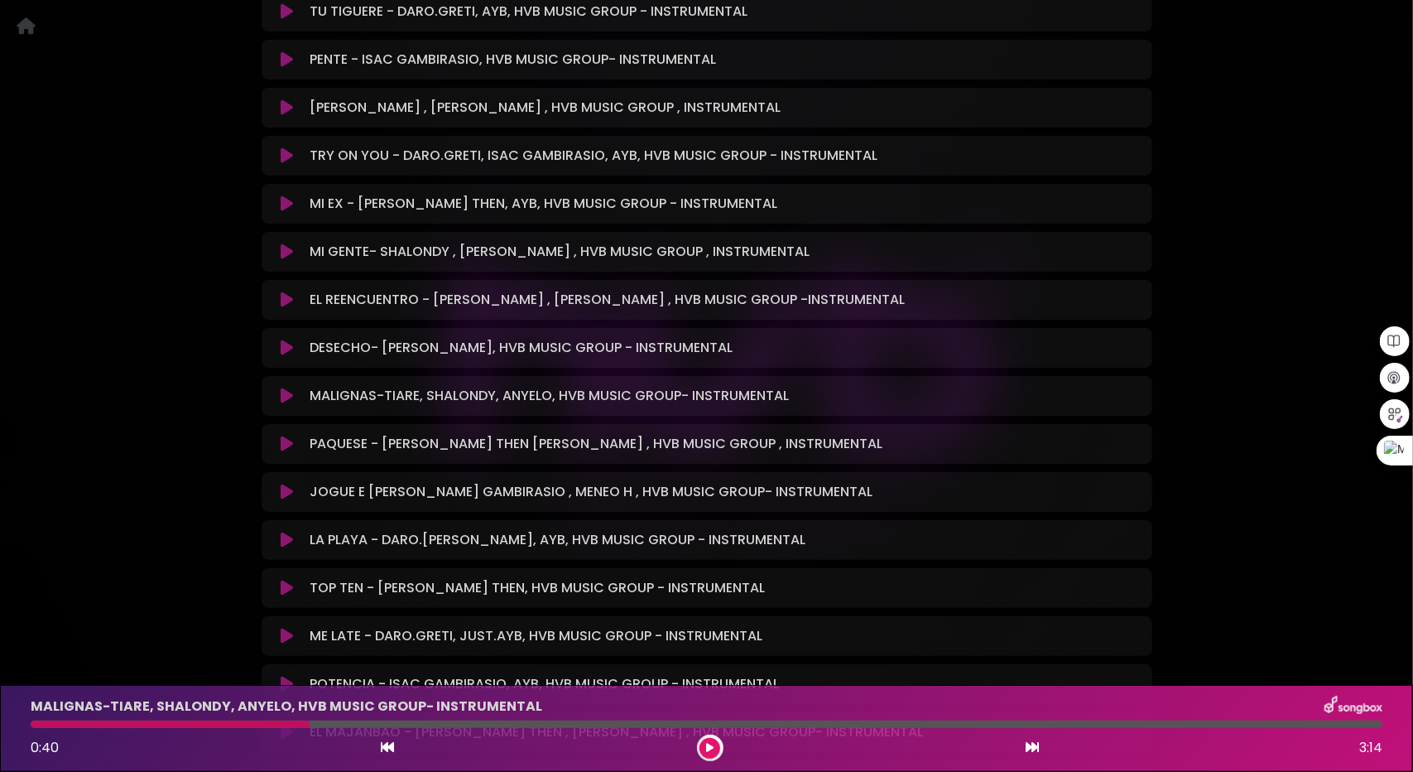
scroll to position [2401, 0]
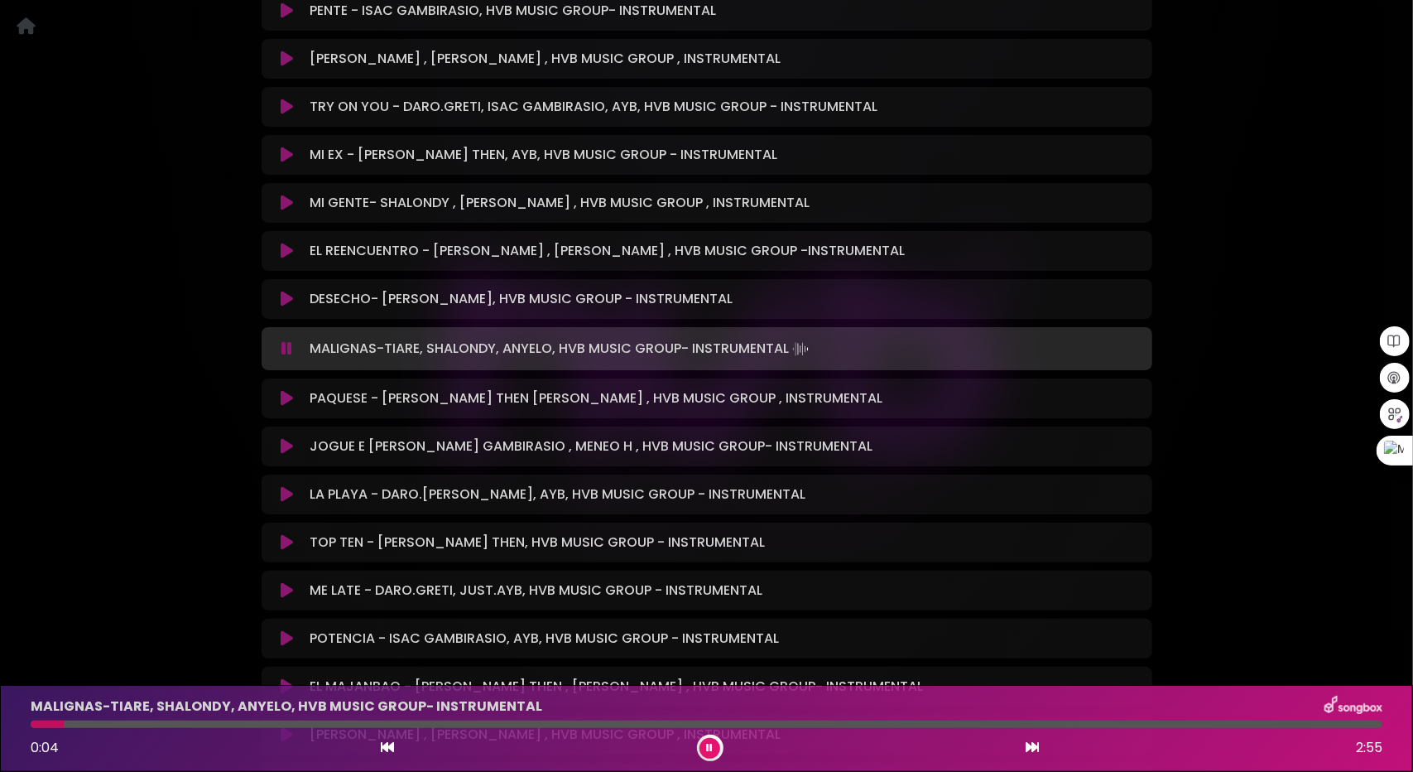
click at [157, 724] on div at bounding box center [707, 723] width 1352 height 7
click at [257, 724] on div at bounding box center [707, 723] width 1352 height 7
click at [281, 395] on icon at bounding box center [287, 398] width 12 height 17
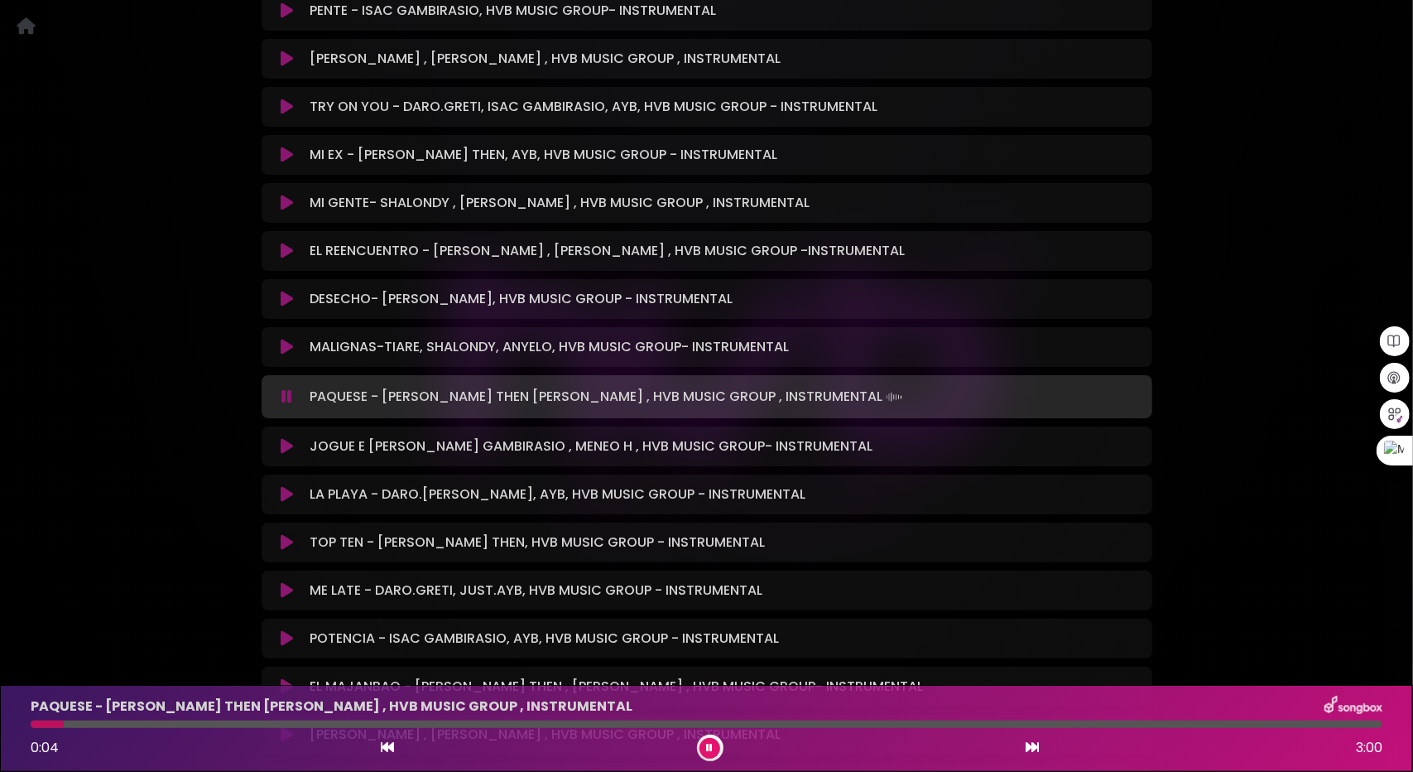
click at [166, 726] on div at bounding box center [707, 723] width 1352 height 7
drag, startPoint x: 240, startPoint y: 727, endPoint x: 248, endPoint y: 728, distance: 8.3
click at [242, 727] on div at bounding box center [707, 723] width 1352 height 7
click at [262, 724] on div at bounding box center [707, 723] width 1352 height 7
click at [334, 723] on div at bounding box center [707, 723] width 1352 height 7
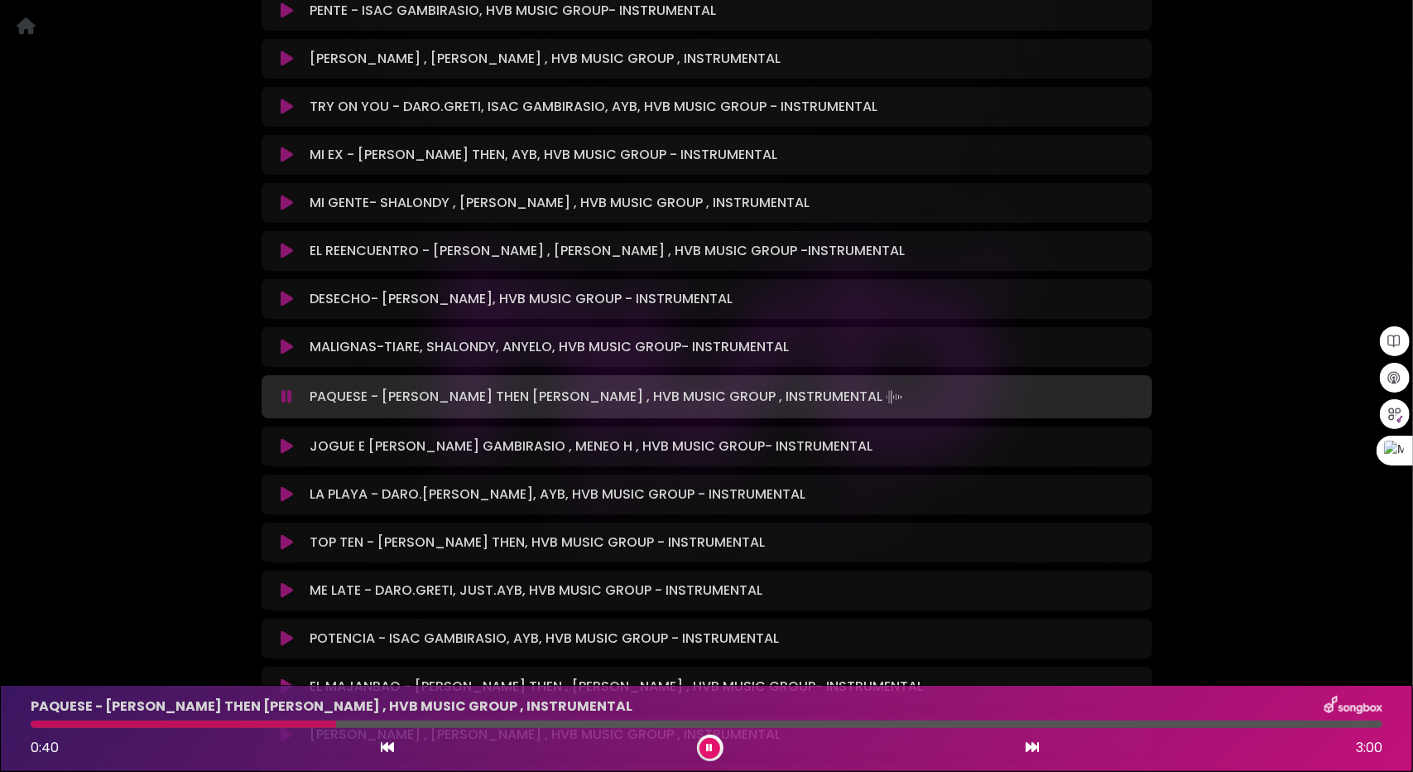
click at [398, 720] on div at bounding box center [707, 723] width 1352 height 7
click at [285, 446] on icon at bounding box center [287, 446] width 12 height 17
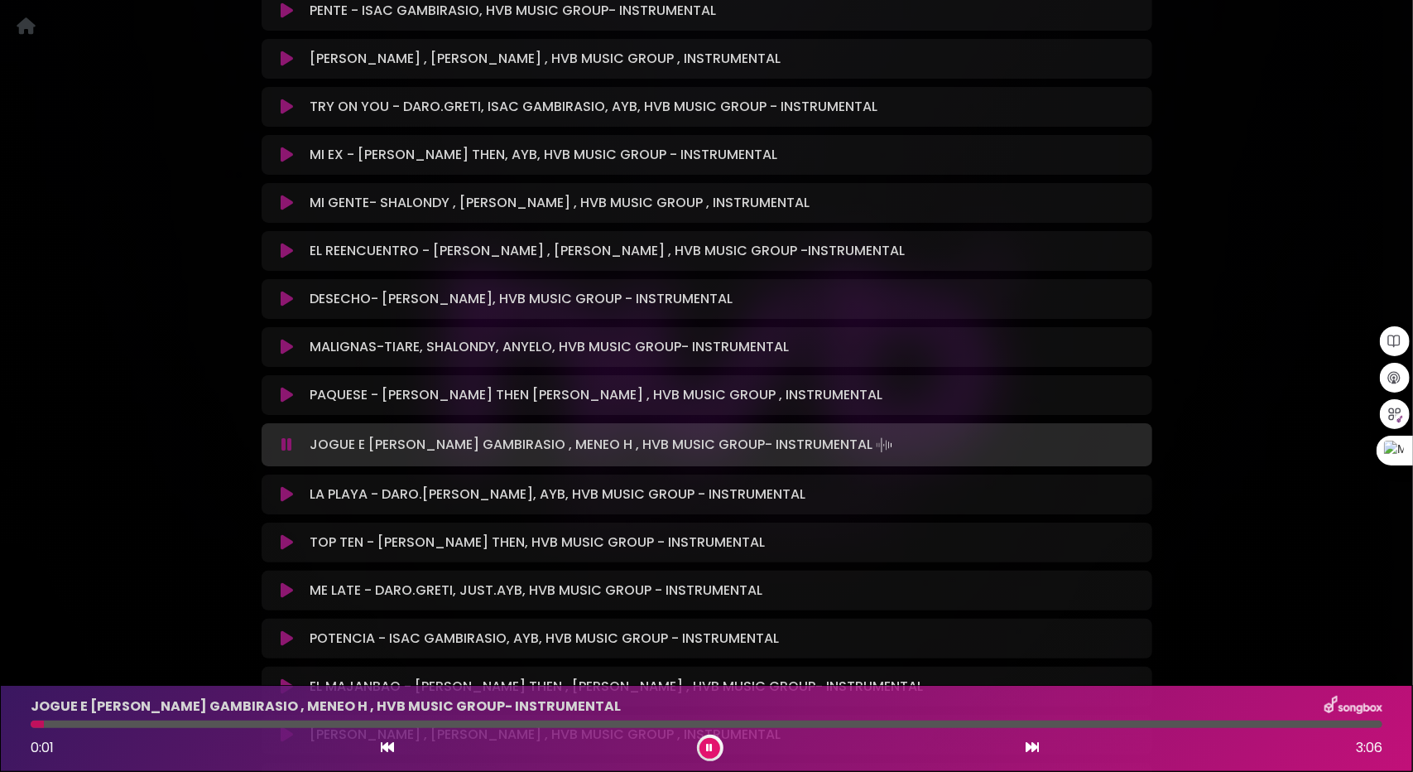
click at [190, 721] on div at bounding box center [707, 723] width 1352 height 7
click at [297, 727] on div at bounding box center [707, 723] width 1352 height 7
click at [286, 488] on icon at bounding box center [287, 494] width 12 height 17
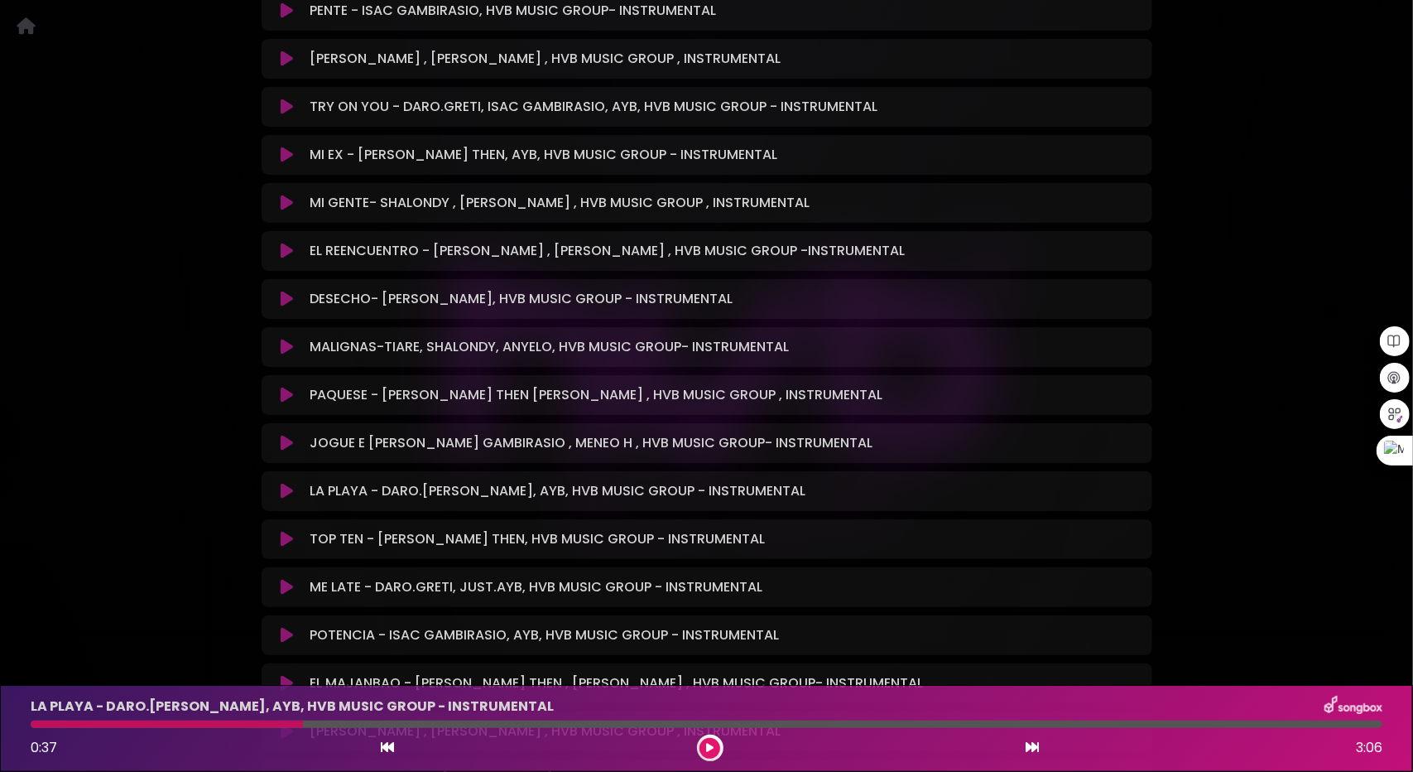
scroll to position [2484, 0]
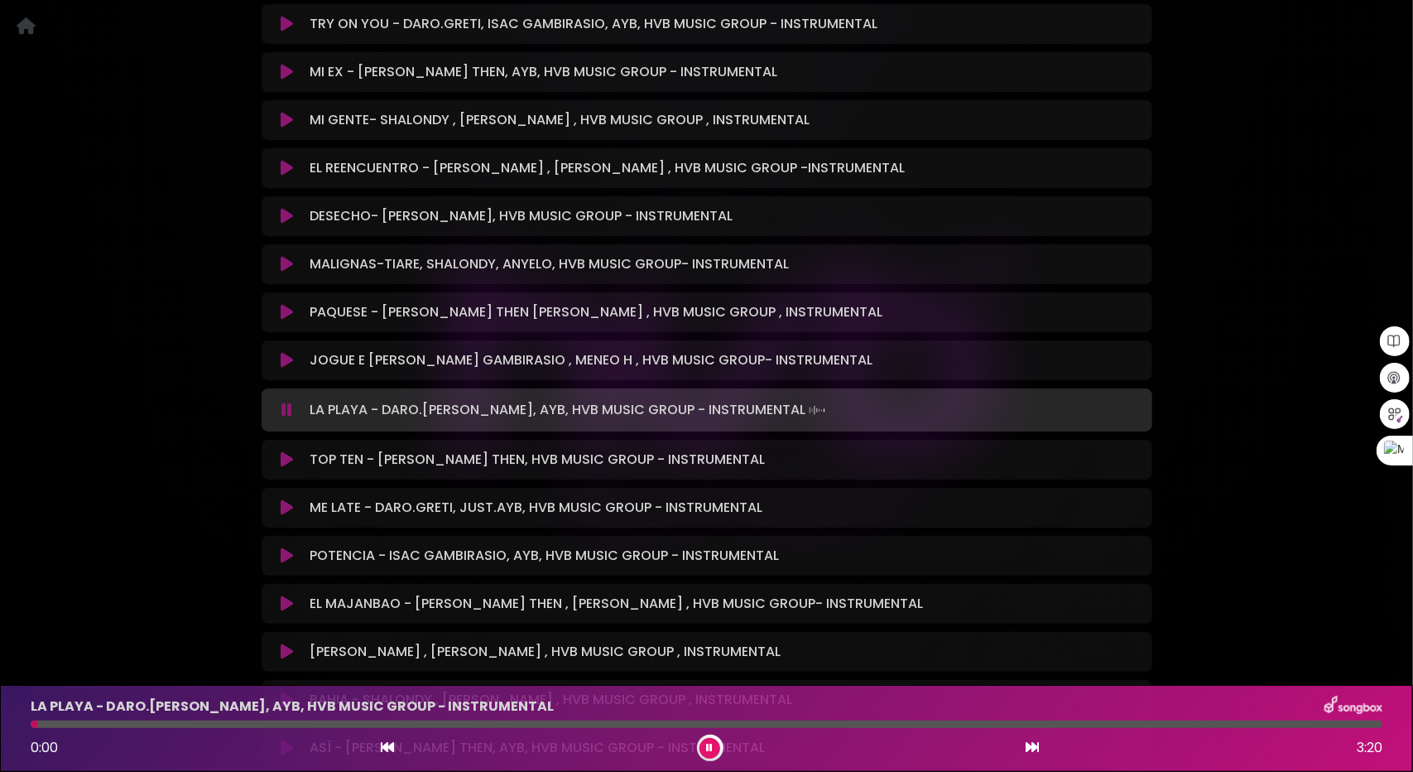
click at [285, 455] on icon at bounding box center [287, 459] width 12 height 17
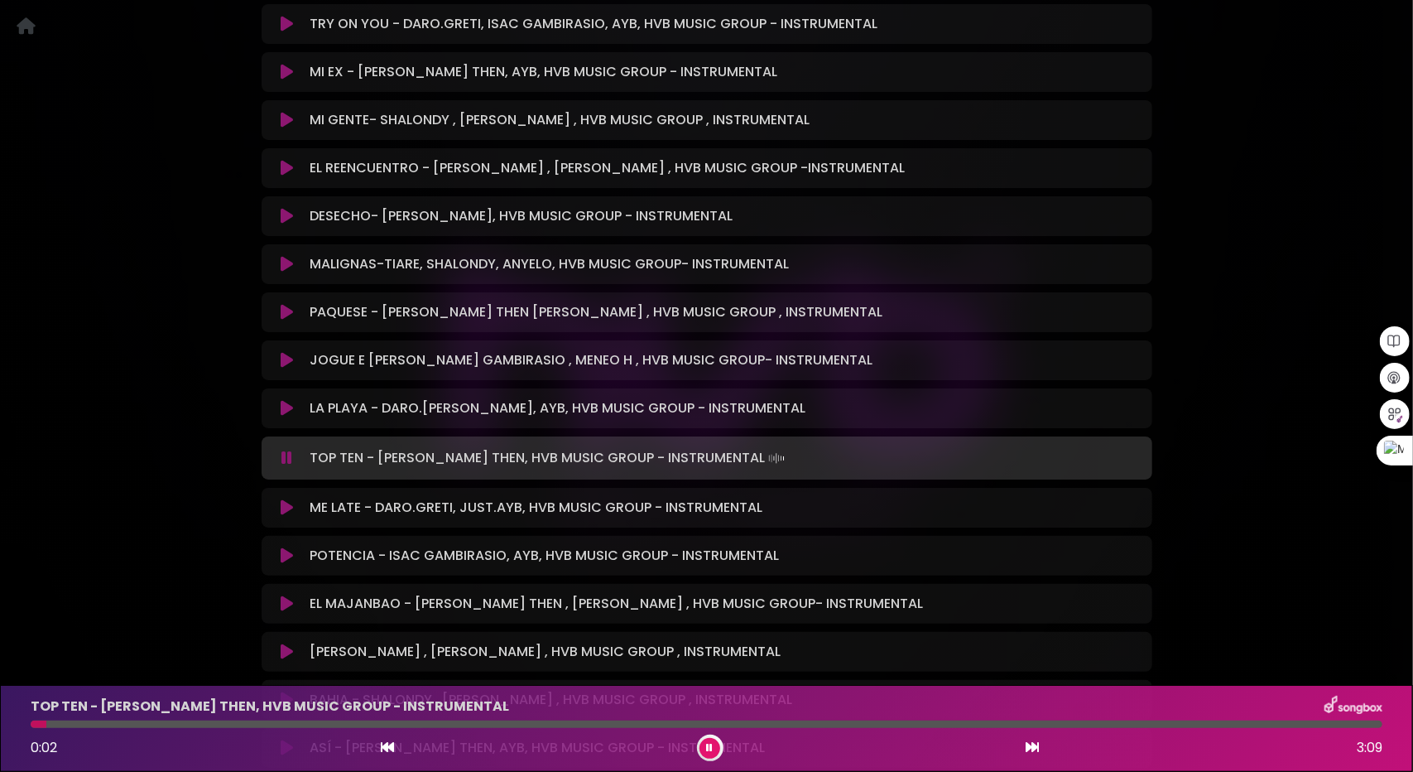
click at [146, 724] on div at bounding box center [707, 723] width 1352 height 7
drag, startPoint x: 219, startPoint y: 724, endPoint x: 243, endPoint y: 725, distance: 23.2
click at [220, 724] on div at bounding box center [707, 723] width 1352 height 7
click at [288, 499] on icon at bounding box center [287, 507] width 12 height 17
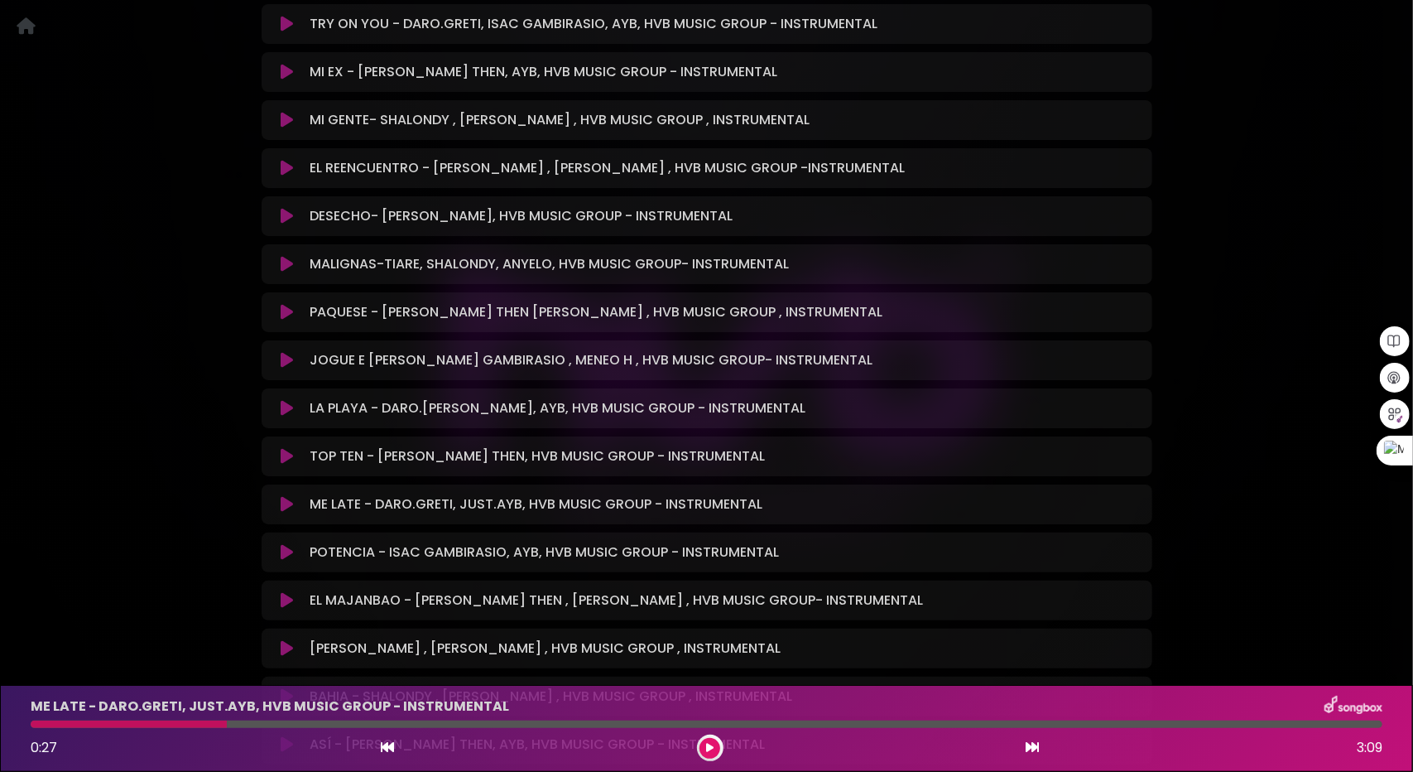
click at [290, 497] on icon at bounding box center [287, 504] width 12 height 17
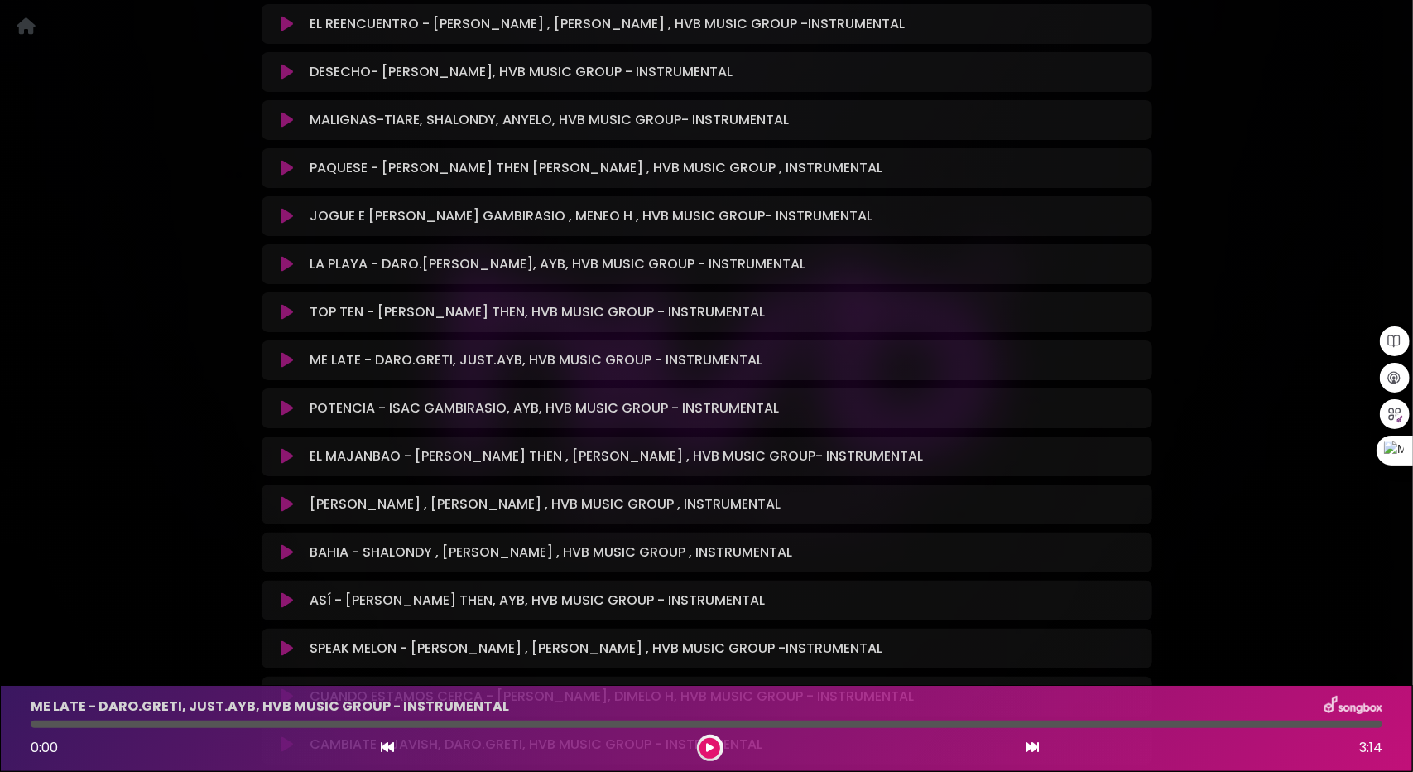
scroll to position [2649, 0]
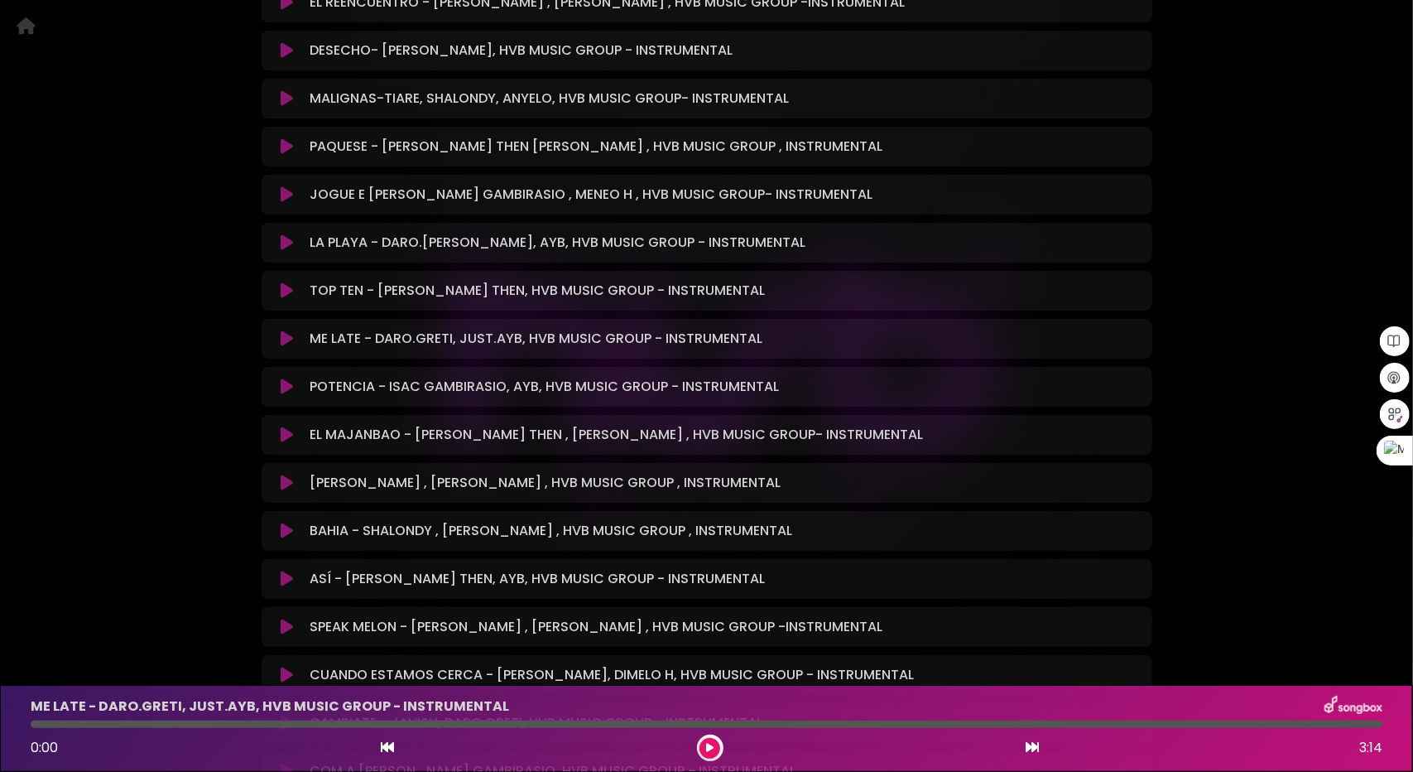
click at [290, 340] on icon at bounding box center [287, 338] width 12 height 17
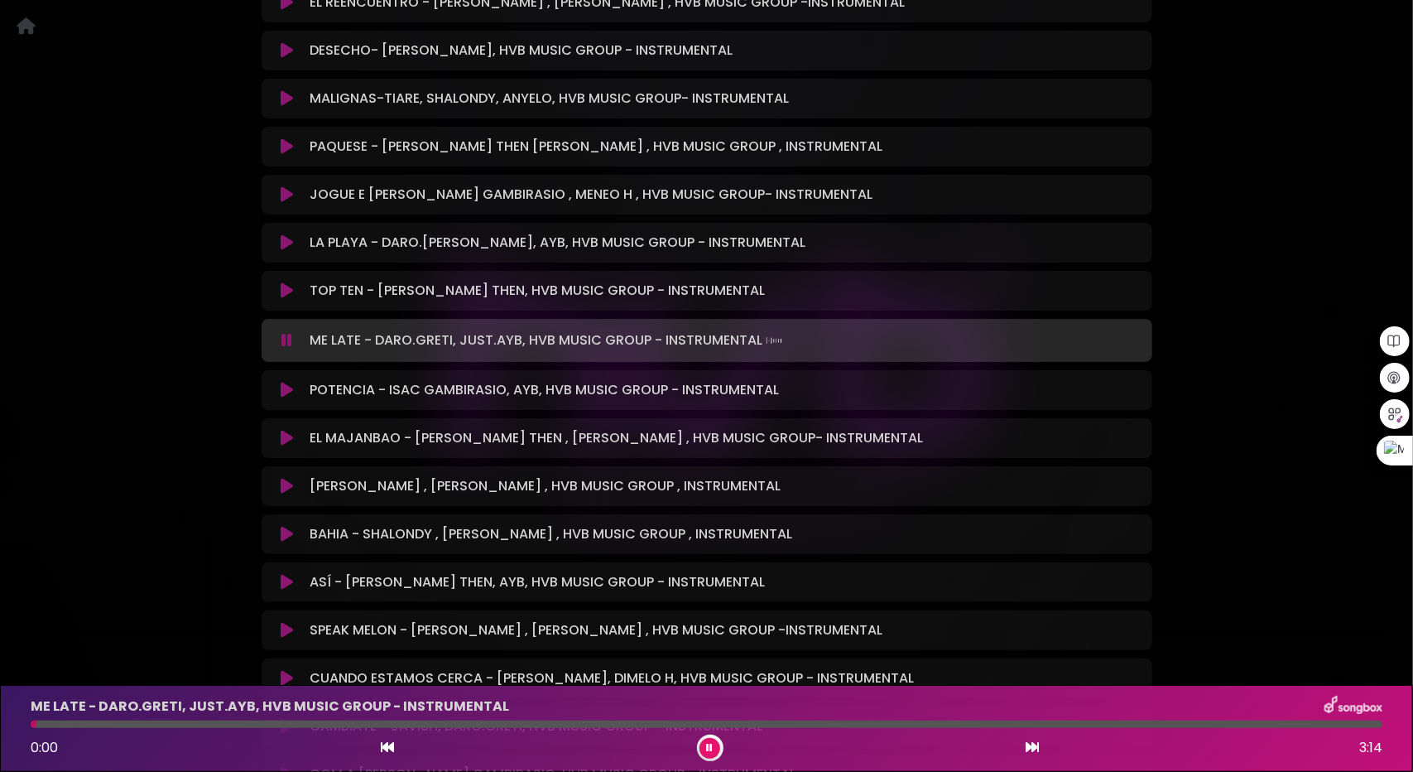
drag, startPoint x: 141, startPoint y: 721, endPoint x: 159, endPoint y: 721, distance: 18.2
click at [142, 721] on div at bounding box center [707, 723] width 1352 height 7
click at [232, 727] on div at bounding box center [707, 723] width 1352 height 7
click at [308, 724] on div at bounding box center [707, 723] width 1352 height 7
click at [289, 387] on icon at bounding box center [287, 390] width 12 height 17
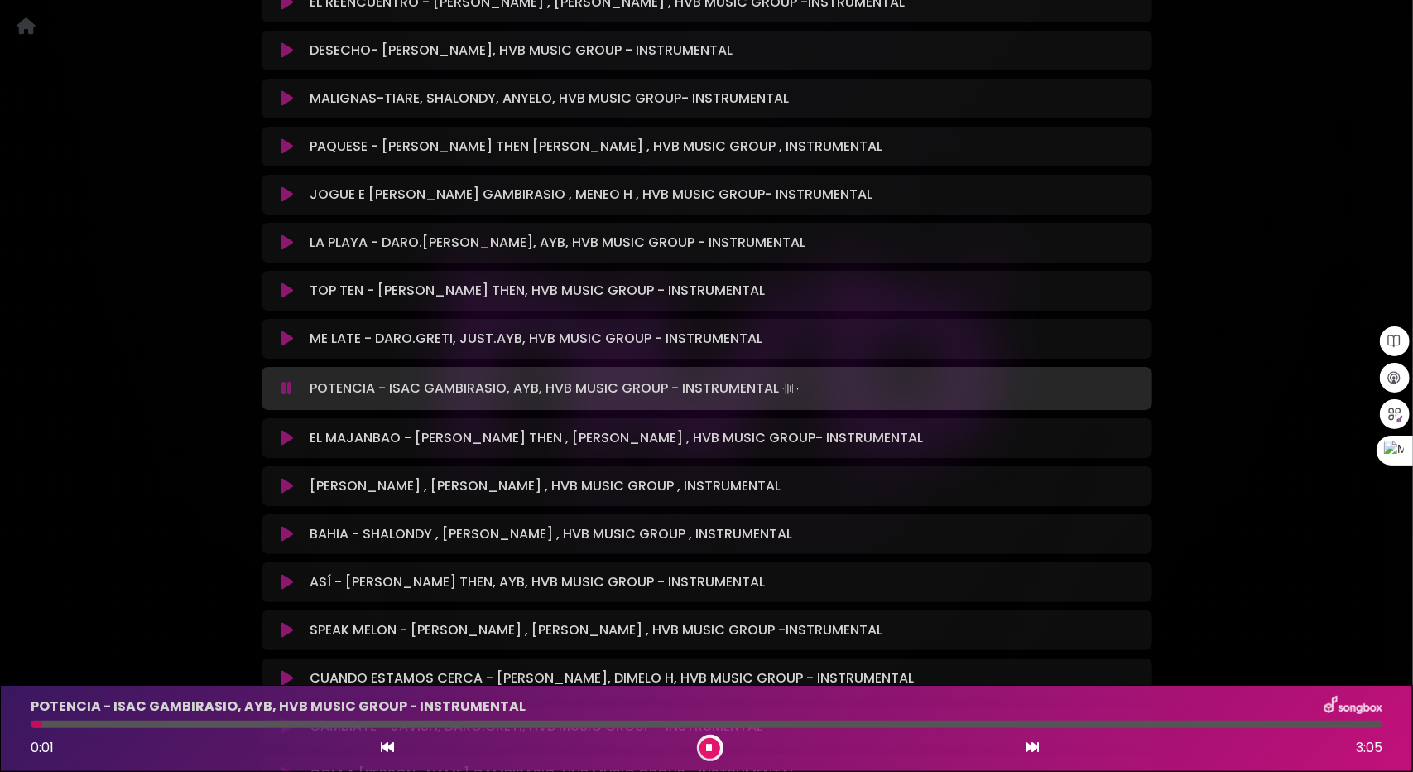
click at [286, 433] on icon at bounding box center [287, 438] width 12 height 17
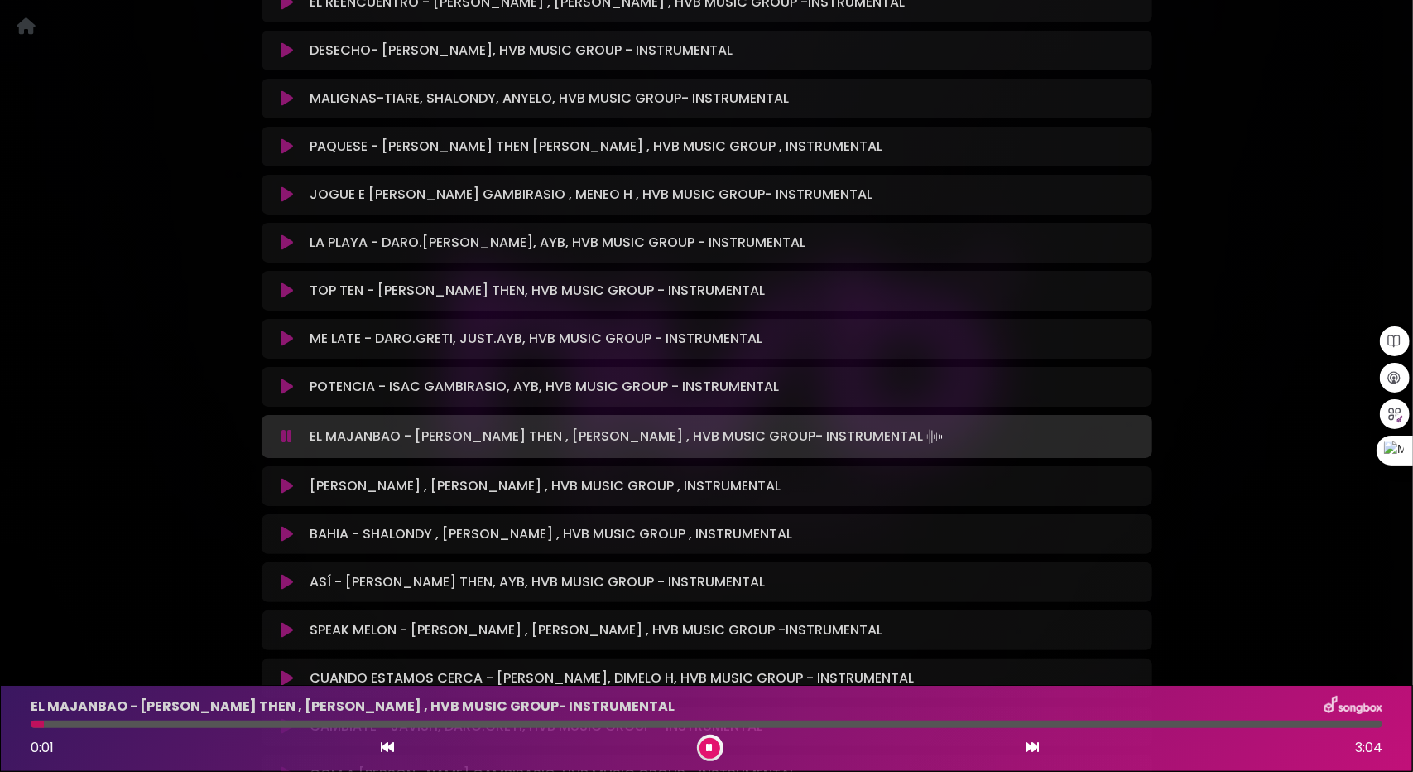
click at [286, 486] on icon at bounding box center [287, 486] width 12 height 17
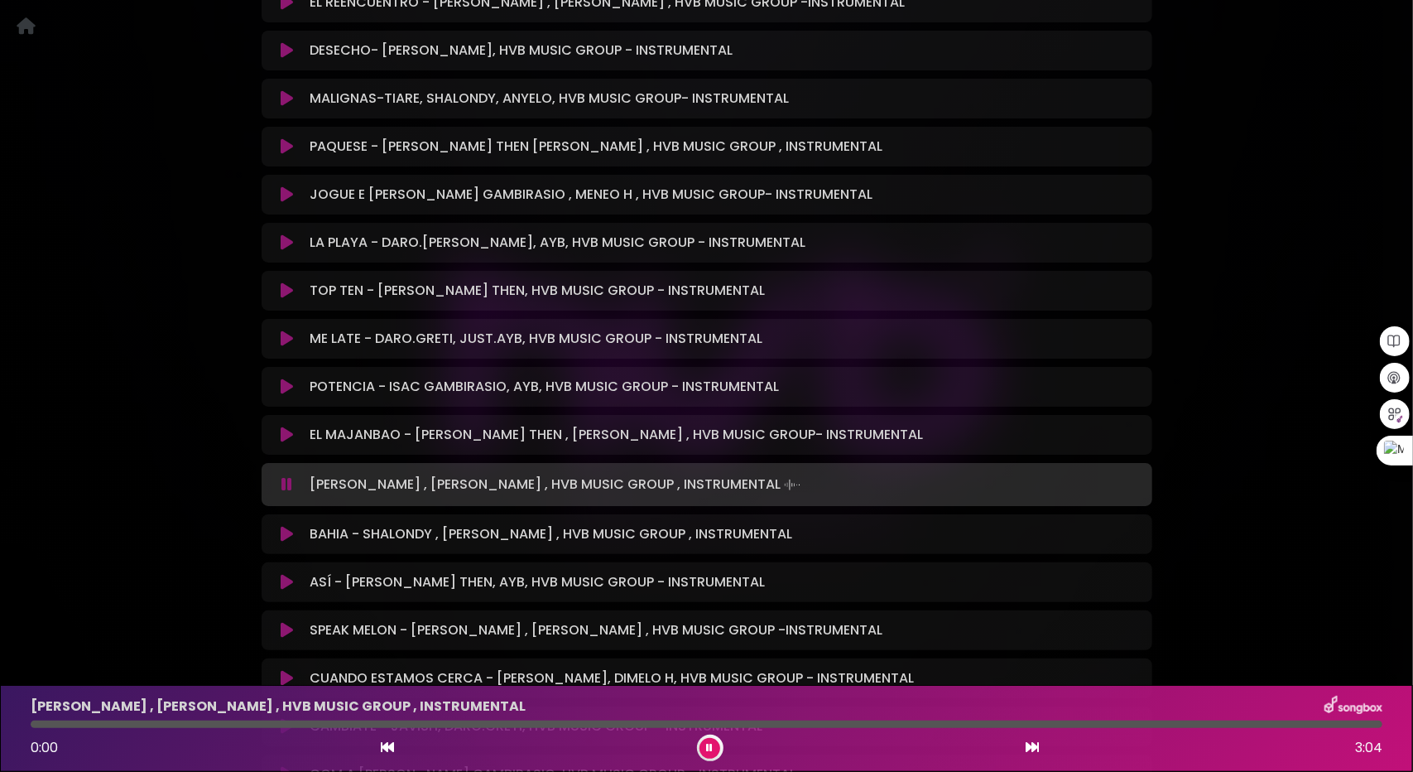
click at [286, 526] on icon at bounding box center [287, 534] width 12 height 17
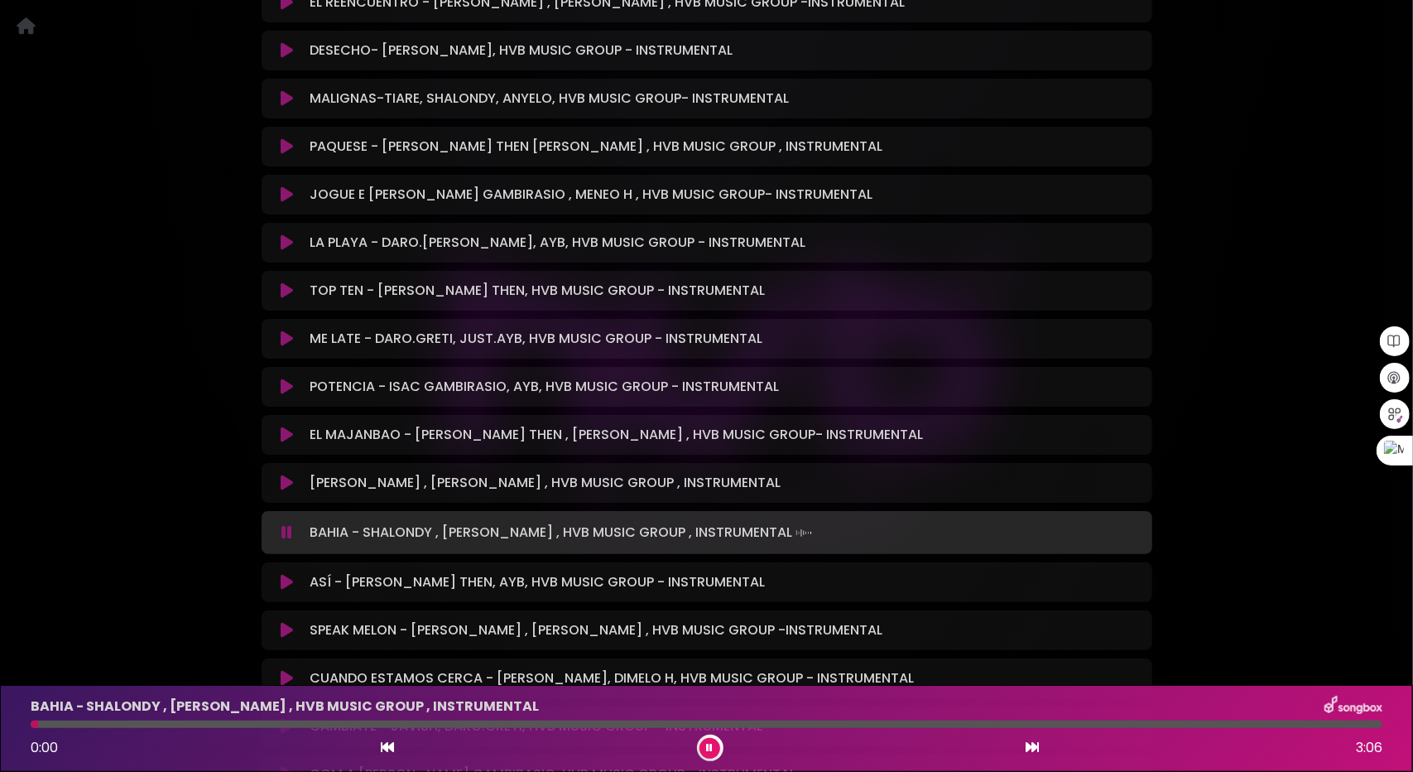
click at [166, 720] on div "BAHIA - SHALONDY , [PERSON_NAME] , HVB MUSIC GROUP , INSTRUMENTAL 0:00 3:06" at bounding box center [707, 727] width 1372 height 65
click at [207, 723] on div at bounding box center [707, 723] width 1352 height 7
click at [291, 582] on icon at bounding box center [287, 582] width 12 height 17
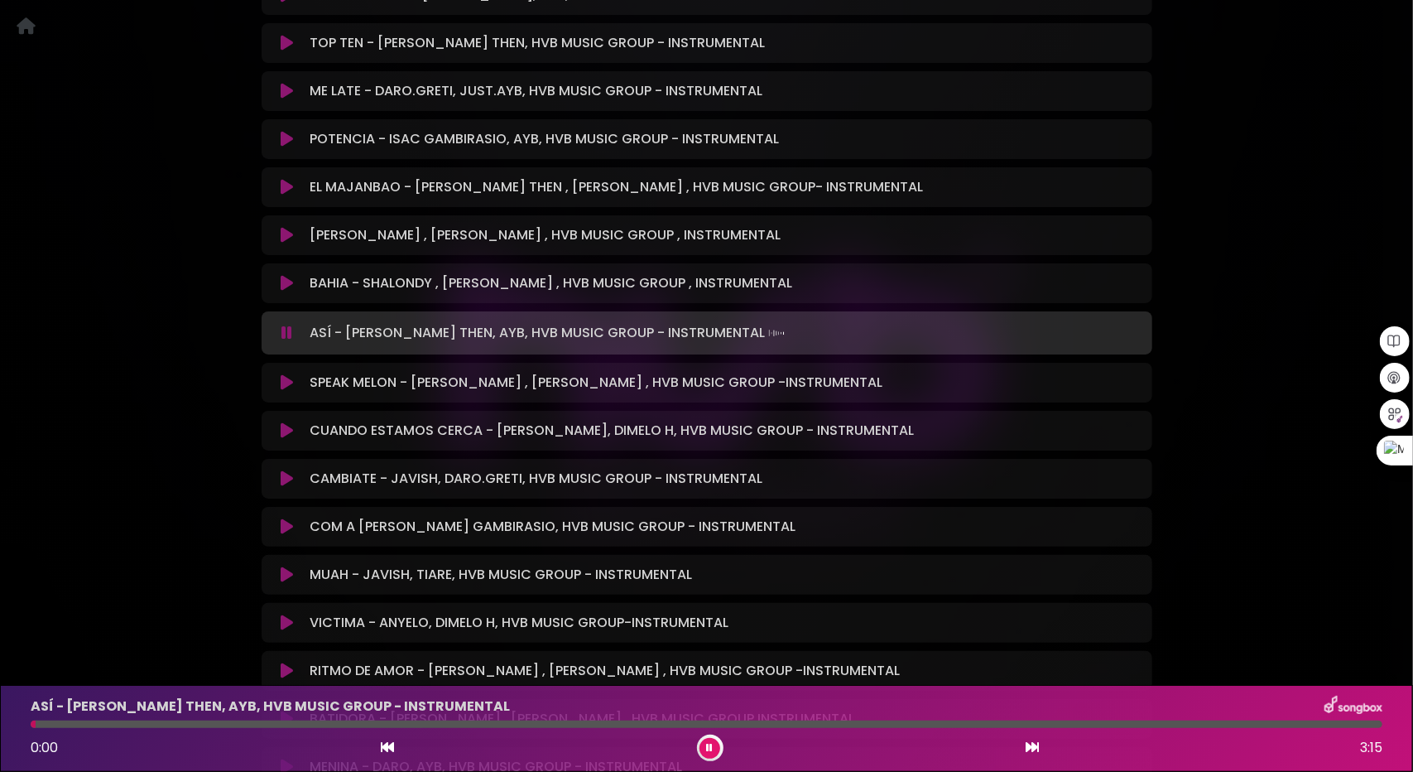
scroll to position [2898, 0]
click at [150, 724] on div at bounding box center [707, 723] width 1352 height 7
click at [209, 724] on div at bounding box center [707, 723] width 1352 height 7
click at [283, 722] on div at bounding box center [707, 723] width 1352 height 7
click at [352, 722] on div at bounding box center [707, 723] width 1352 height 7
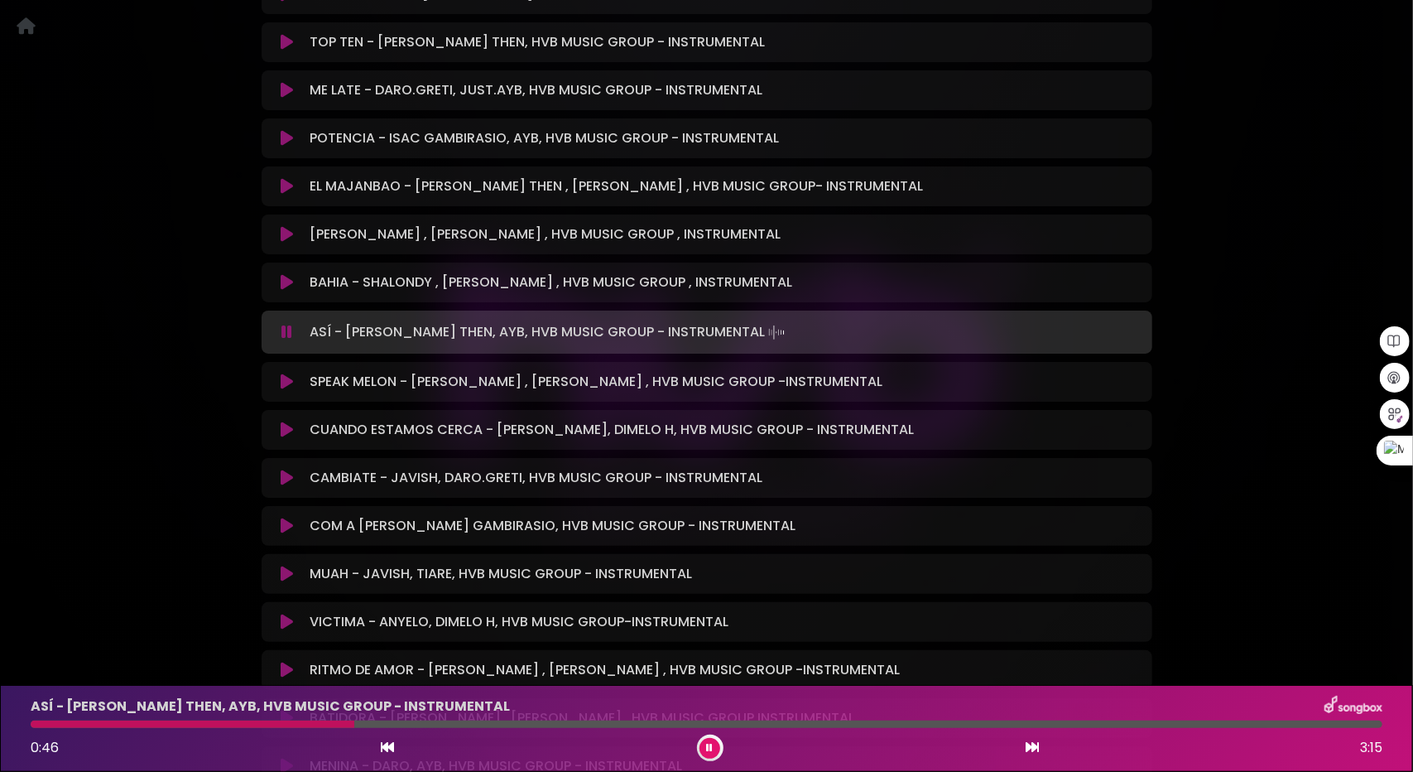
click at [405, 727] on div at bounding box center [707, 723] width 1352 height 7
click at [445, 719] on div "ASÍ - [PERSON_NAME] THEN, AYB, HVB MUSIC GROUP - INSTRUMENTAL 0:54 3:15" at bounding box center [707, 727] width 1372 height 65
click at [294, 383] on button at bounding box center [288, 381] width 32 height 17
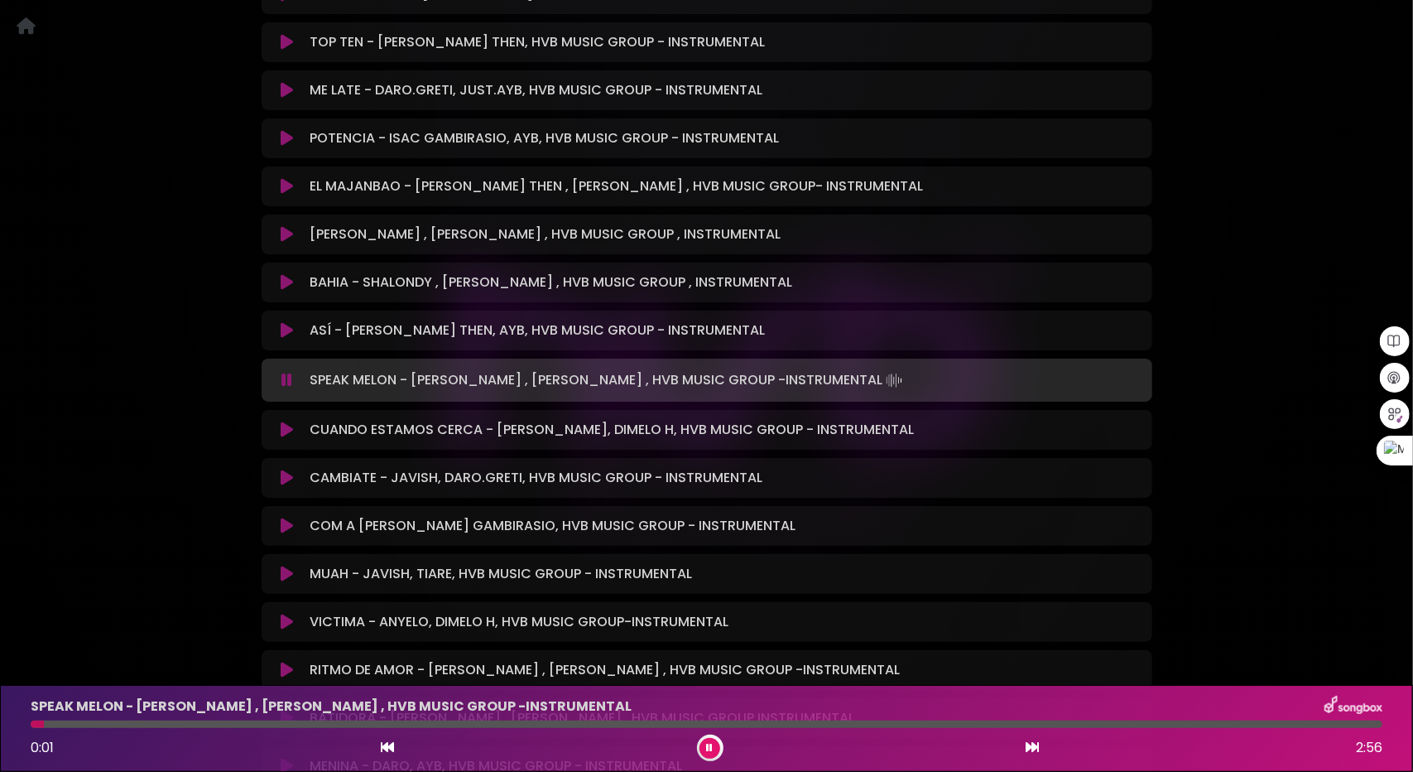
click at [288, 435] on icon at bounding box center [287, 429] width 12 height 17
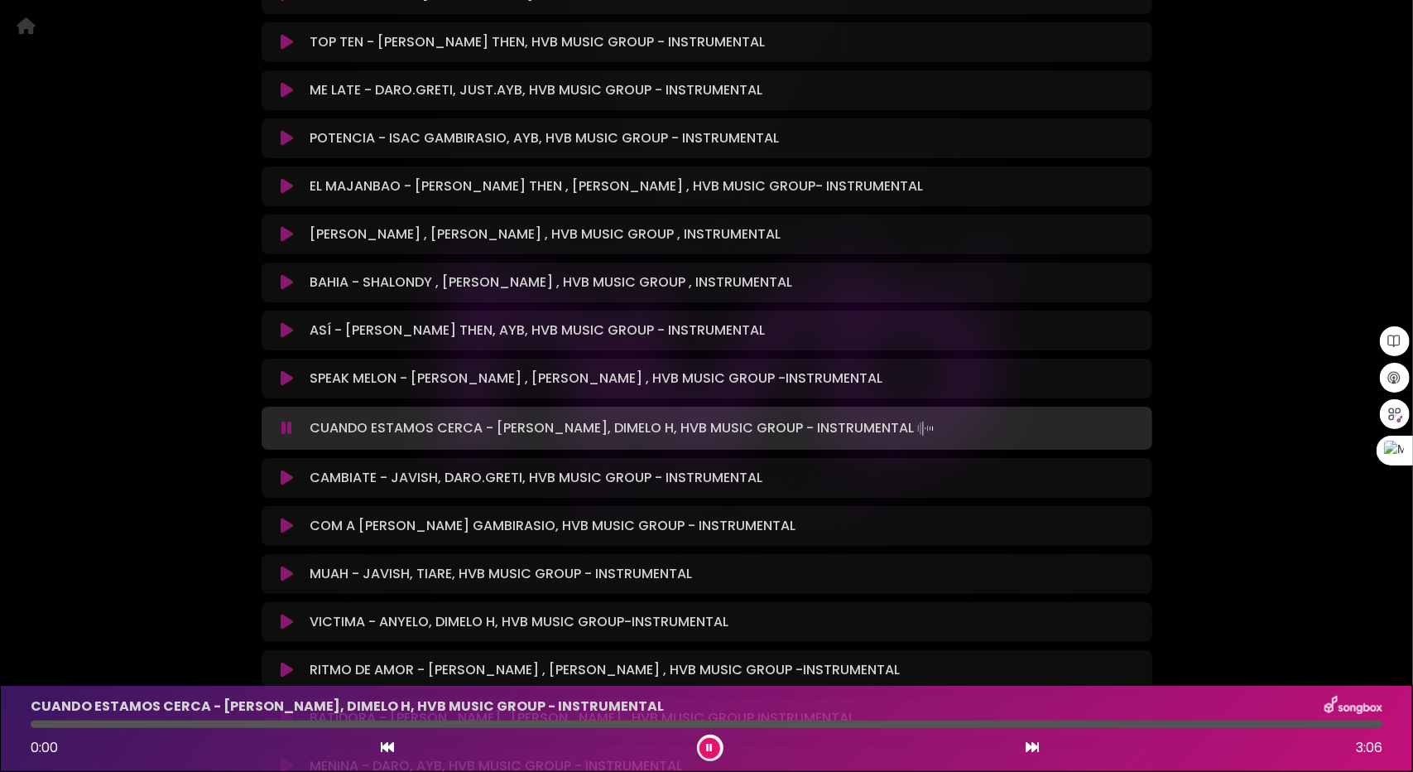
click at [286, 382] on icon at bounding box center [287, 378] width 12 height 17
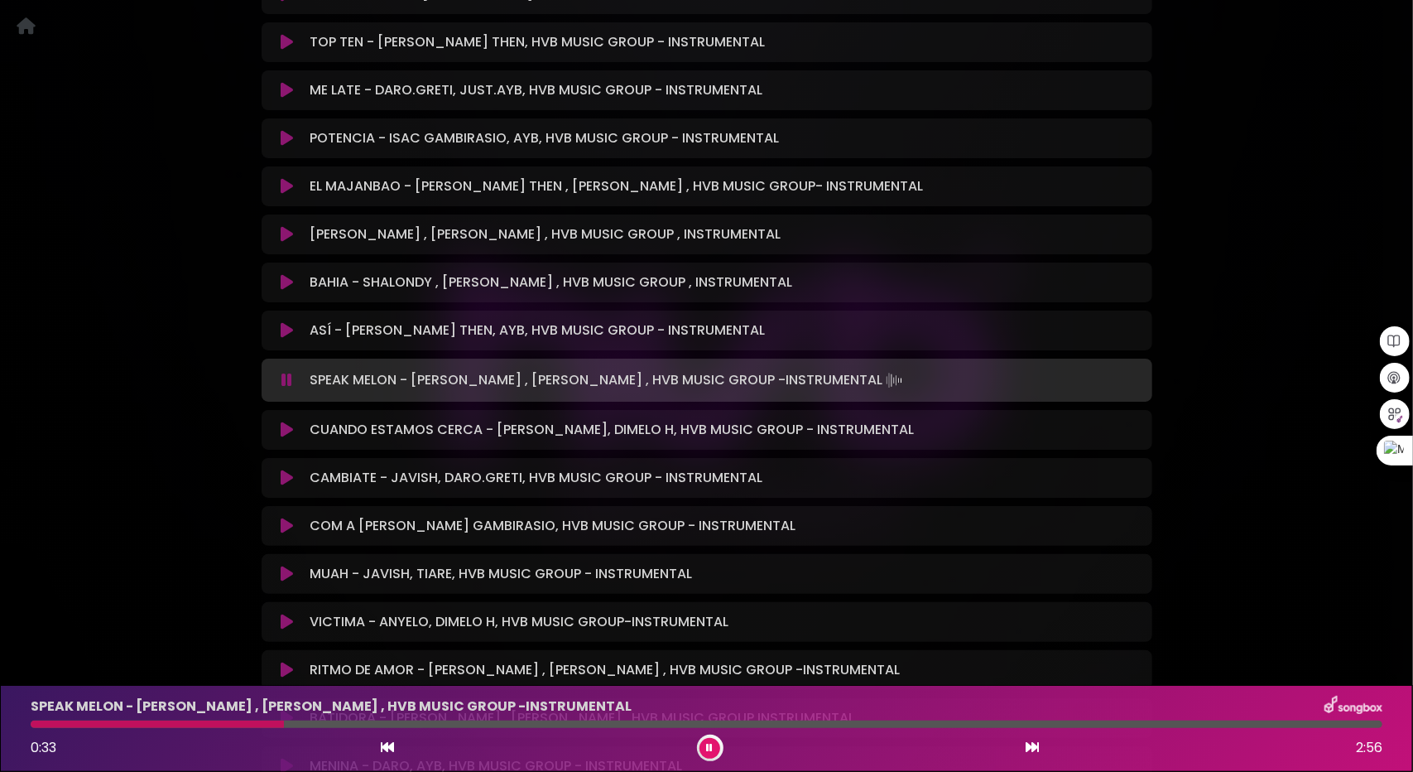
click at [284, 724] on div at bounding box center [707, 723] width 1352 height 7
click at [283, 425] on icon at bounding box center [287, 429] width 12 height 17
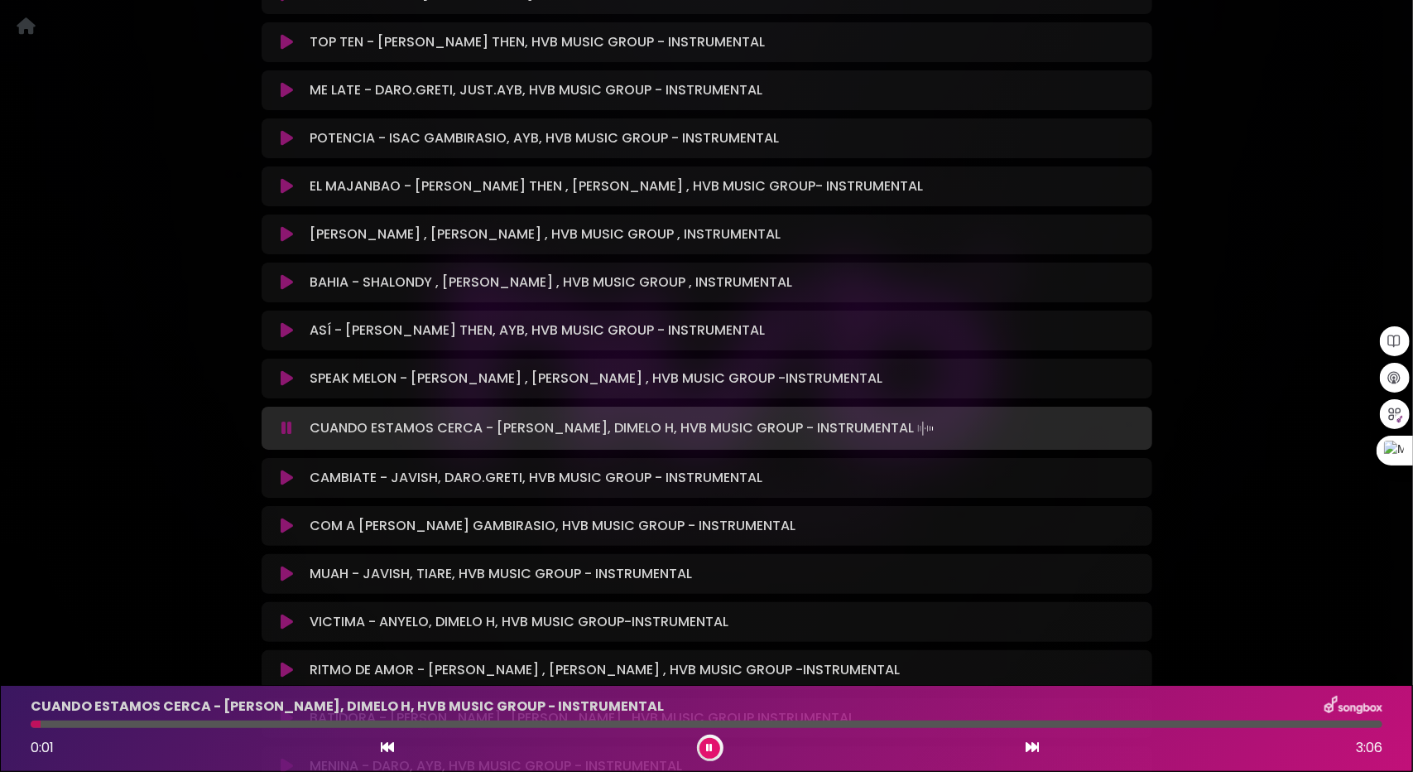
click at [224, 724] on div at bounding box center [707, 723] width 1352 height 7
click at [290, 478] on icon at bounding box center [287, 477] width 12 height 17
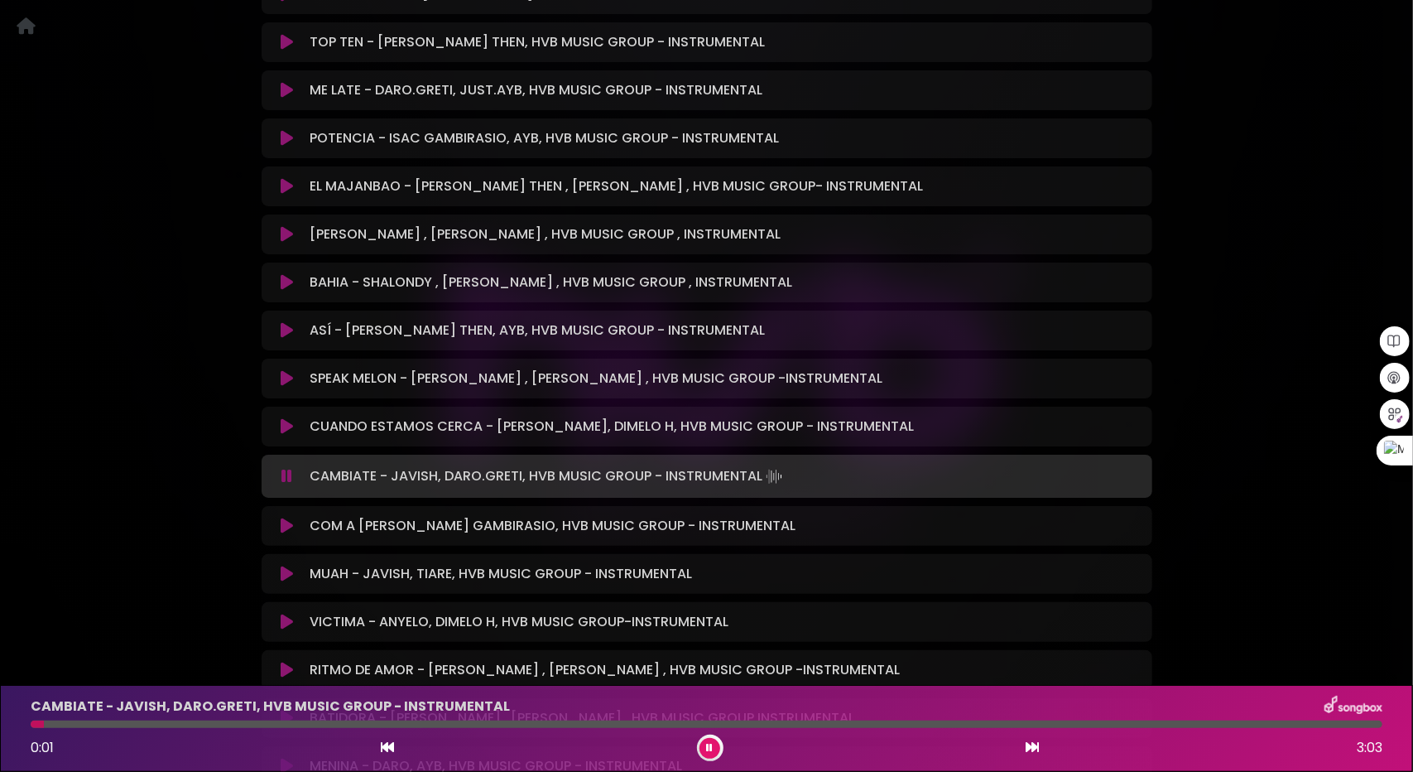
click at [286, 526] on icon at bounding box center [287, 525] width 12 height 17
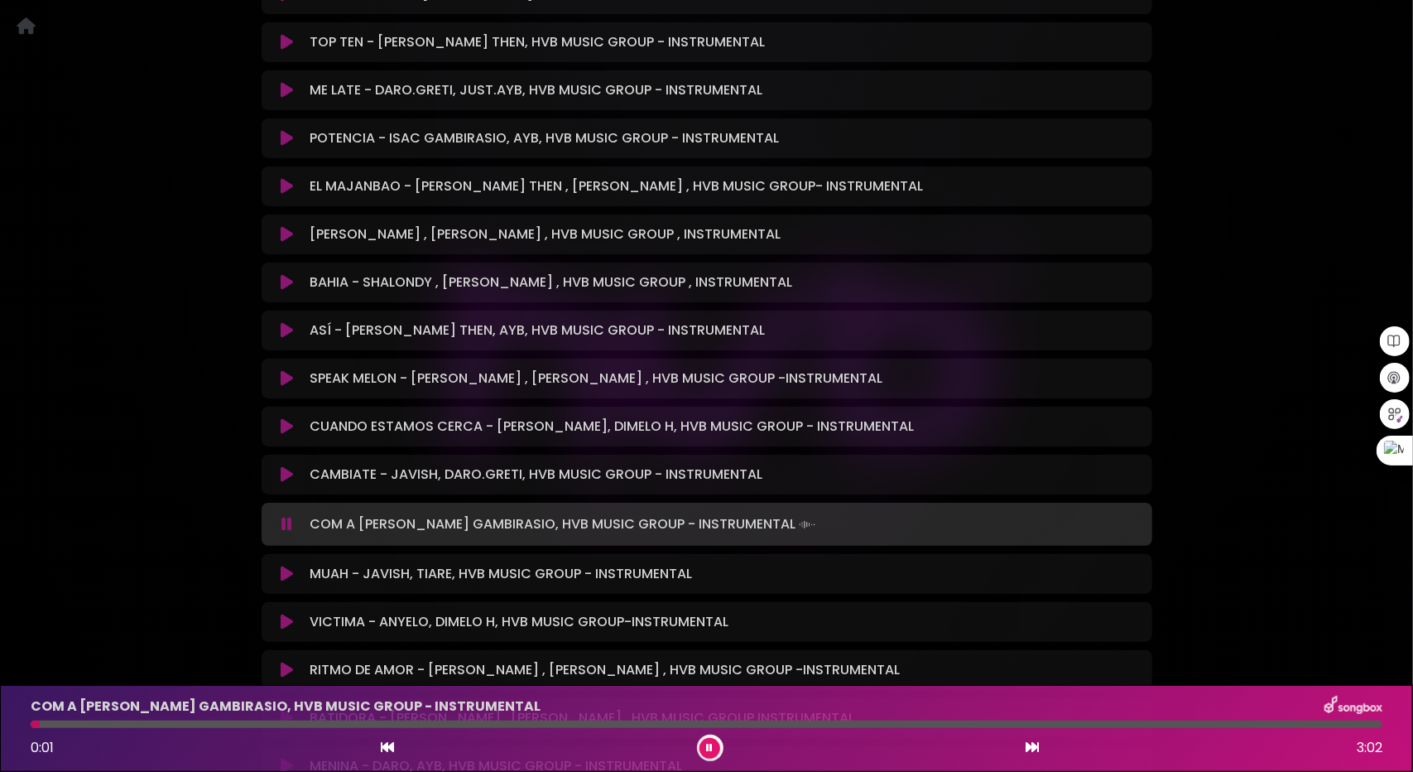
click at [243, 724] on div at bounding box center [707, 723] width 1352 height 7
drag, startPoint x: 354, startPoint y: 720, endPoint x: 370, endPoint y: 720, distance: 16.6
click at [356, 720] on div at bounding box center [707, 723] width 1352 height 7
click at [444, 725] on div at bounding box center [707, 723] width 1352 height 7
click at [548, 722] on div at bounding box center [707, 723] width 1352 height 7
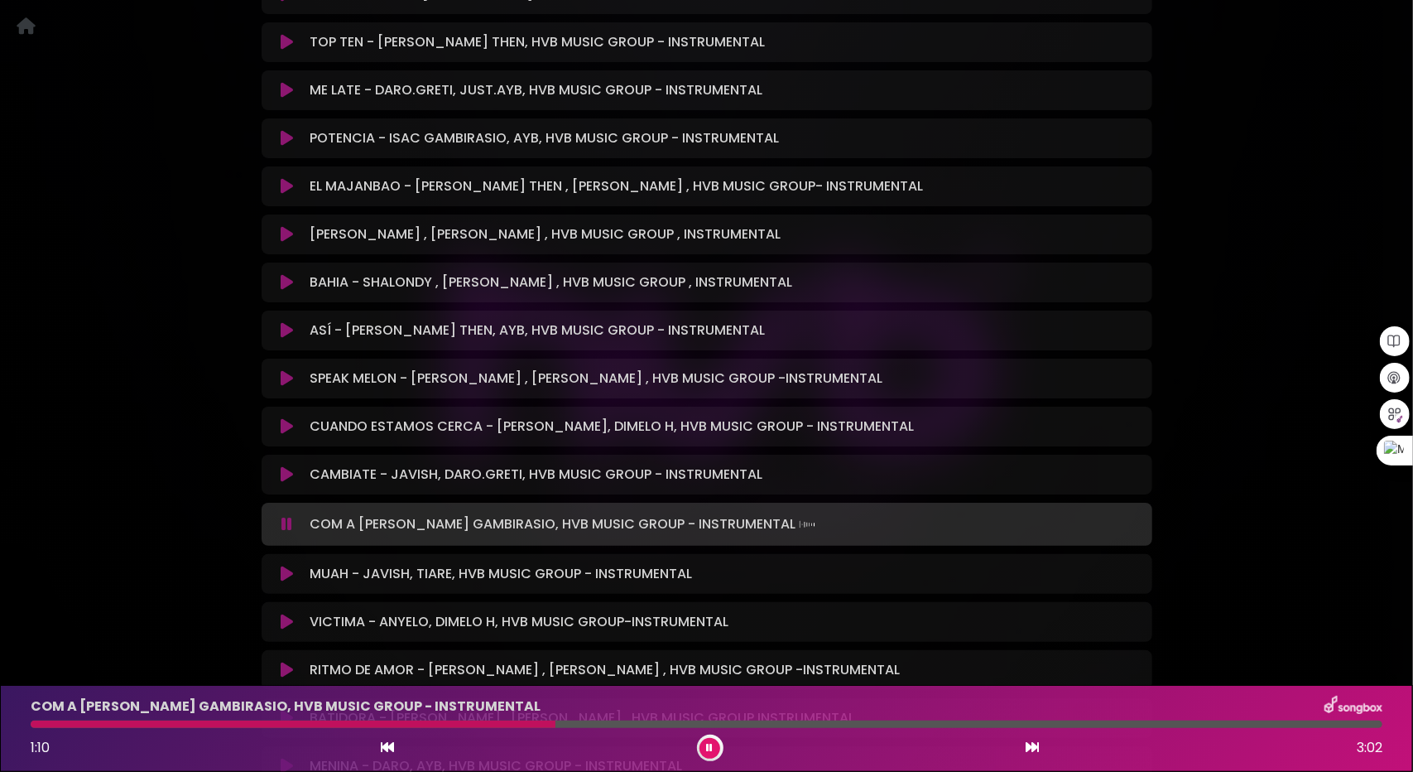
click at [286, 572] on icon at bounding box center [287, 573] width 12 height 17
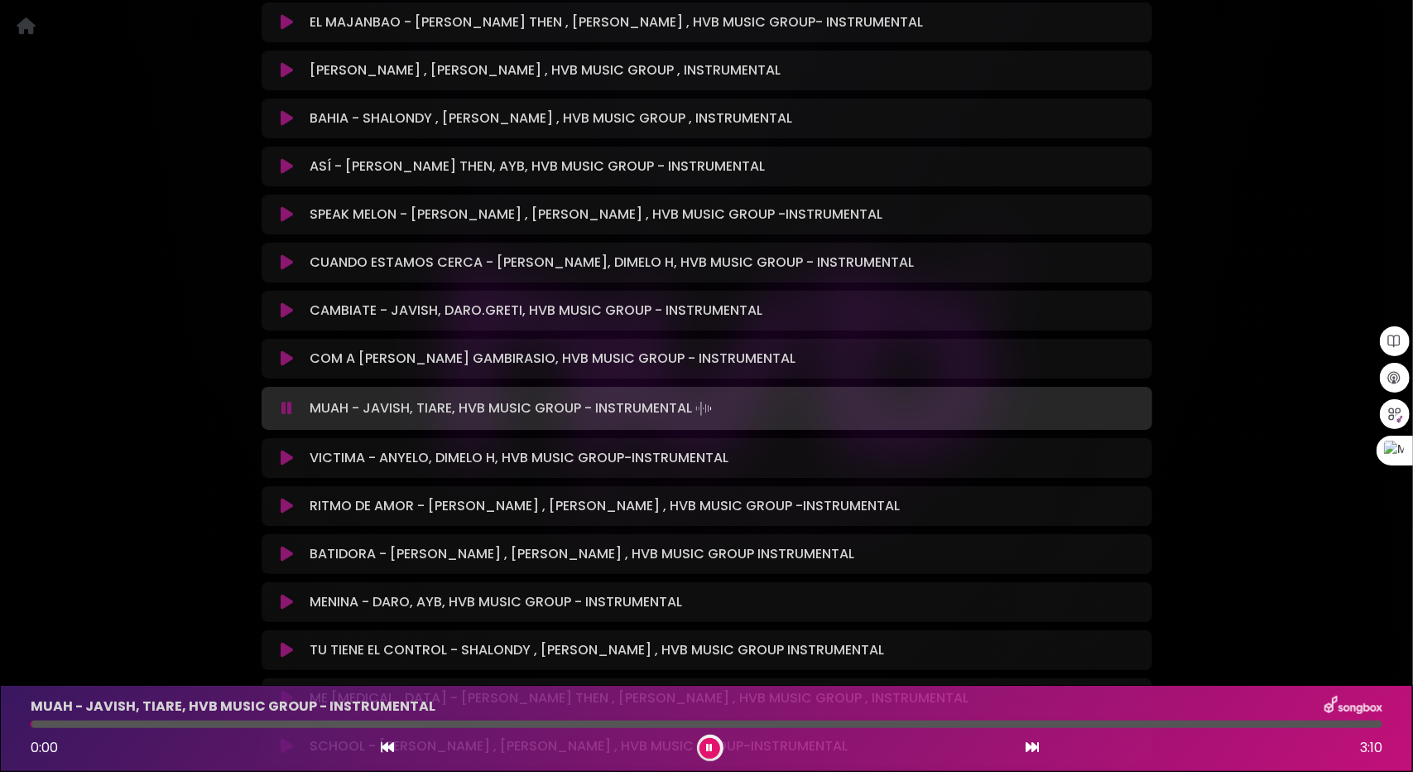
scroll to position [3063, 0]
drag, startPoint x: 230, startPoint y: 719, endPoint x: 239, endPoint y: 721, distance: 9.3
click at [232, 719] on div "MUAH - JAVISH, TIARE, HVB MUSIC GROUP - INSTRUMENTAL 0:01 3:10" at bounding box center [707, 727] width 1372 height 65
click at [275, 724] on div at bounding box center [707, 723] width 1352 height 7
click at [285, 504] on icon at bounding box center [287, 504] width 12 height 17
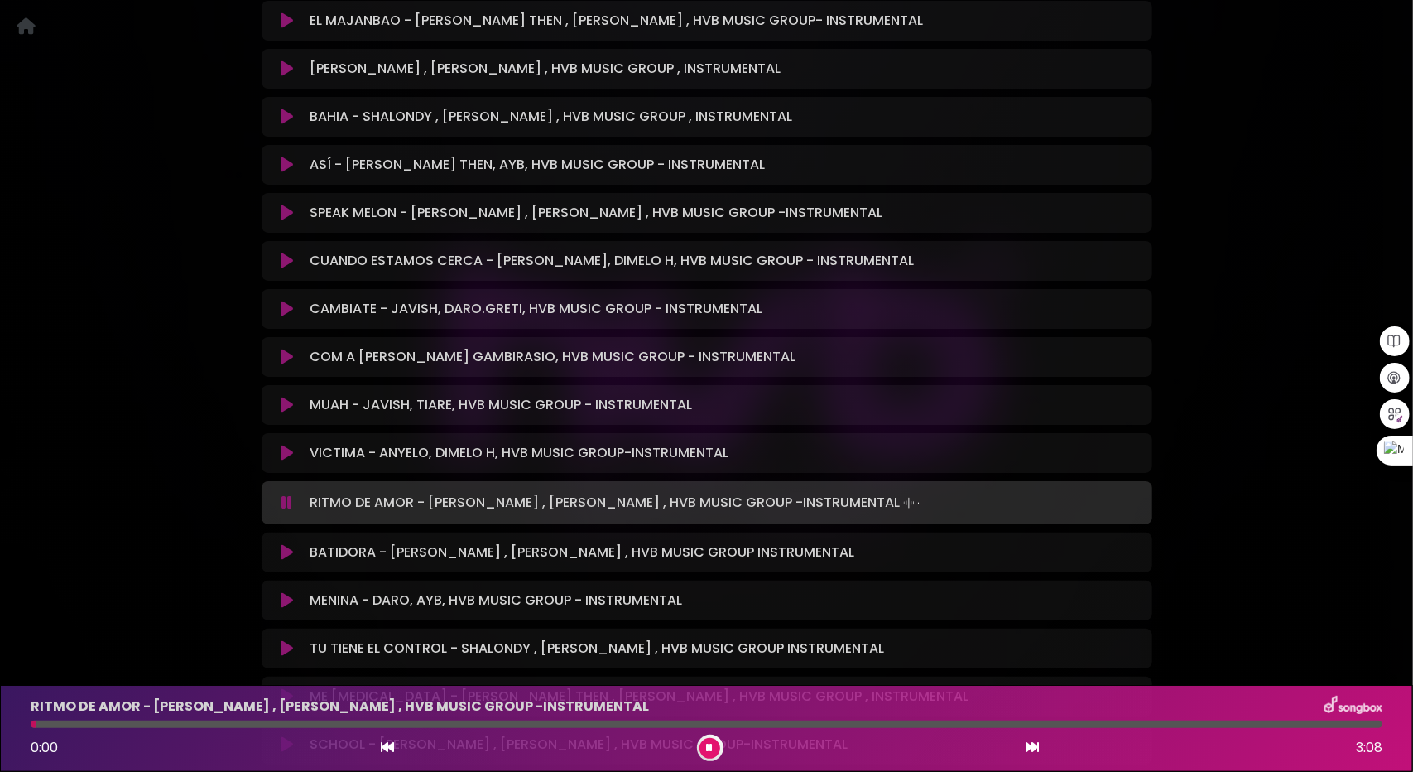
click at [287, 550] on icon at bounding box center [287, 552] width 12 height 17
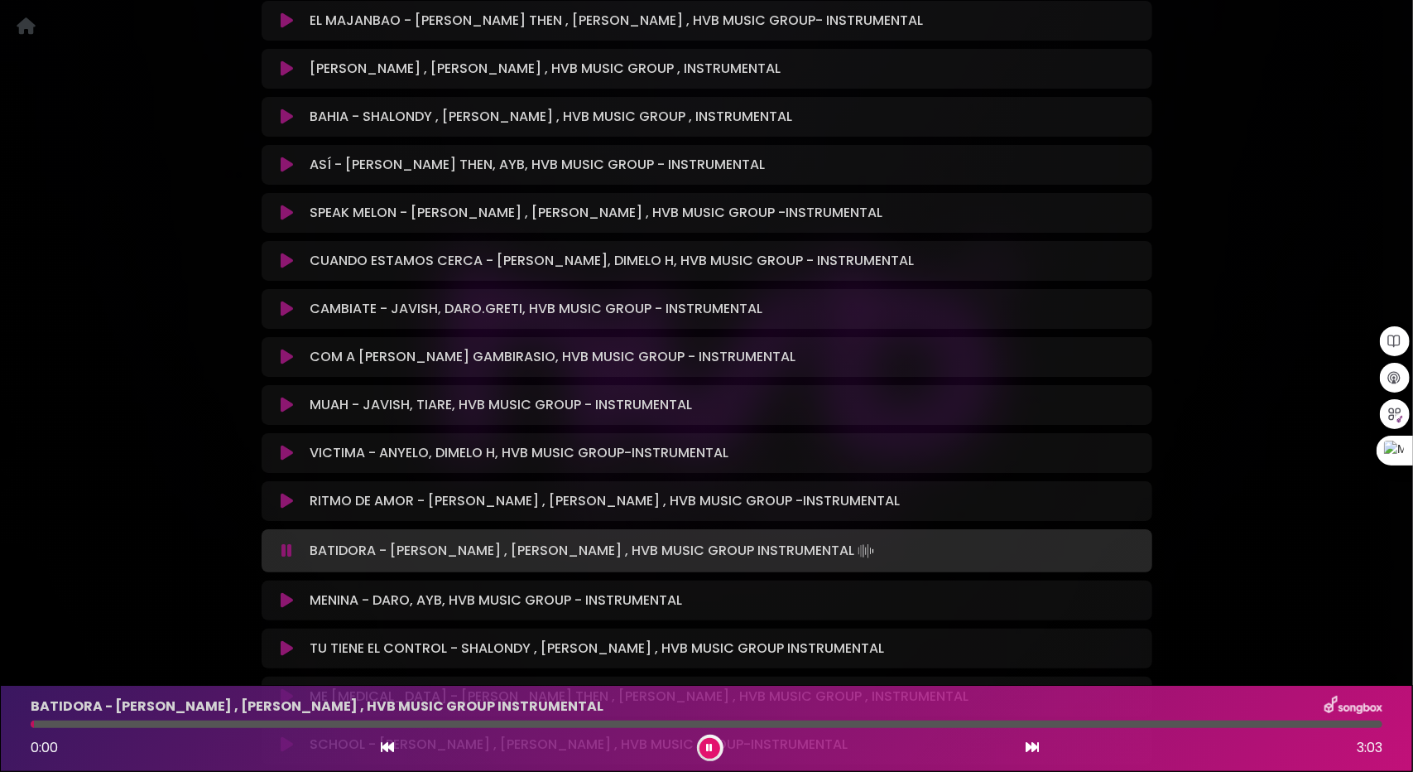
click at [285, 506] on icon at bounding box center [287, 501] width 12 height 17
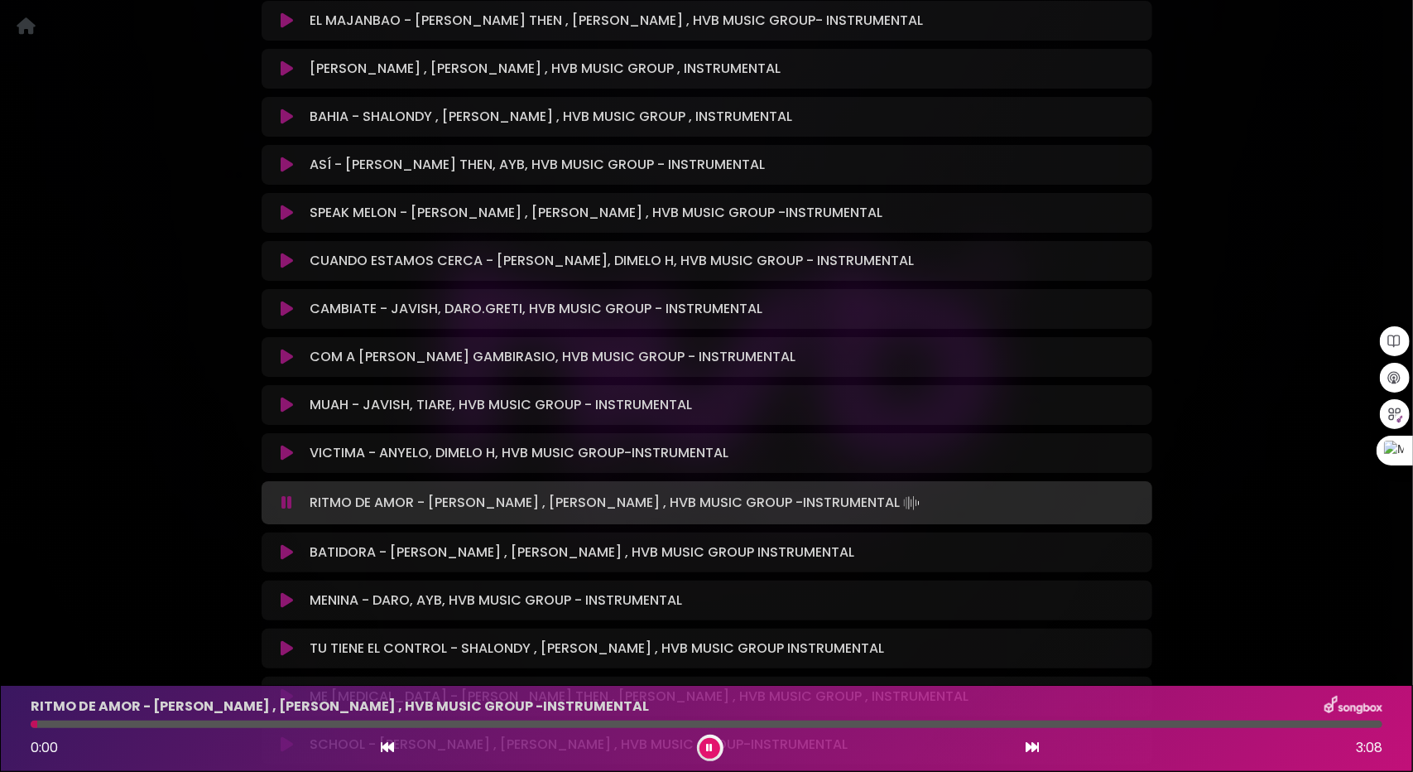
click at [117, 723] on div at bounding box center [707, 723] width 1352 height 7
click at [217, 724] on div at bounding box center [707, 723] width 1352 height 7
click at [275, 723] on div at bounding box center [707, 723] width 1352 height 7
click at [286, 602] on icon at bounding box center [287, 600] width 12 height 17
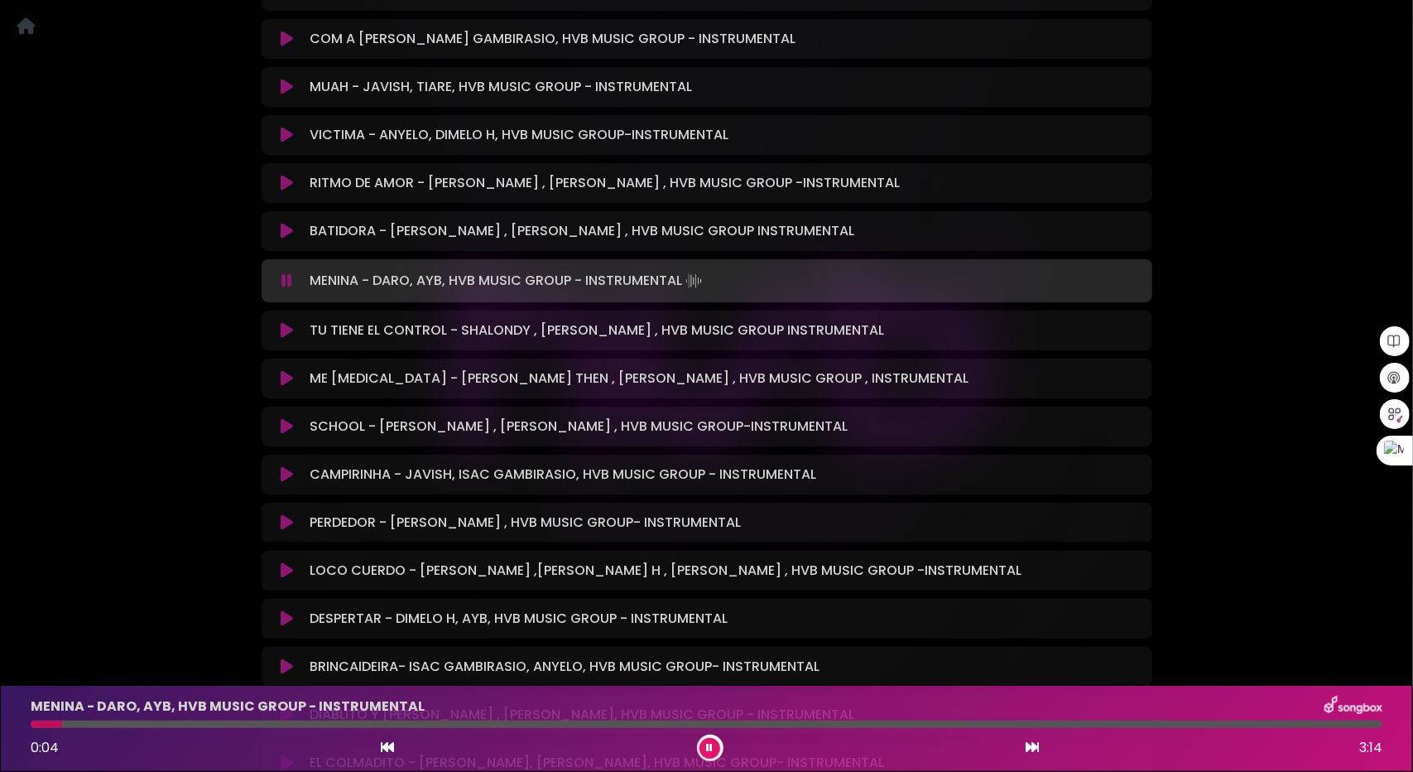
scroll to position [3395, 0]
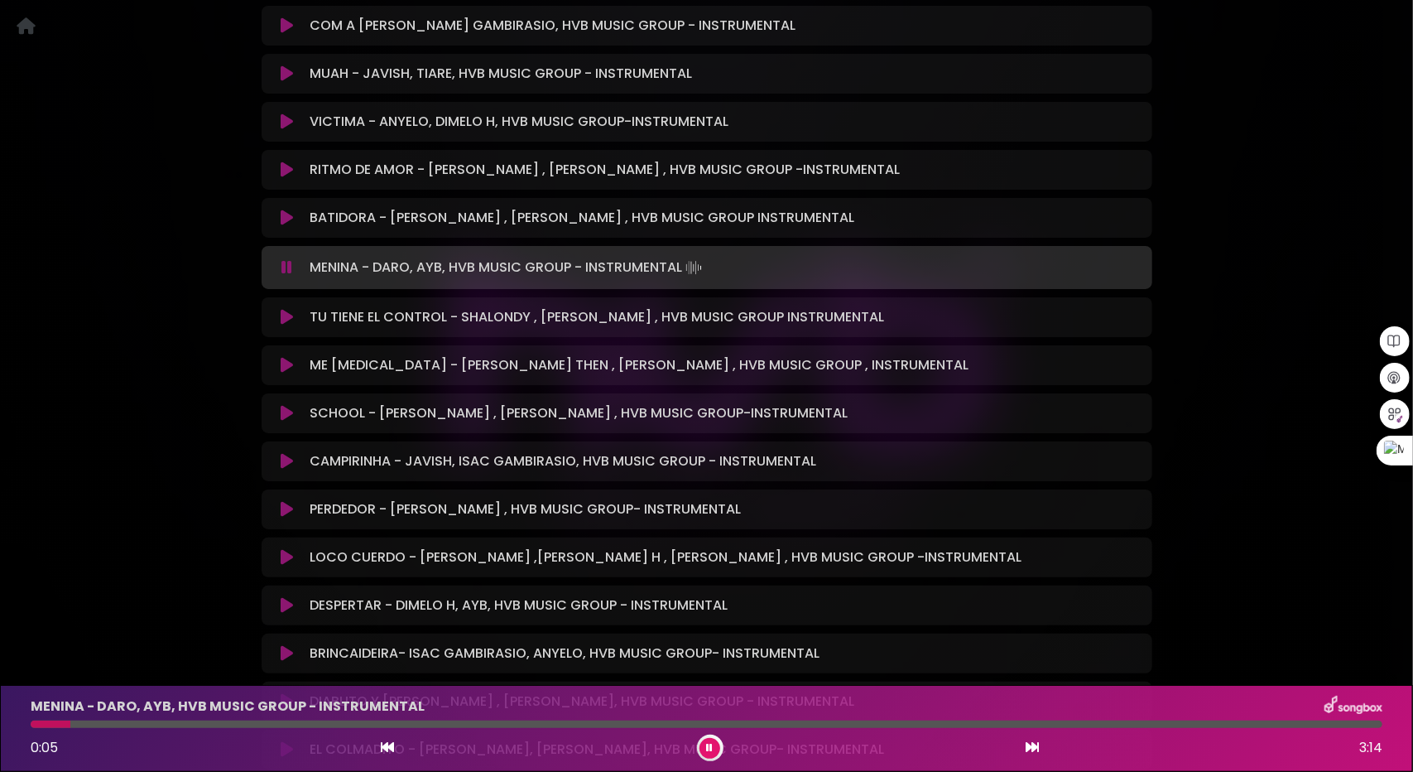
click at [285, 508] on icon at bounding box center [287, 509] width 12 height 17
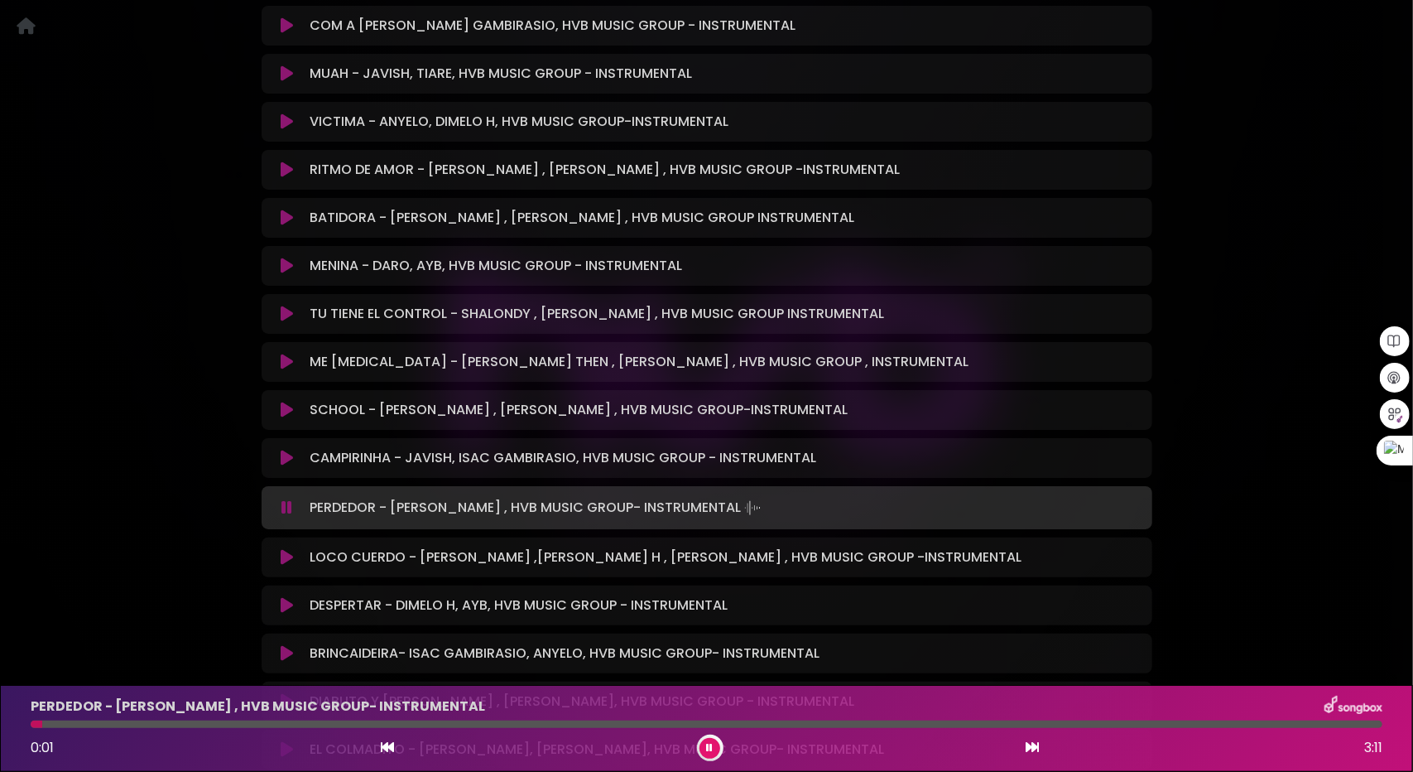
click at [113, 724] on div at bounding box center [707, 723] width 1352 height 7
click at [188, 716] on div "PERDEDOR - [PERSON_NAME] , HVB MUSIC GROUP- INSTRUMENTAL" at bounding box center [707, 706] width 1372 height 22
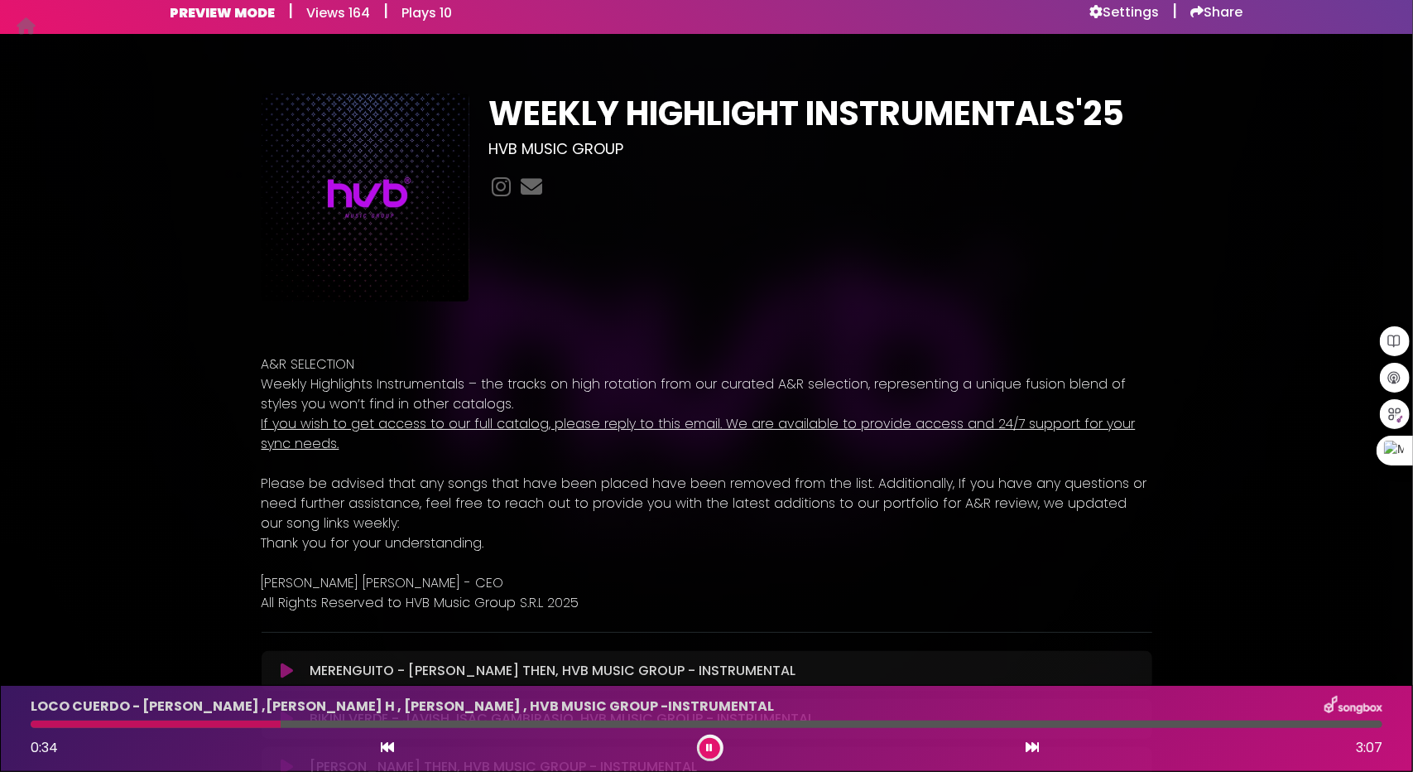
scroll to position [0, 0]
